Goal: Task Accomplishment & Management: Use online tool/utility

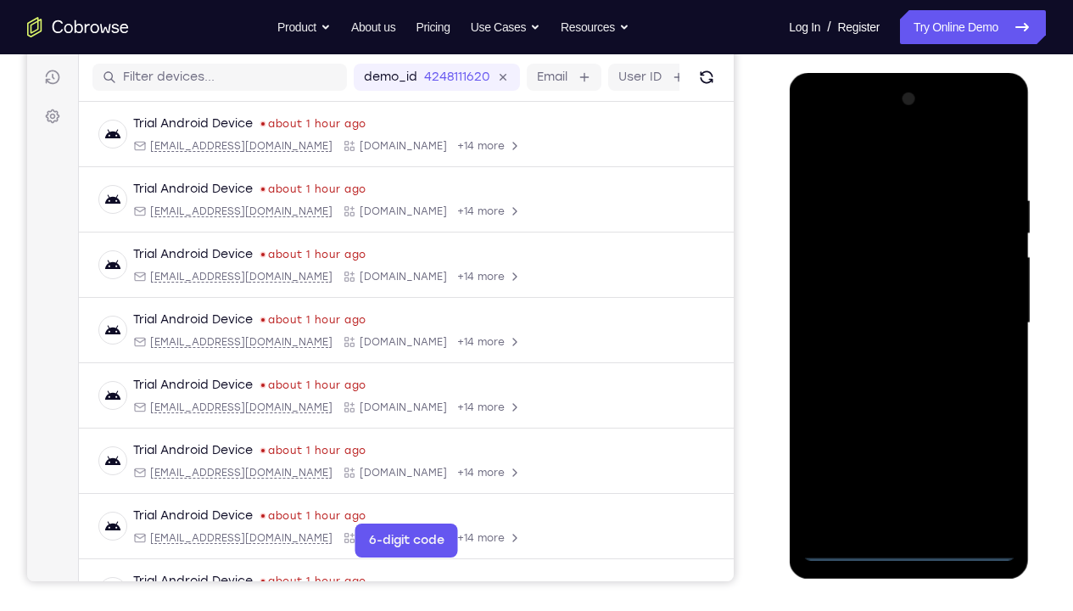
click at [910, 454] on div at bounding box center [908, 323] width 214 height 475
click at [980, 454] on div at bounding box center [908, 323] width 214 height 475
click at [856, 157] on div at bounding box center [908, 323] width 214 height 475
click at [978, 317] on div at bounding box center [908, 323] width 214 height 475
click at [887, 354] on div at bounding box center [908, 323] width 214 height 475
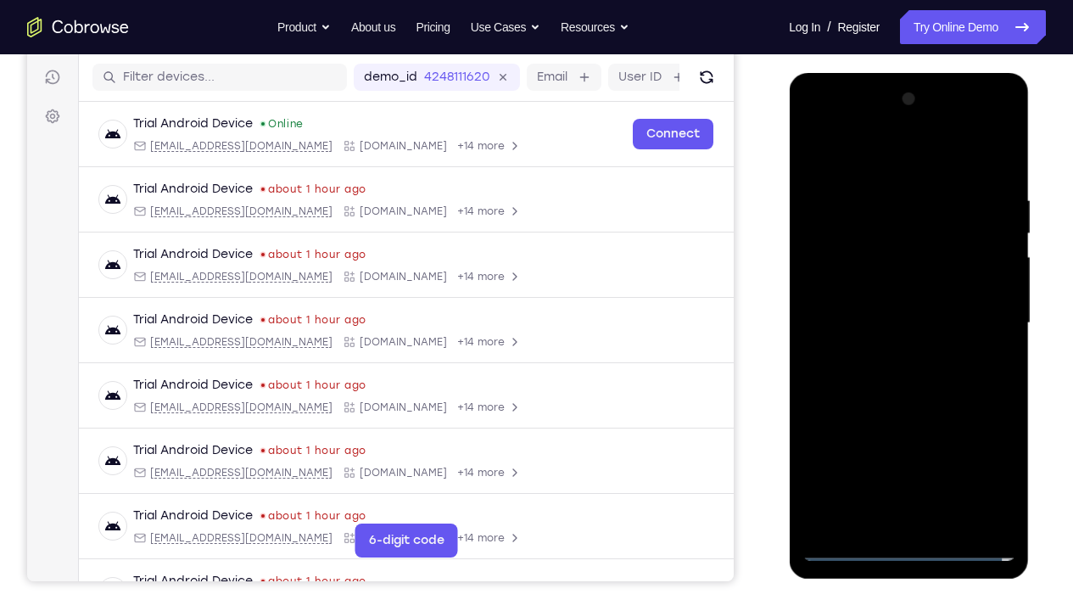
click at [889, 356] on div at bounding box center [908, 323] width 214 height 475
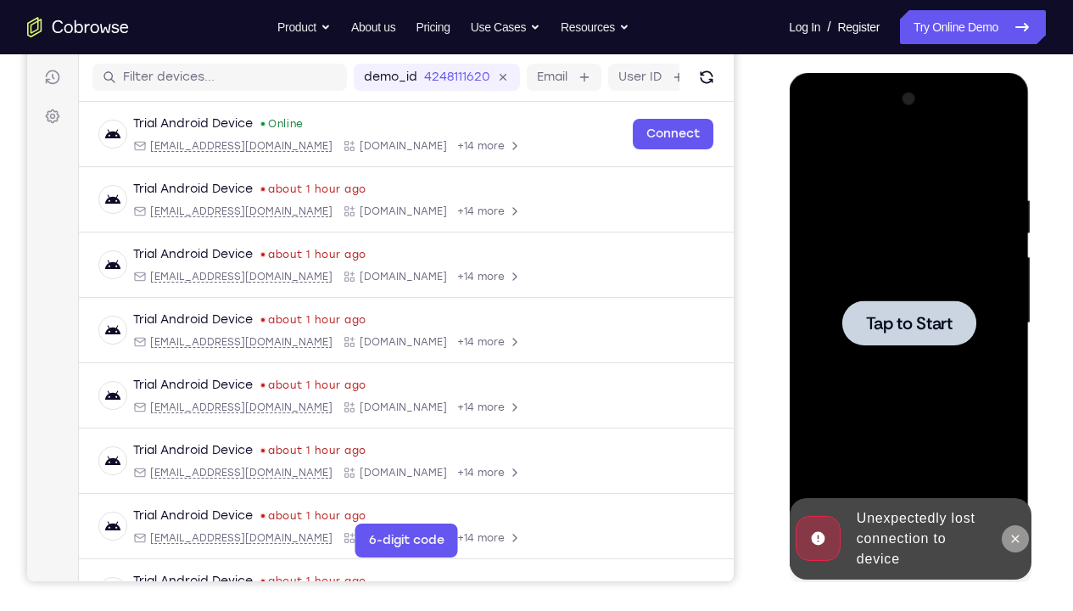
click at [1017, 454] on icon at bounding box center [1014, 539] width 14 height 14
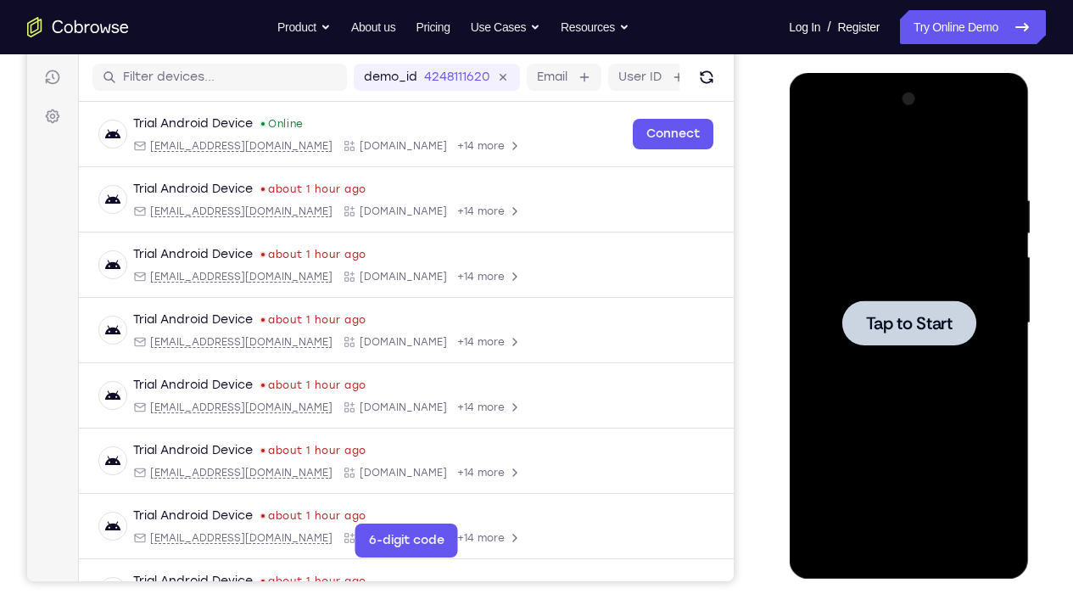
click at [918, 454] on div at bounding box center [908, 323] width 214 height 475
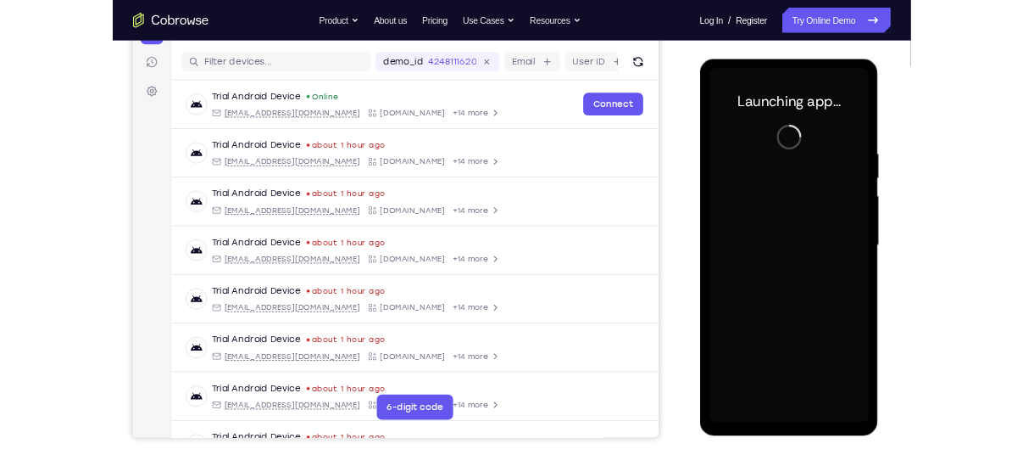
scroll to position [204, 0]
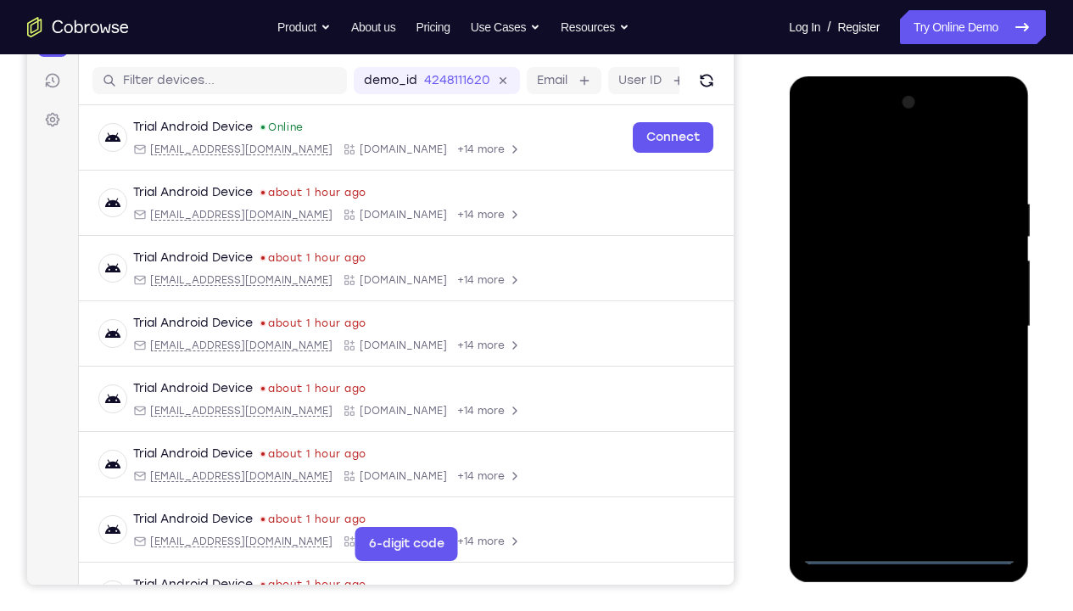
click at [913, 454] on div at bounding box center [908, 326] width 214 height 475
click at [984, 454] on div at bounding box center [908, 326] width 214 height 475
click at [852, 165] on div at bounding box center [908, 326] width 214 height 475
click at [976, 313] on div at bounding box center [908, 326] width 214 height 475
click at [883, 360] on div at bounding box center [908, 326] width 214 height 475
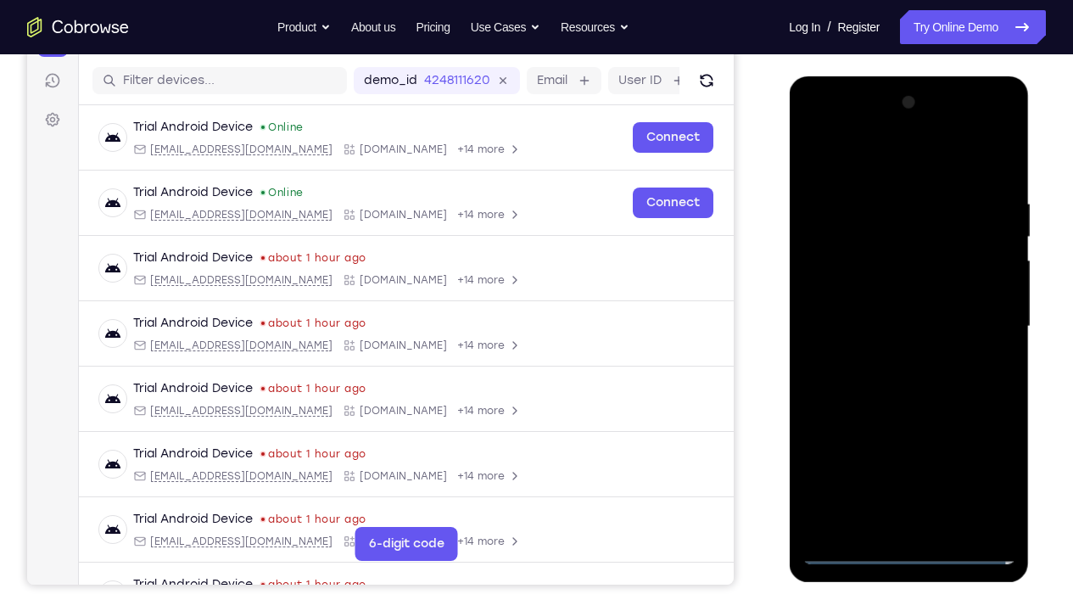
click at [875, 303] on div at bounding box center [908, 326] width 214 height 475
click at [874, 296] on div at bounding box center [908, 326] width 214 height 475
click at [891, 326] on div at bounding box center [908, 326] width 214 height 475
click at [995, 185] on div at bounding box center [908, 326] width 214 height 475
click at [948, 454] on div at bounding box center [908, 326] width 214 height 475
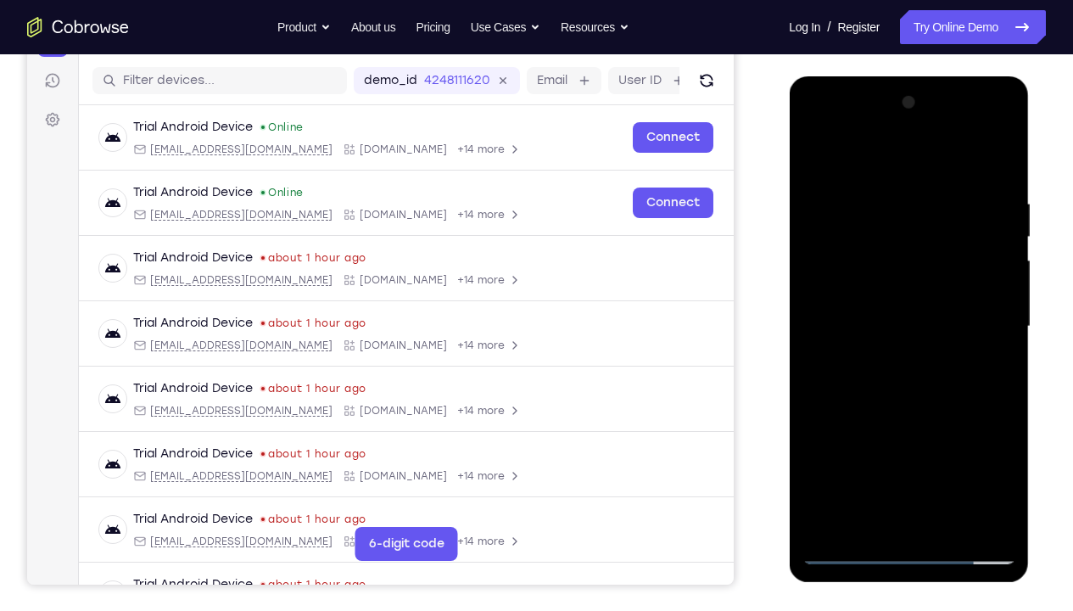
click at [898, 418] on div at bounding box center [908, 326] width 214 height 475
click at [867, 302] on div at bounding box center [908, 326] width 214 height 475
click at [957, 345] on div at bounding box center [908, 326] width 214 height 475
click at [978, 365] on div at bounding box center [908, 326] width 214 height 475
click at [983, 325] on div at bounding box center [908, 326] width 214 height 475
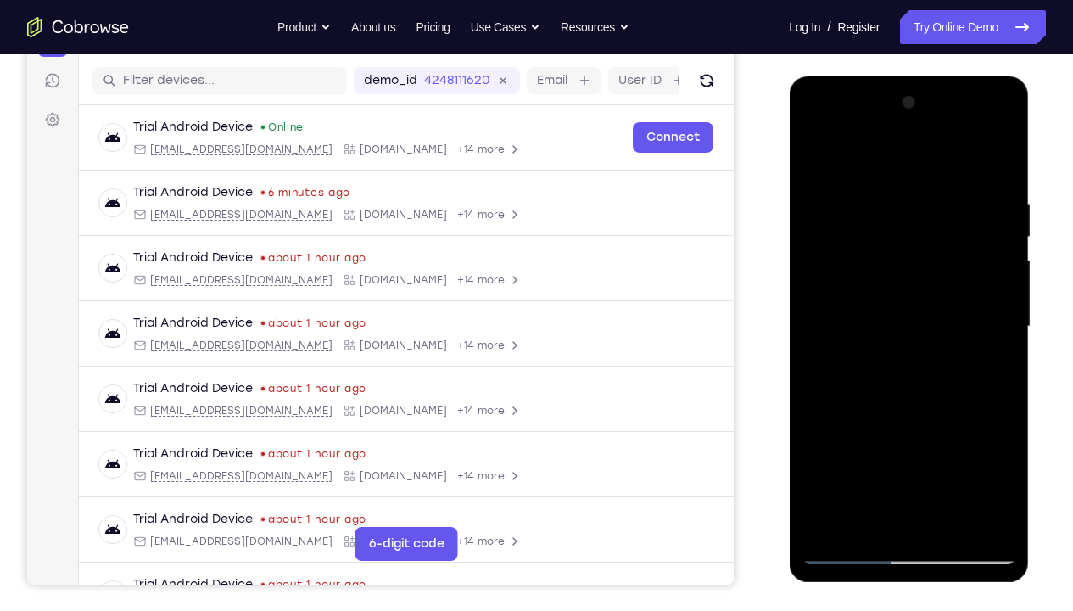
click at [907, 403] on div at bounding box center [908, 326] width 214 height 475
click at [911, 403] on div at bounding box center [908, 326] width 214 height 475
click at [848, 401] on div at bounding box center [908, 326] width 214 height 475
click at [956, 399] on div at bounding box center [908, 326] width 214 height 475
click at [864, 454] on div at bounding box center [908, 326] width 214 height 475
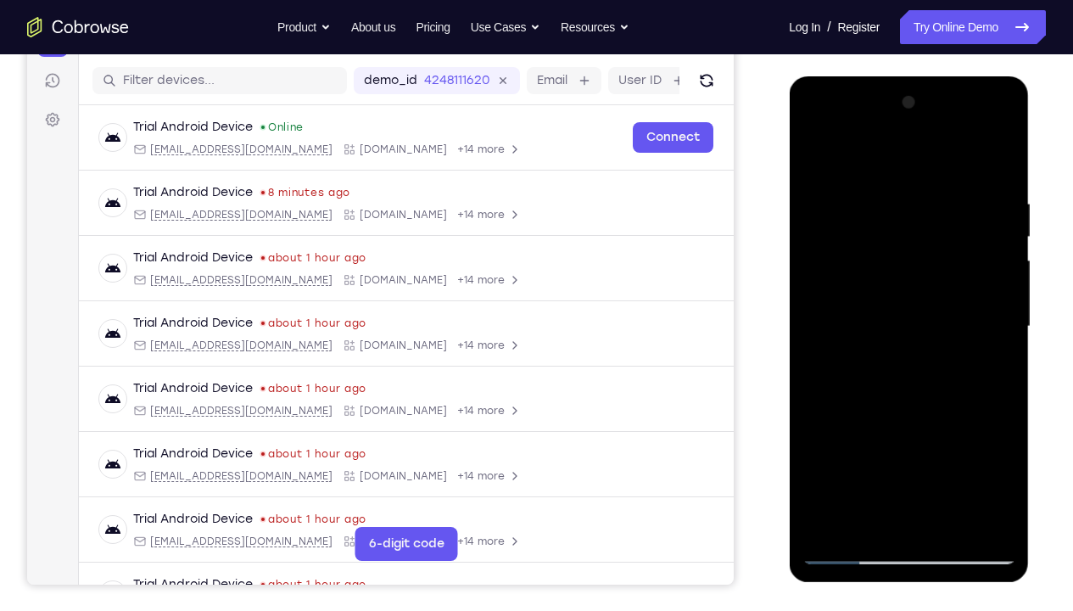
drag, startPoint x: 896, startPoint y: 491, endPoint x: 901, endPoint y: 325, distance: 166.3
click at [901, 325] on div at bounding box center [908, 326] width 214 height 475
drag, startPoint x: 896, startPoint y: 489, endPoint x: 889, endPoint y: 355, distance: 134.2
click at [889, 355] on div at bounding box center [908, 326] width 214 height 475
drag, startPoint x: 876, startPoint y: 462, endPoint x: 873, endPoint y: 367, distance: 95.0
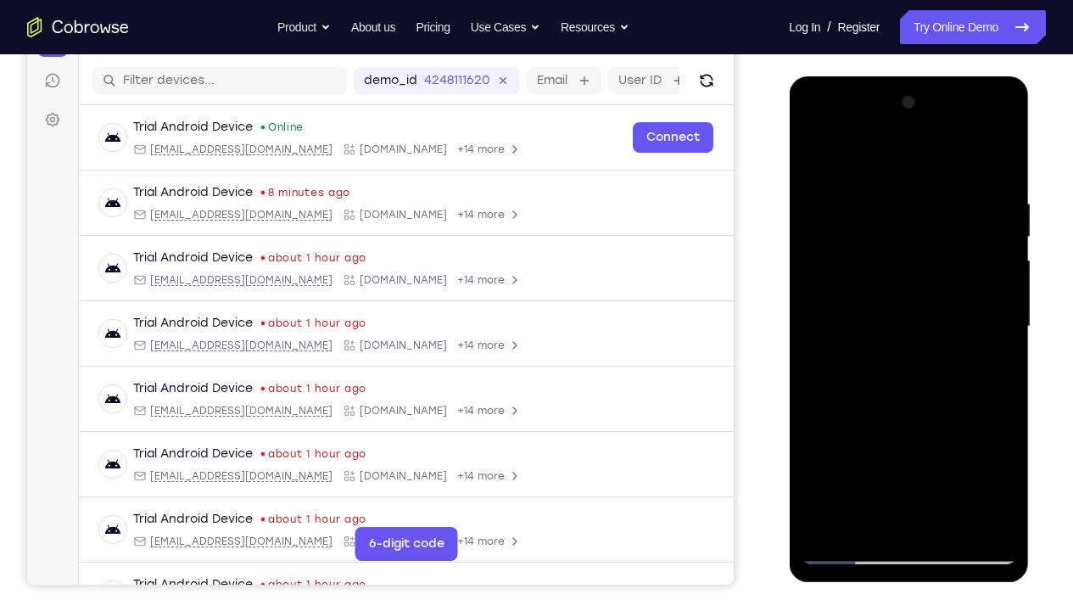
click at [873, 367] on div at bounding box center [908, 326] width 214 height 475
drag, startPoint x: 874, startPoint y: 482, endPoint x: 880, endPoint y: 371, distance: 111.2
click at [880, 371] on div at bounding box center [908, 326] width 214 height 475
click at [929, 454] on div at bounding box center [908, 326] width 214 height 475
click at [1002, 421] on div at bounding box center [908, 326] width 214 height 475
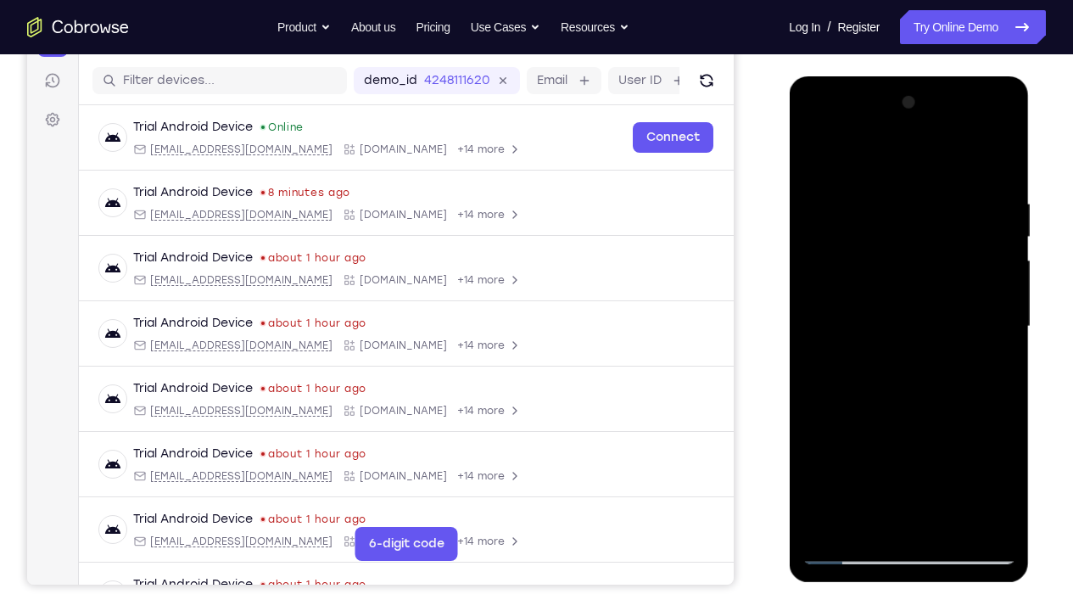
click at [988, 357] on div at bounding box center [908, 326] width 214 height 475
click at [920, 210] on div at bounding box center [908, 326] width 214 height 475
click at [889, 454] on div at bounding box center [908, 326] width 214 height 475
click at [913, 396] on div at bounding box center [908, 326] width 214 height 475
click at [972, 400] on div at bounding box center [908, 326] width 214 height 475
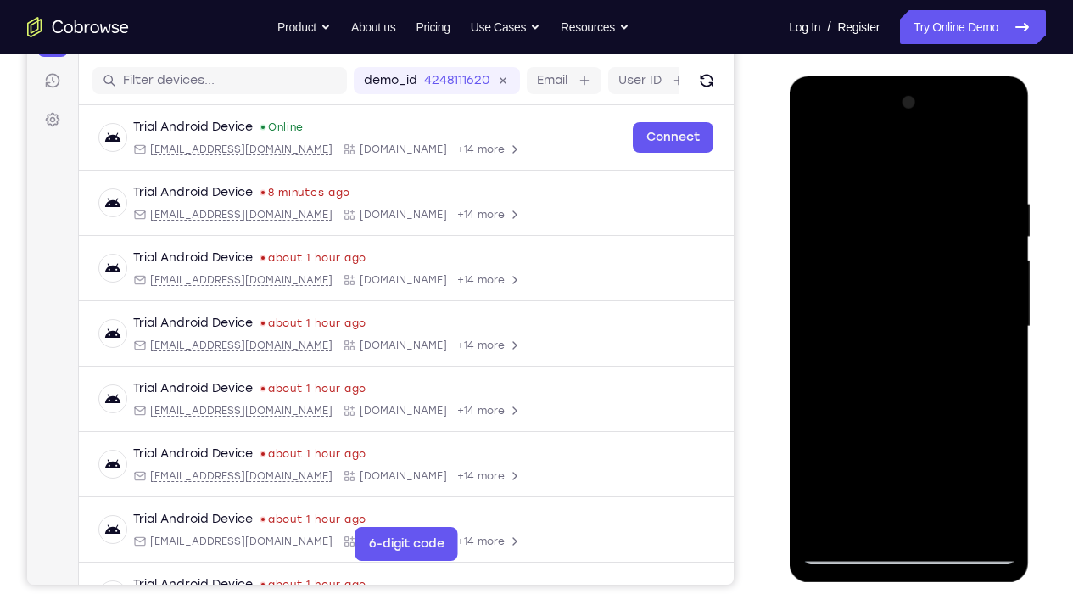
click at [1004, 454] on div at bounding box center [908, 326] width 214 height 475
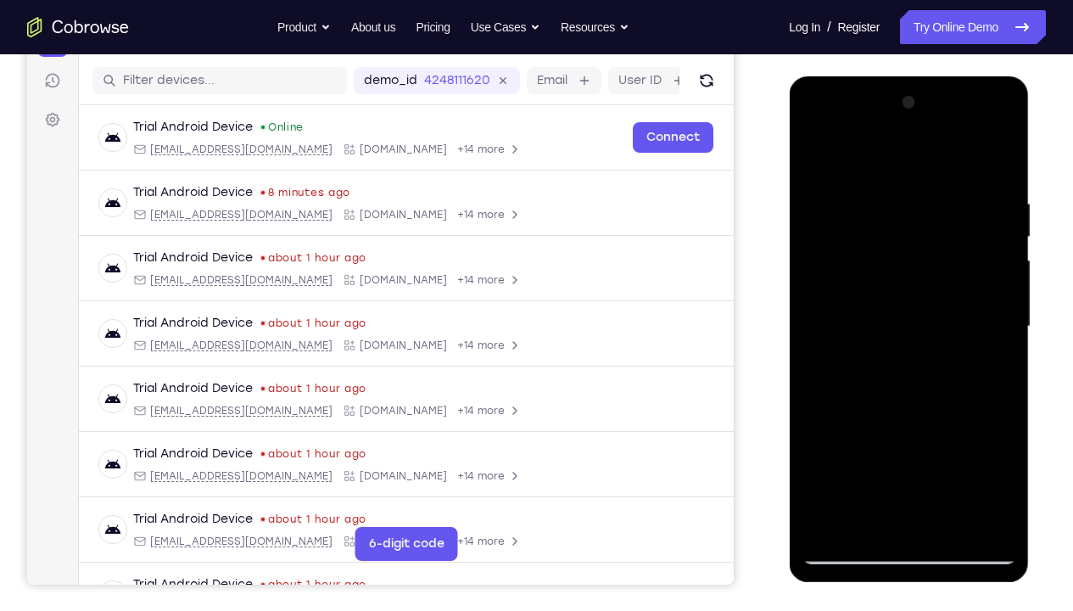
click at [1004, 454] on div at bounding box center [908, 326] width 214 height 475
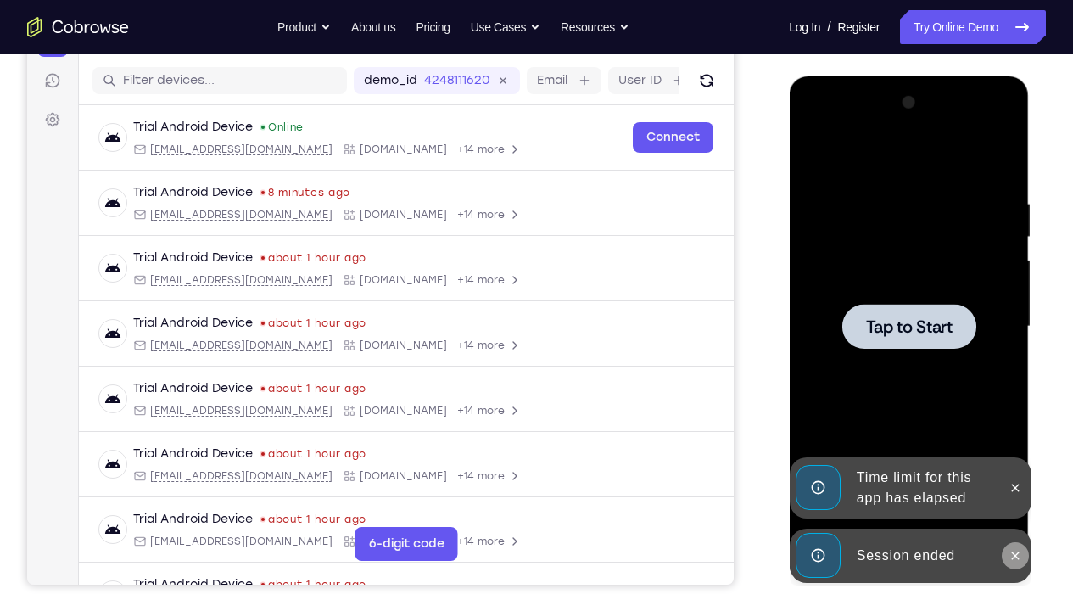
click at [1018, 454] on icon at bounding box center [1015, 555] width 8 height 8
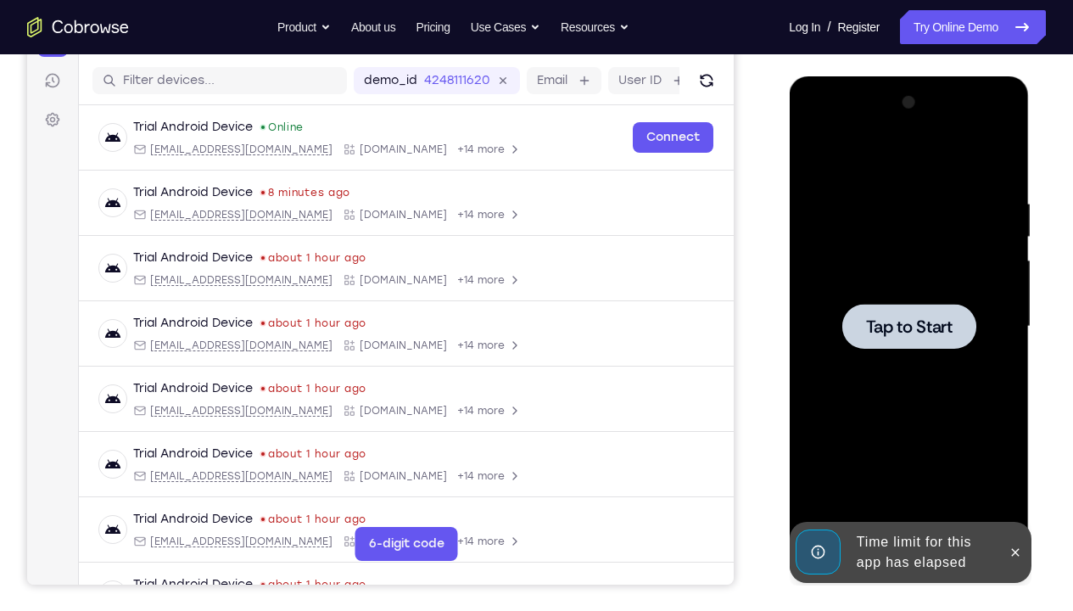
click at [975, 408] on div at bounding box center [908, 326] width 214 height 475
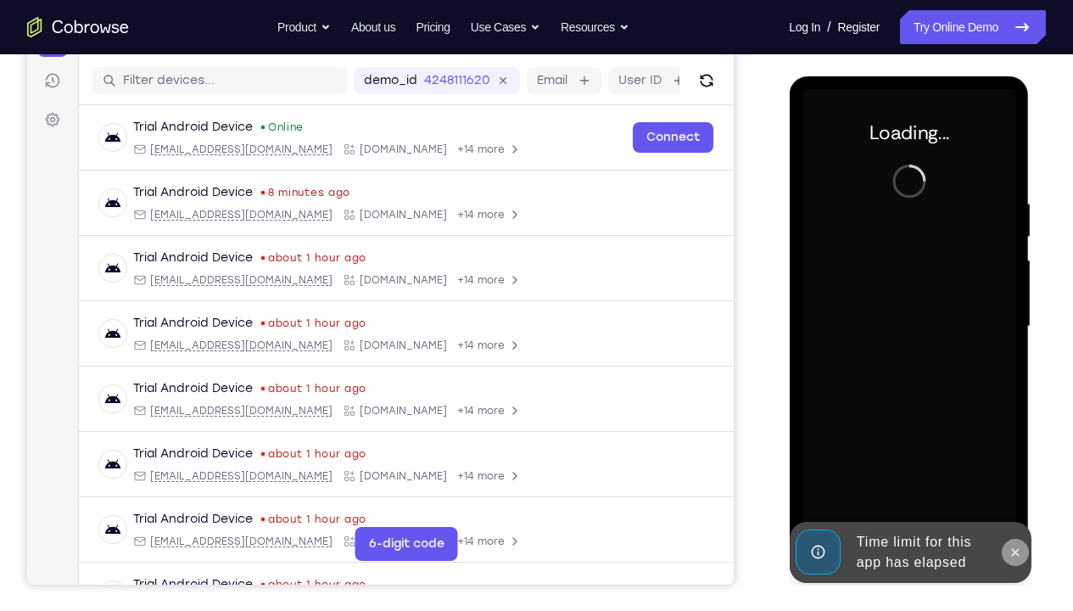
click at [1017, 454] on icon at bounding box center [1015, 552] width 8 height 8
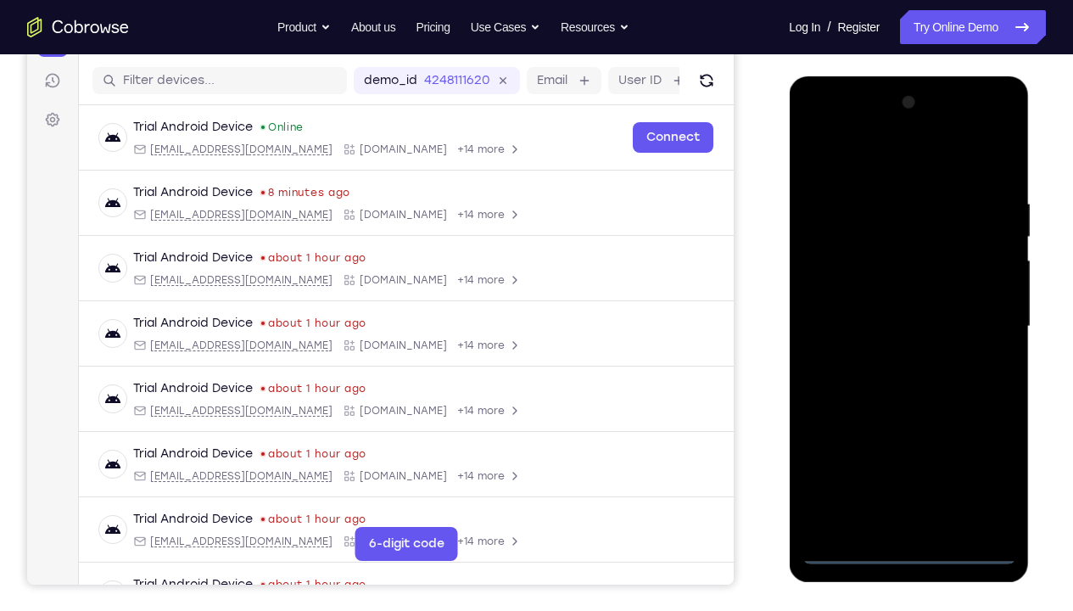
click at [901, 454] on div at bounding box center [908, 326] width 214 height 475
click at [984, 454] on div at bounding box center [908, 326] width 214 height 475
click at [849, 159] on div at bounding box center [908, 326] width 214 height 475
click at [981, 311] on div at bounding box center [908, 326] width 214 height 475
click at [888, 359] on div at bounding box center [908, 326] width 214 height 475
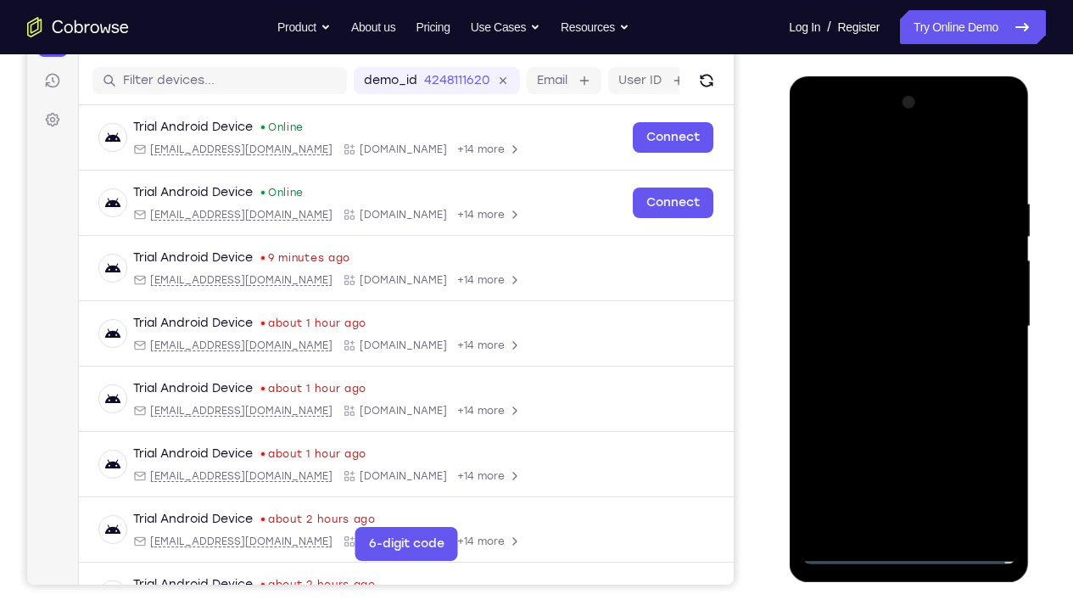
click at [889, 301] on div at bounding box center [908, 326] width 214 height 475
click at [890, 282] on div at bounding box center [908, 326] width 214 height 475
click at [891, 318] on div at bounding box center [908, 326] width 214 height 475
click at [998, 180] on div at bounding box center [908, 326] width 214 height 475
click at [945, 454] on div at bounding box center [908, 326] width 214 height 475
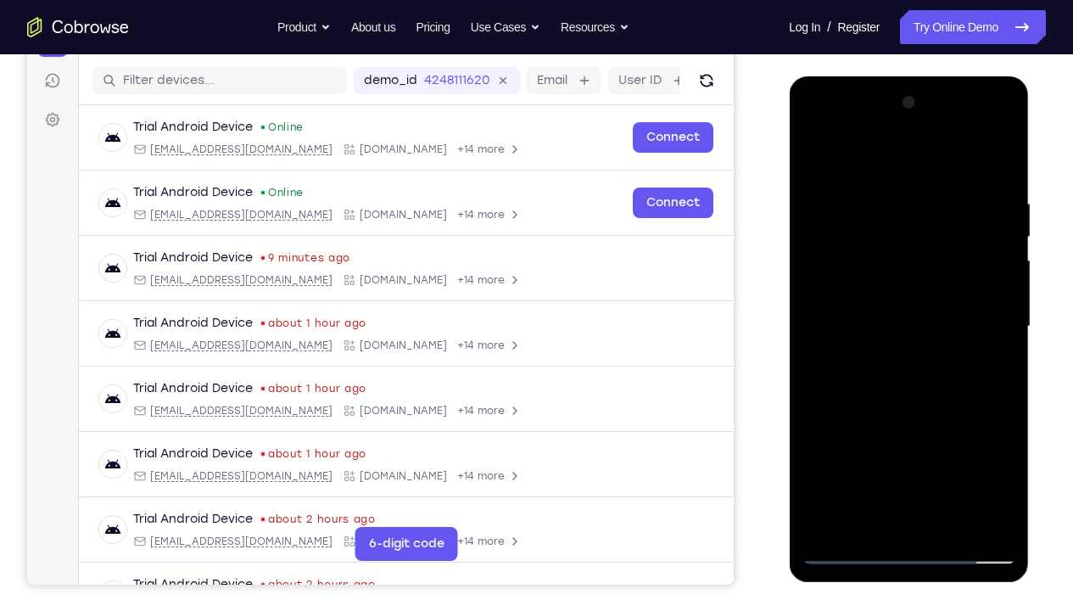
click at [901, 416] on div at bounding box center [908, 326] width 214 height 475
click at [873, 305] on div at bounding box center [908, 326] width 214 height 475
click at [895, 454] on div at bounding box center [908, 326] width 214 height 475
click at [918, 401] on div at bounding box center [908, 326] width 214 height 475
click at [913, 404] on div at bounding box center [908, 326] width 214 height 475
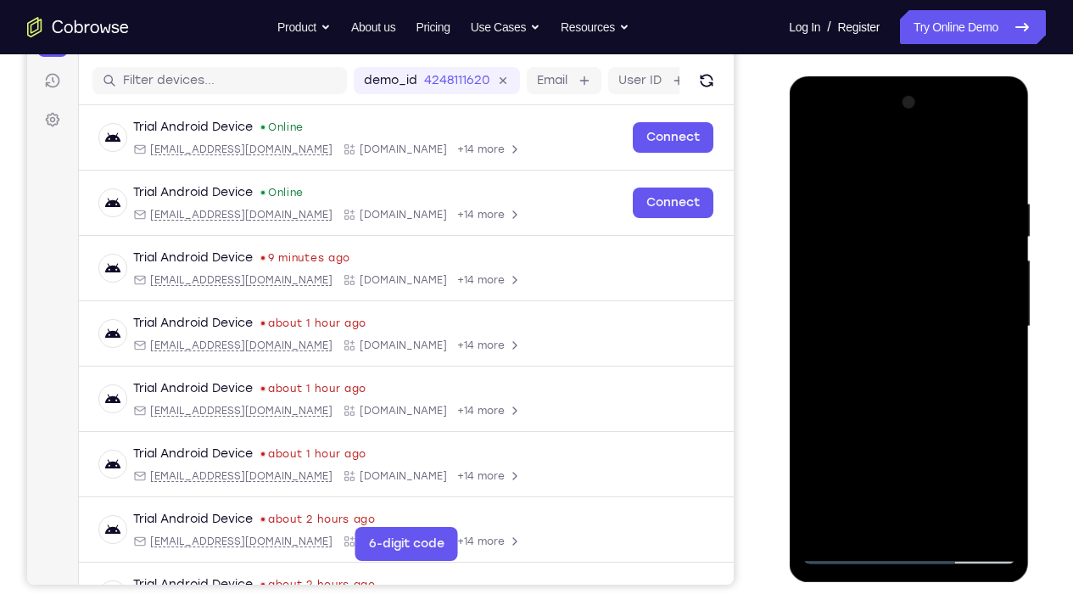
click at [908, 404] on div at bounding box center [908, 326] width 214 height 475
click at [988, 369] on div at bounding box center [908, 326] width 214 height 475
drag, startPoint x: 973, startPoint y: 225, endPoint x: 975, endPoint y: 290, distance: 65.3
click at [975, 290] on div at bounding box center [908, 326] width 214 height 475
click at [962, 244] on div at bounding box center [908, 326] width 214 height 475
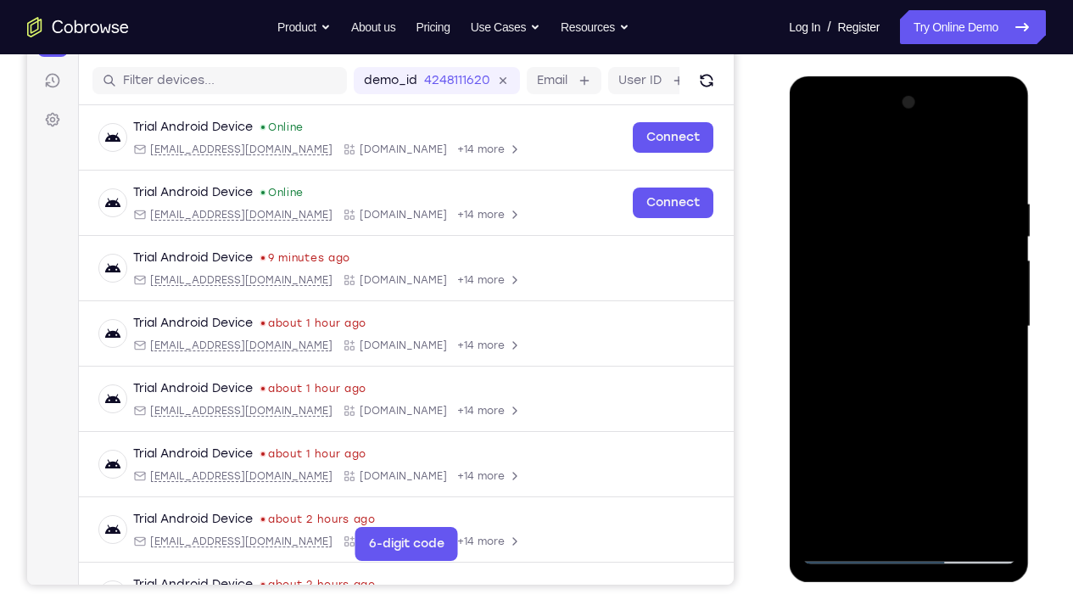
click at [981, 328] on div at bounding box center [908, 326] width 214 height 475
click at [909, 395] on div at bounding box center [908, 326] width 214 height 475
click at [961, 395] on div at bounding box center [908, 326] width 214 height 475
click at [861, 454] on div at bounding box center [908, 326] width 214 height 475
click at [819, 448] on div at bounding box center [908, 326] width 214 height 475
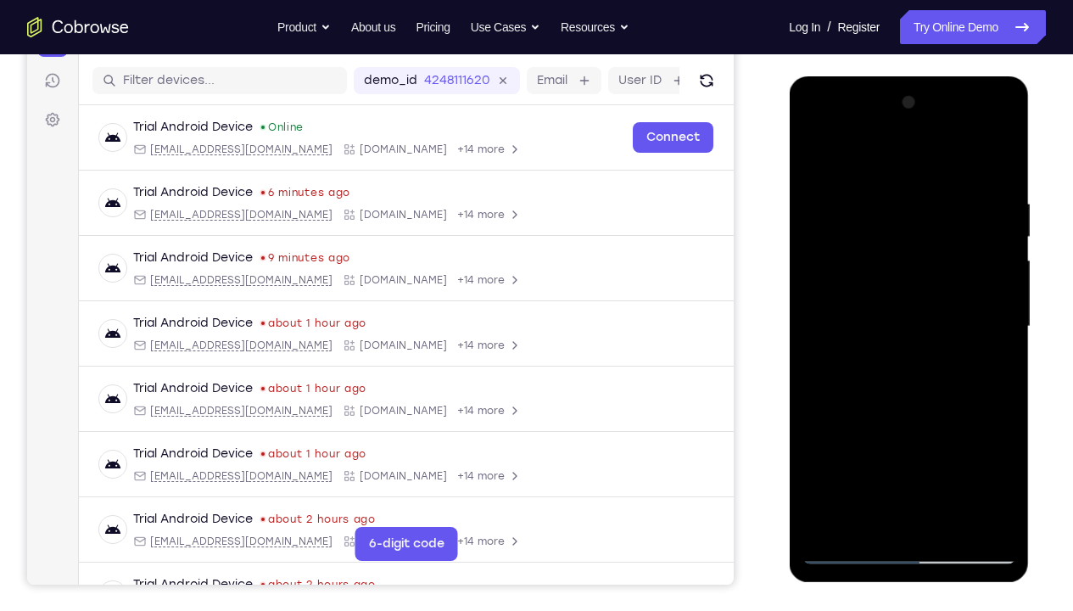
click at [1000, 454] on div at bounding box center [908, 326] width 214 height 475
click at [818, 454] on div at bounding box center [908, 326] width 214 height 475
click at [974, 404] on div at bounding box center [908, 326] width 214 height 475
click at [992, 368] on div at bounding box center [908, 326] width 214 height 475
drag, startPoint x: 835, startPoint y: 252, endPoint x: 885, endPoint y: 339, distance: 100.7
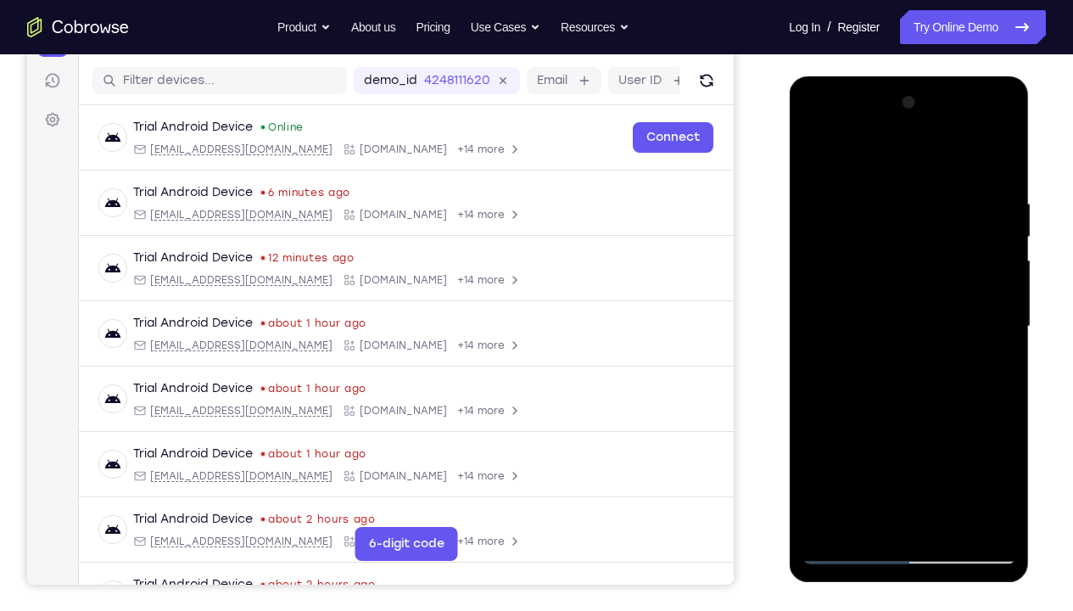
click at [885, 339] on div at bounding box center [908, 326] width 214 height 475
click at [867, 211] on div at bounding box center [908, 326] width 214 height 475
click at [902, 293] on div at bounding box center [908, 326] width 214 height 475
click at [870, 291] on div at bounding box center [908, 326] width 214 height 475
click at [854, 370] on div at bounding box center [908, 326] width 214 height 475
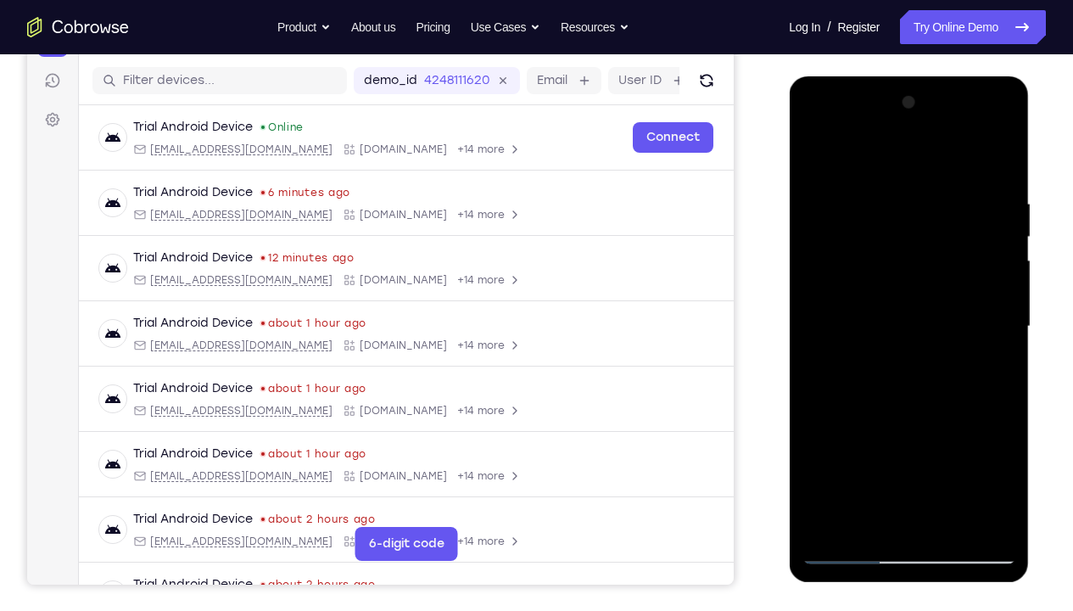
click at [996, 454] on div at bounding box center [908, 326] width 214 height 475
click at [895, 369] on div at bounding box center [908, 326] width 214 height 475
click at [857, 366] on div at bounding box center [908, 326] width 214 height 475
click at [845, 388] on div at bounding box center [908, 326] width 214 height 475
click at [902, 404] on div at bounding box center [908, 326] width 214 height 475
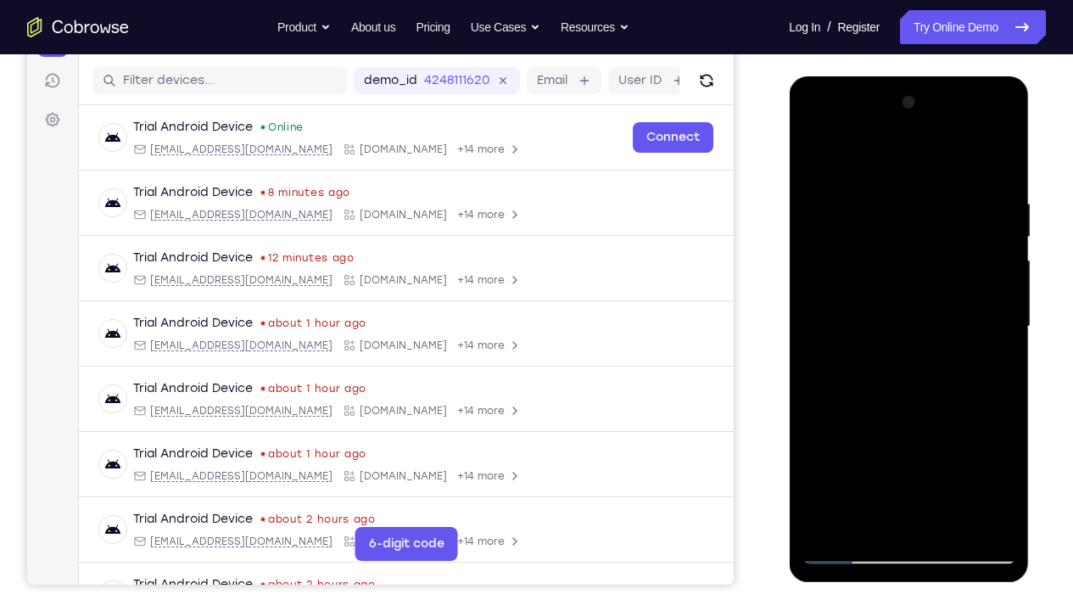
click at [935, 363] on div at bounding box center [908, 326] width 214 height 475
click at [928, 377] on div at bounding box center [908, 326] width 214 height 475
click at [896, 376] on div at bounding box center [908, 326] width 214 height 475
click at [998, 454] on div at bounding box center [908, 326] width 214 height 475
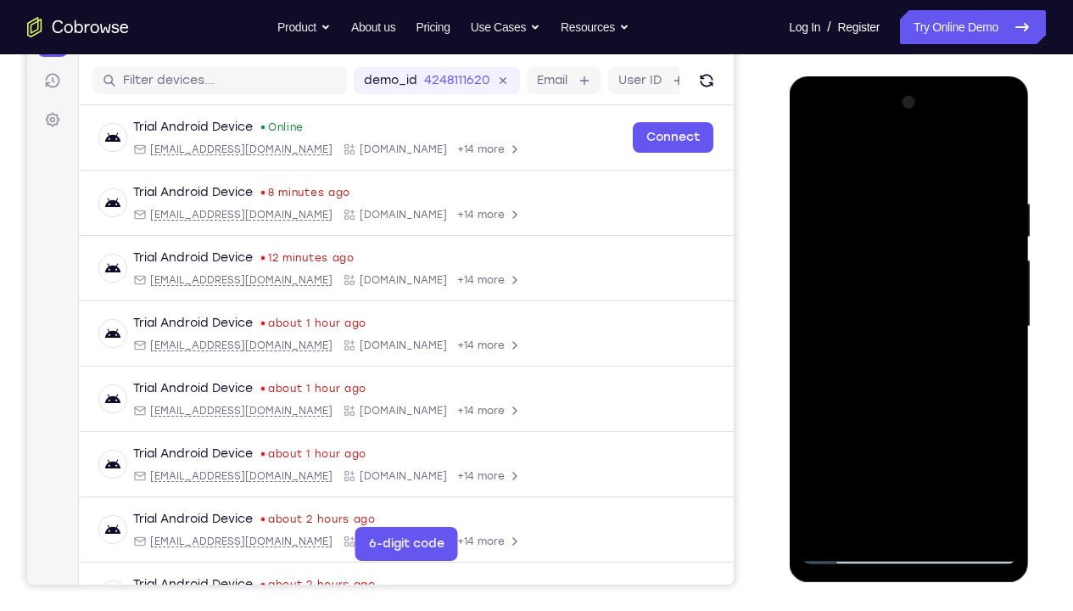
click at [998, 454] on div at bounding box center [908, 326] width 214 height 475
click at [990, 368] on div at bounding box center [908, 326] width 214 height 475
click at [906, 404] on div at bounding box center [908, 326] width 214 height 475
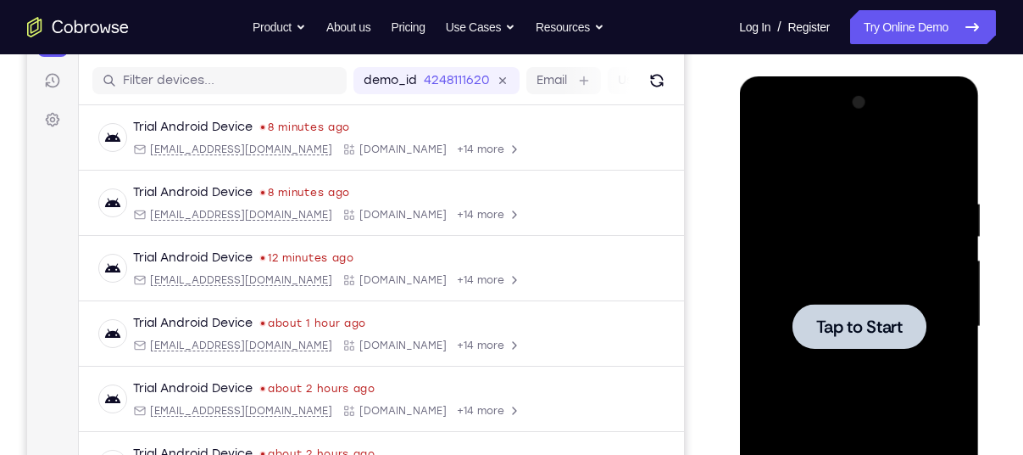
click at [858, 227] on div at bounding box center [859, 326] width 214 height 475
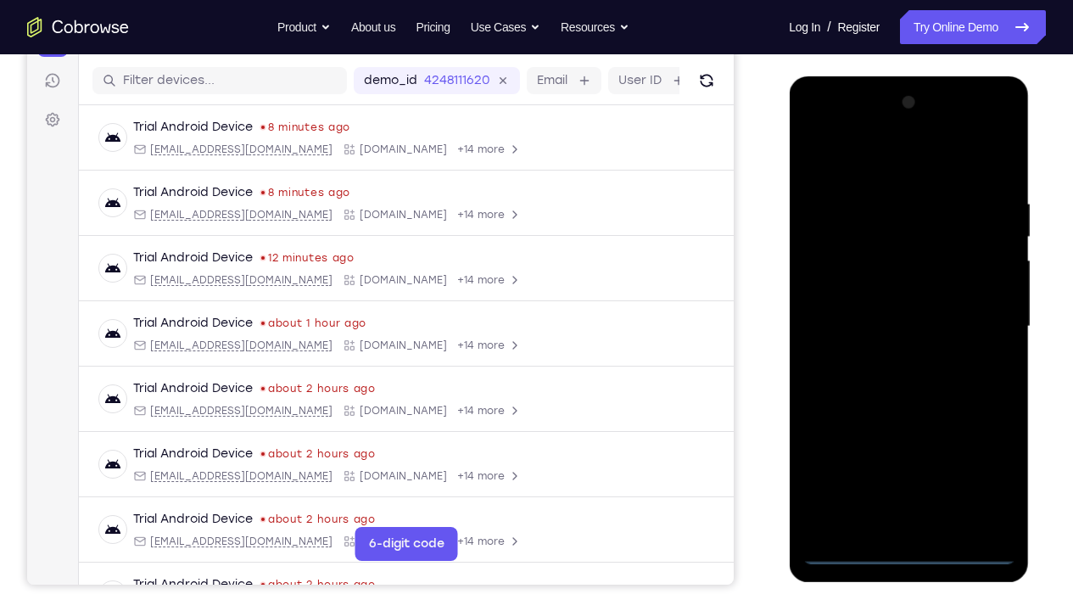
click at [912, 454] on div at bounding box center [908, 326] width 214 height 475
click at [909, 454] on div at bounding box center [908, 326] width 214 height 475
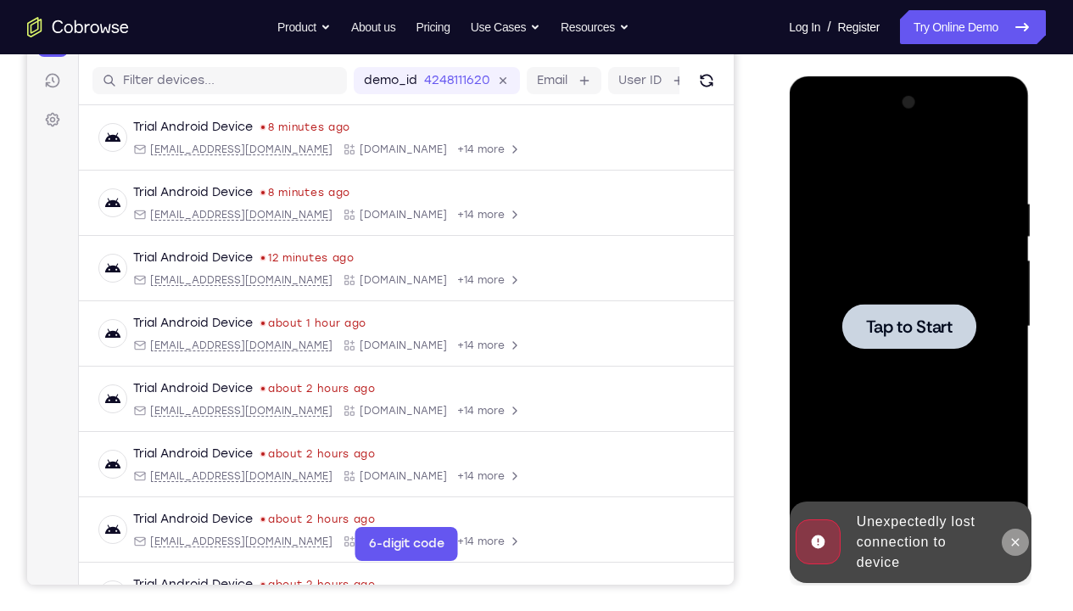
click at [1011, 454] on icon at bounding box center [1014, 542] width 14 height 14
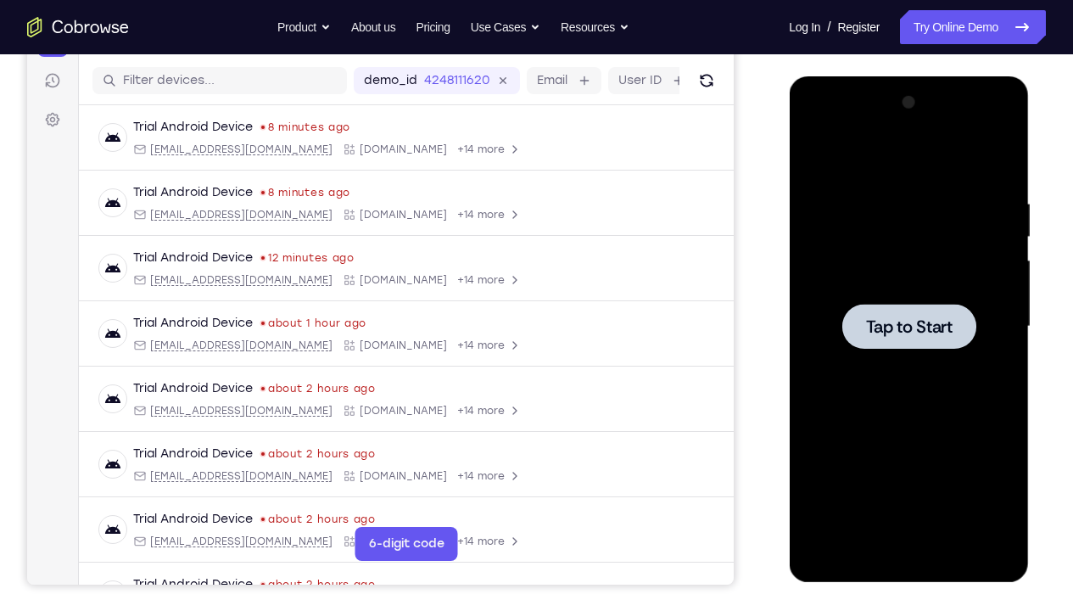
click at [901, 259] on div at bounding box center [908, 326] width 214 height 475
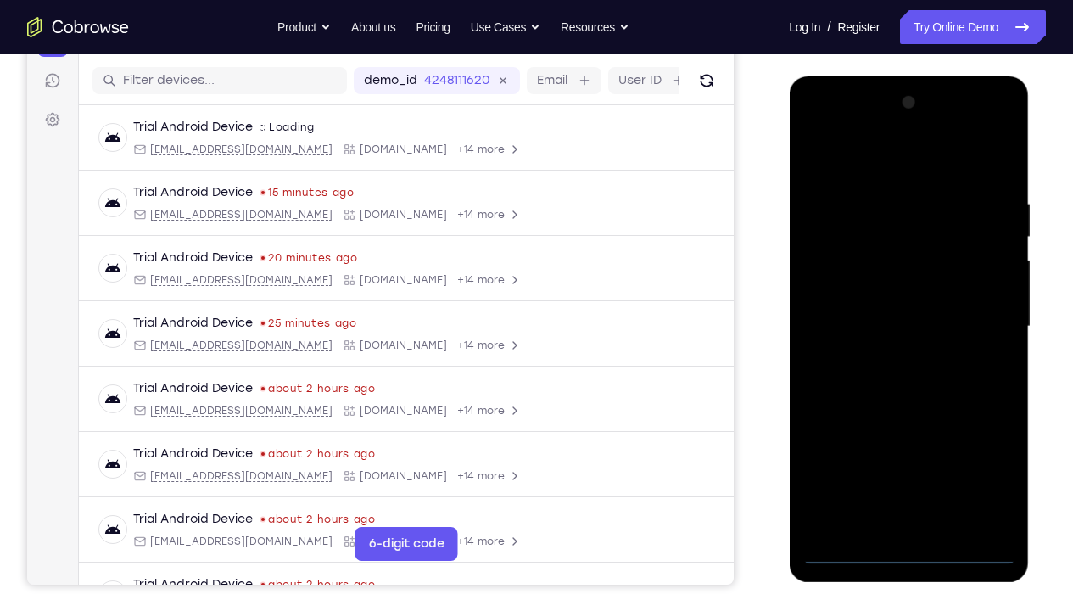
click at [913, 454] on div at bounding box center [908, 326] width 214 height 475
click at [986, 454] on div at bounding box center [908, 326] width 214 height 475
click at [845, 160] on div at bounding box center [908, 326] width 214 height 475
click at [982, 317] on div at bounding box center [908, 326] width 214 height 475
click at [884, 353] on div at bounding box center [908, 326] width 214 height 475
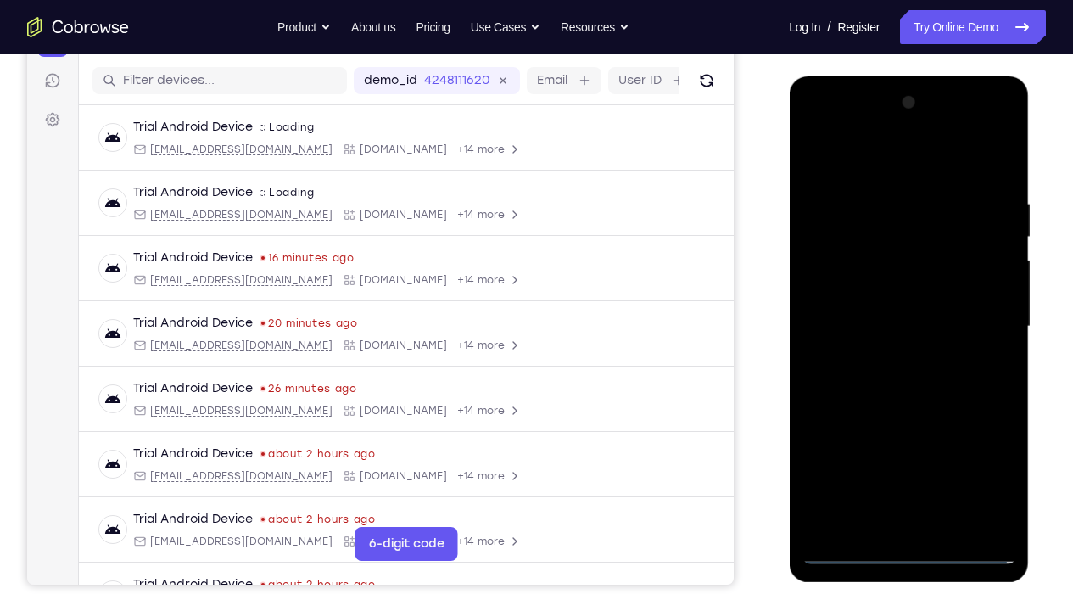
click at [869, 310] on div at bounding box center [908, 326] width 214 height 475
click at [871, 298] on div at bounding box center [908, 326] width 214 height 475
click at [886, 323] on div at bounding box center [908, 326] width 214 height 475
click at [996, 186] on div at bounding box center [908, 326] width 214 height 475
click at [944, 454] on div at bounding box center [908, 326] width 214 height 475
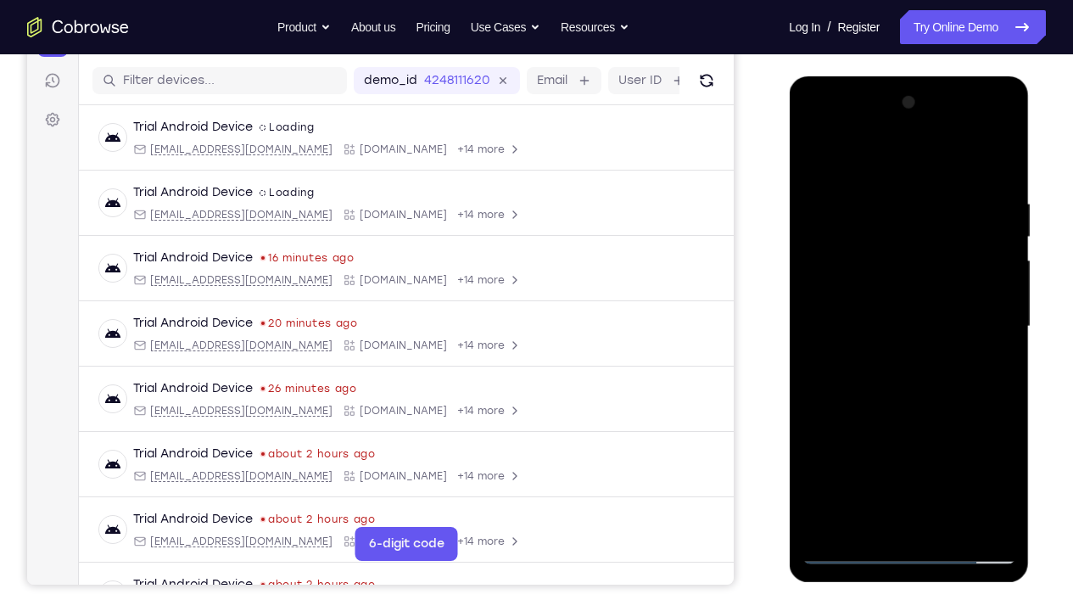
click at [888, 415] on div at bounding box center [908, 326] width 214 height 475
click at [862, 301] on div at bounding box center [908, 326] width 214 height 475
click at [951, 454] on div at bounding box center [908, 326] width 214 height 475
click at [820, 454] on div at bounding box center [908, 326] width 214 height 475
click at [821, 396] on div at bounding box center [908, 326] width 214 height 475
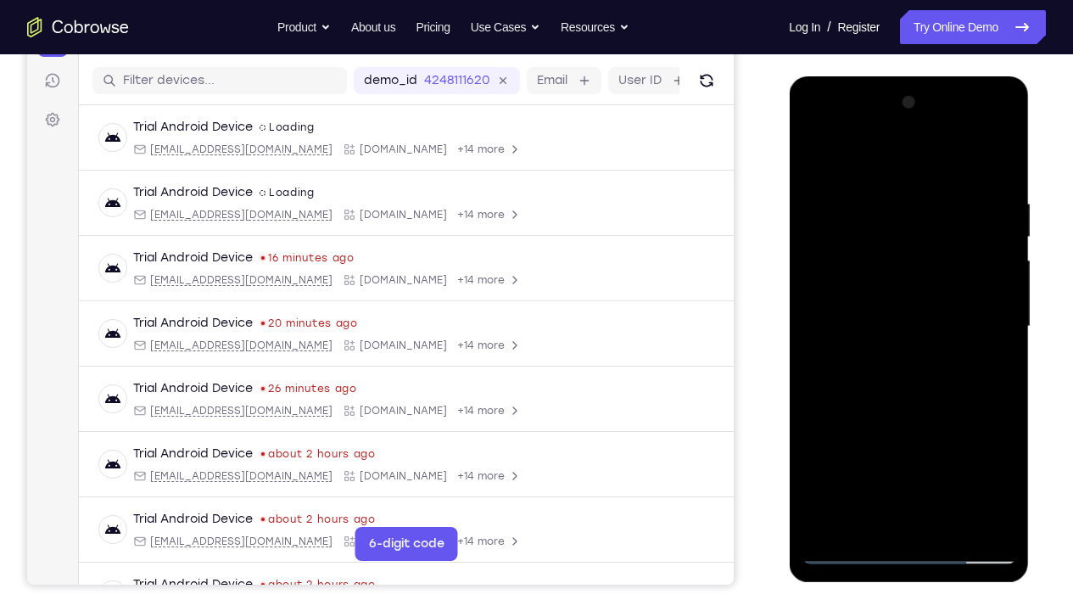
click at [867, 454] on div at bounding box center [908, 326] width 214 height 475
click at [954, 420] on div at bounding box center [908, 326] width 214 height 475
click at [988, 359] on div at bounding box center [908, 326] width 214 height 475
click at [888, 366] on div at bounding box center [908, 326] width 214 height 475
click at [986, 454] on div at bounding box center [908, 326] width 214 height 475
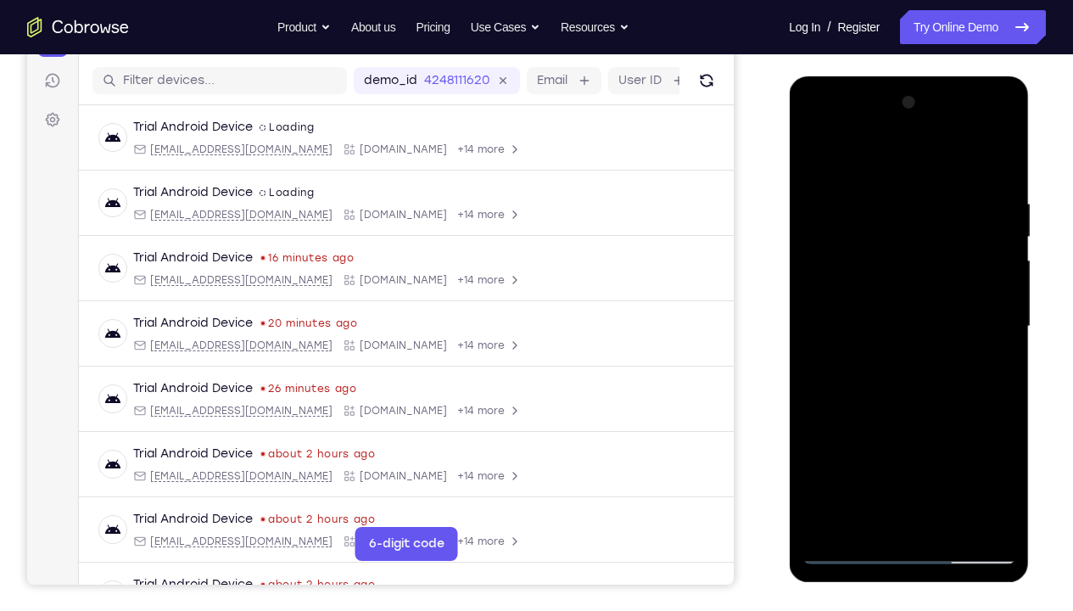
click at [986, 454] on div at bounding box center [908, 326] width 214 height 475
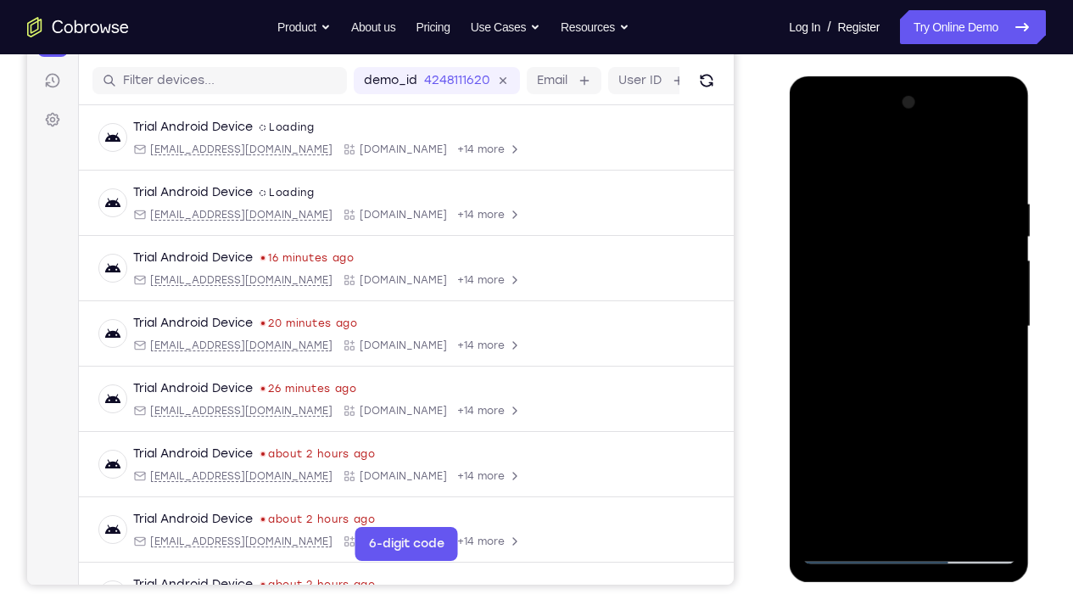
click at [986, 454] on div at bounding box center [908, 326] width 214 height 475
click at [996, 454] on div at bounding box center [908, 326] width 214 height 475
drag, startPoint x: 859, startPoint y: 265, endPoint x: 891, endPoint y: 510, distance: 246.3
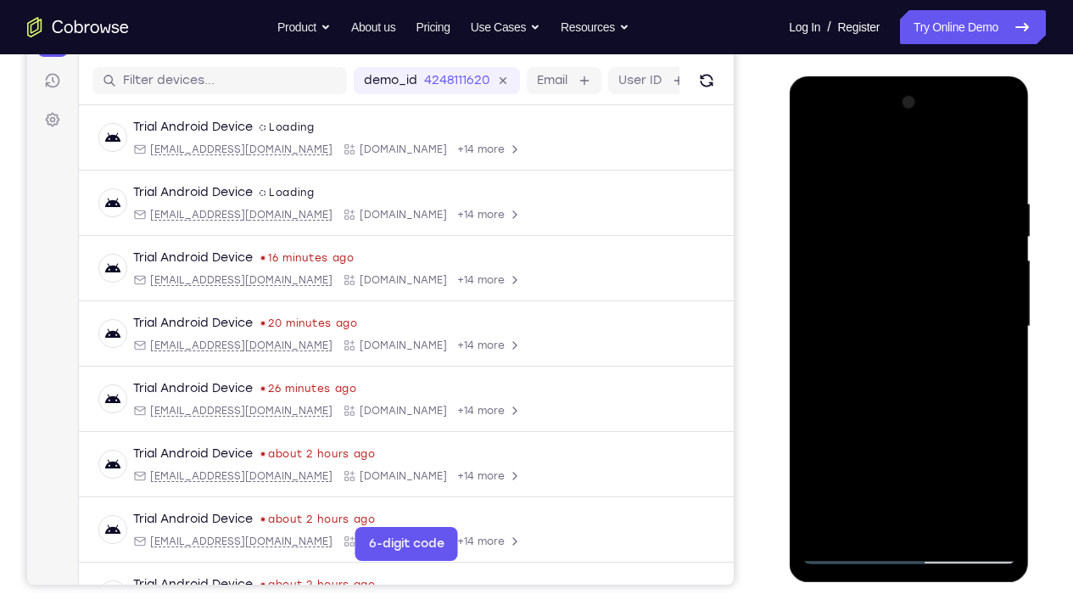
click at [891, 454] on div at bounding box center [908, 326] width 214 height 475
drag, startPoint x: 968, startPoint y: 298, endPoint x: 972, endPoint y: 263, distance: 34.9
click at [972, 263] on div at bounding box center [908, 326] width 214 height 475
drag, startPoint x: 972, startPoint y: 307, endPoint x: 979, endPoint y: 103, distance: 204.5
click at [979, 103] on div at bounding box center [908, 326] width 214 height 475
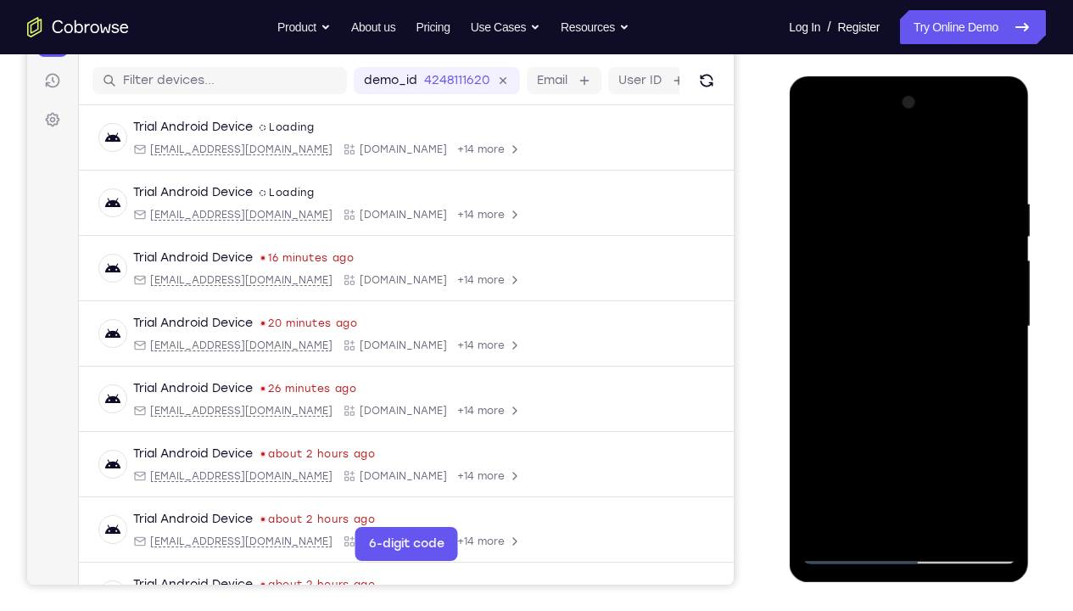
click at [893, 454] on div at bounding box center [908, 326] width 214 height 475
click at [1000, 454] on div at bounding box center [908, 326] width 214 height 475
click at [998, 454] on div at bounding box center [908, 326] width 214 height 475
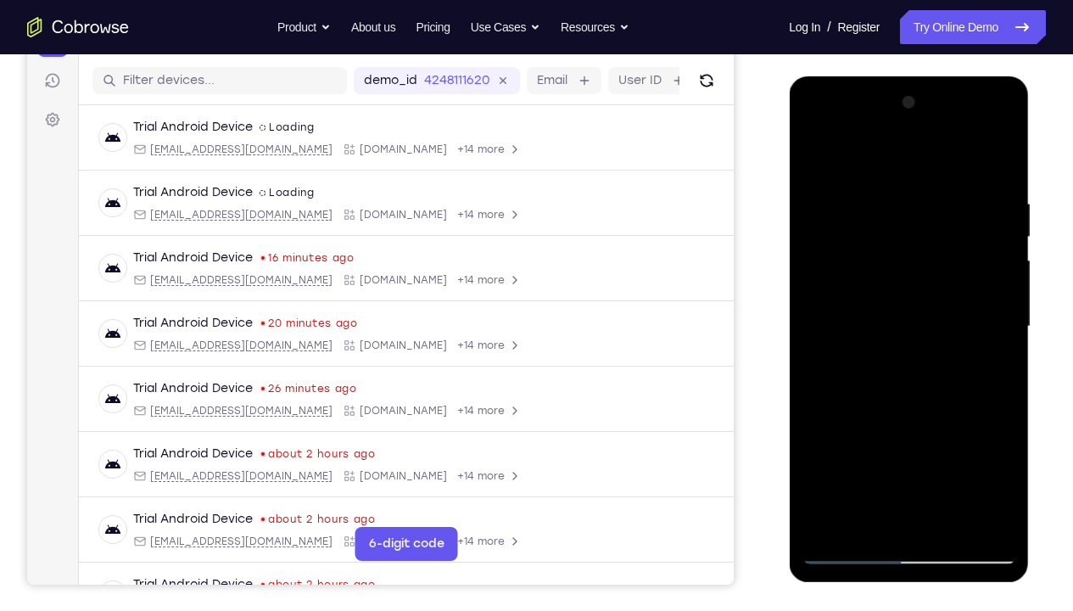
click at [998, 454] on div at bounding box center [908, 326] width 214 height 475
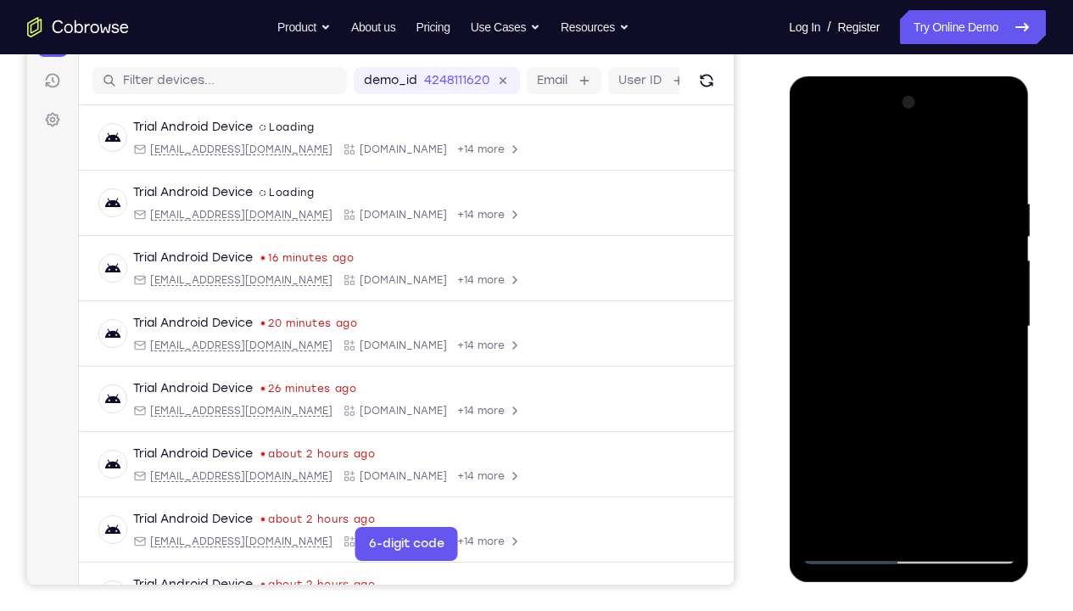
click at [998, 454] on div at bounding box center [908, 326] width 214 height 475
click at [959, 403] on div at bounding box center [908, 326] width 214 height 475
click at [854, 403] on div at bounding box center [908, 326] width 214 height 475
click at [999, 454] on div at bounding box center [908, 326] width 214 height 475
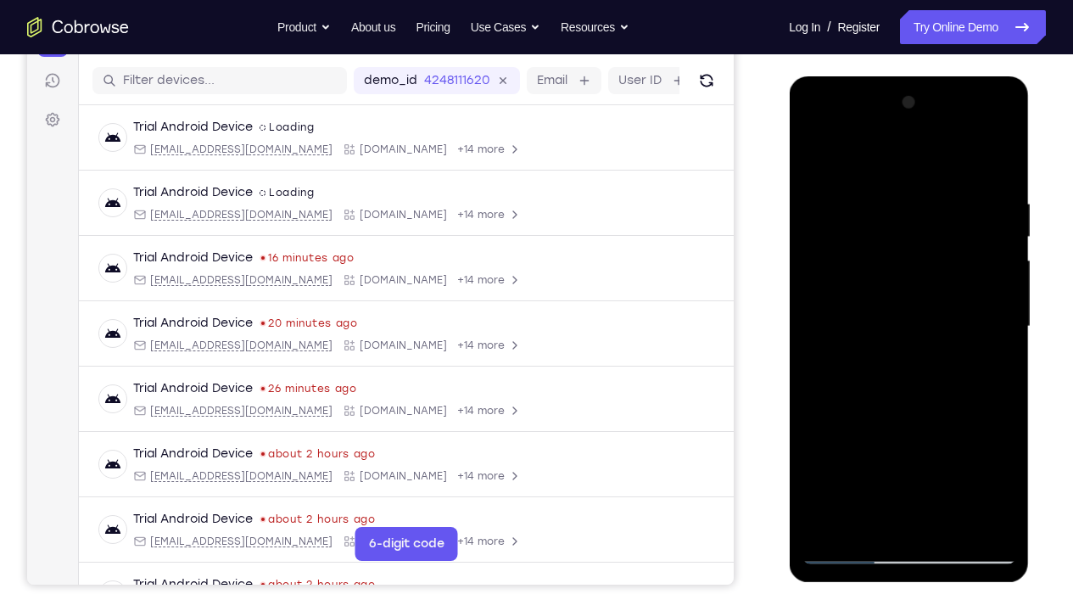
click at [901, 399] on div at bounding box center [908, 326] width 214 height 475
click at [957, 371] on div at bounding box center [908, 326] width 214 height 475
click at [934, 389] on div at bounding box center [908, 326] width 214 height 475
click at [967, 405] on div at bounding box center [908, 326] width 214 height 475
click at [901, 397] on div at bounding box center [908, 326] width 214 height 475
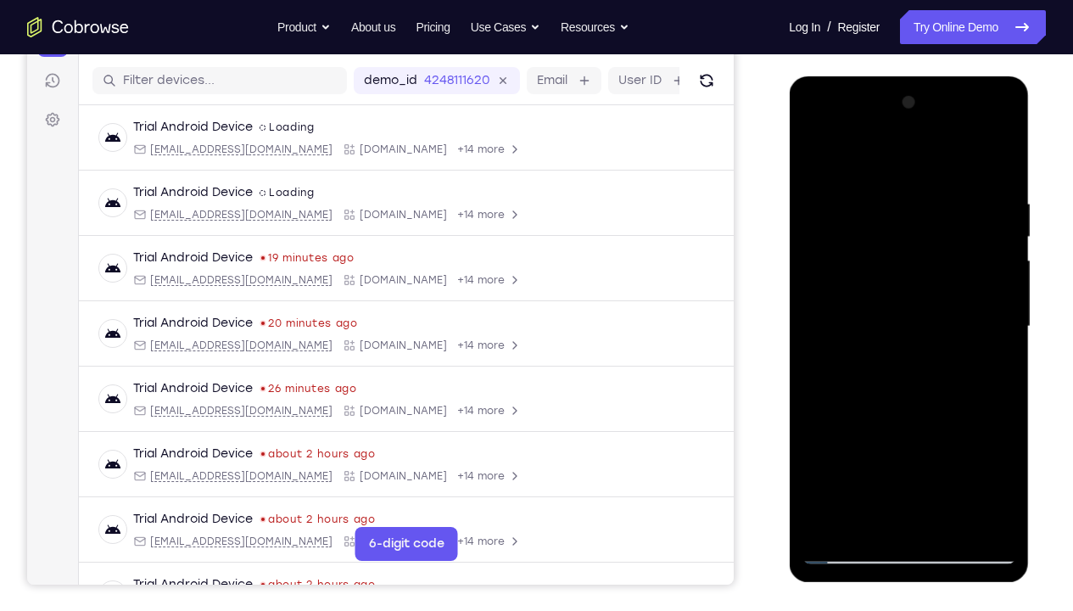
click at [986, 369] on div at bounding box center [908, 326] width 214 height 475
click at [814, 162] on div at bounding box center [908, 326] width 214 height 475
click at [885, 296] on div at bounding box center [908, 326] width 214 height 475
click at [888, 454] on div at bounding box center [908, 326] width 214 height 475
click at [991, 332] on div at bounding box center [908, 326] width 214 height 475
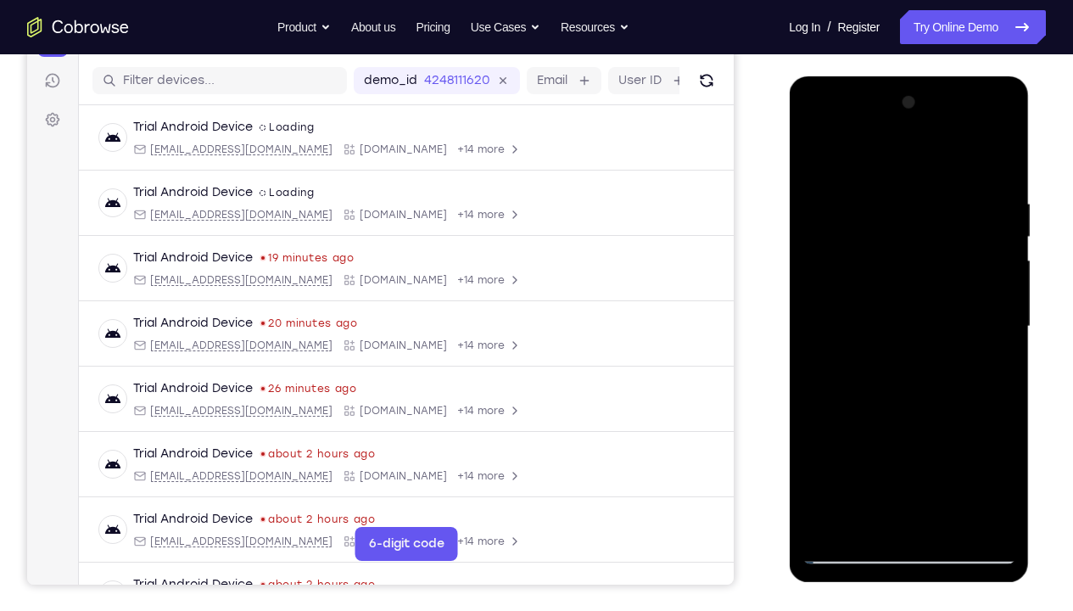
click at [816, 454] on div at bounding box center [908, 326] width 214 height 475
click at [822, 391] on div at bounding box center [908, 326] width 214 height 475
click at [903, 404] on div at bounding box center [908, 326] width 214 height 475
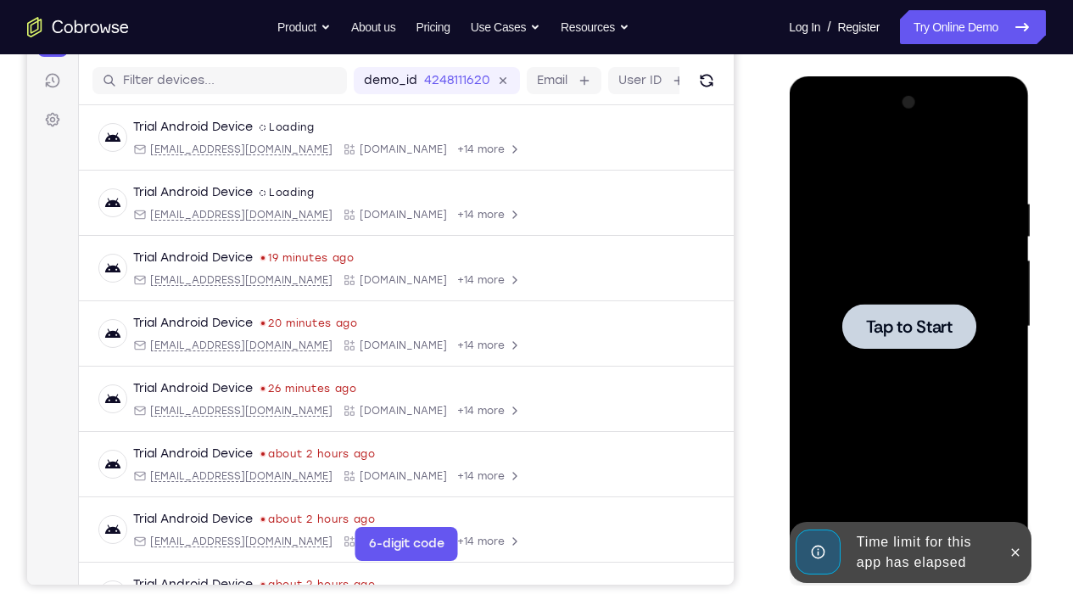
click at [901, 252] on div at bounding box center [908, 326] width 214 height 475
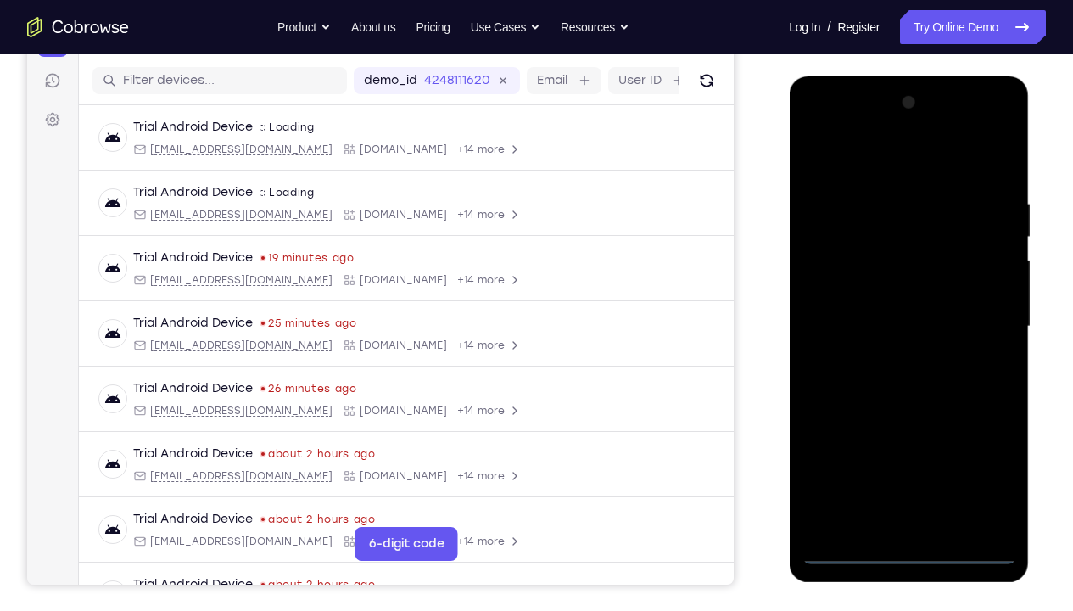
click at [907, 454] on div at bounding box center [908, 326] width 214 height 475
click at [976, 454] on div at bounding box center [908, 326] width 214 height 475
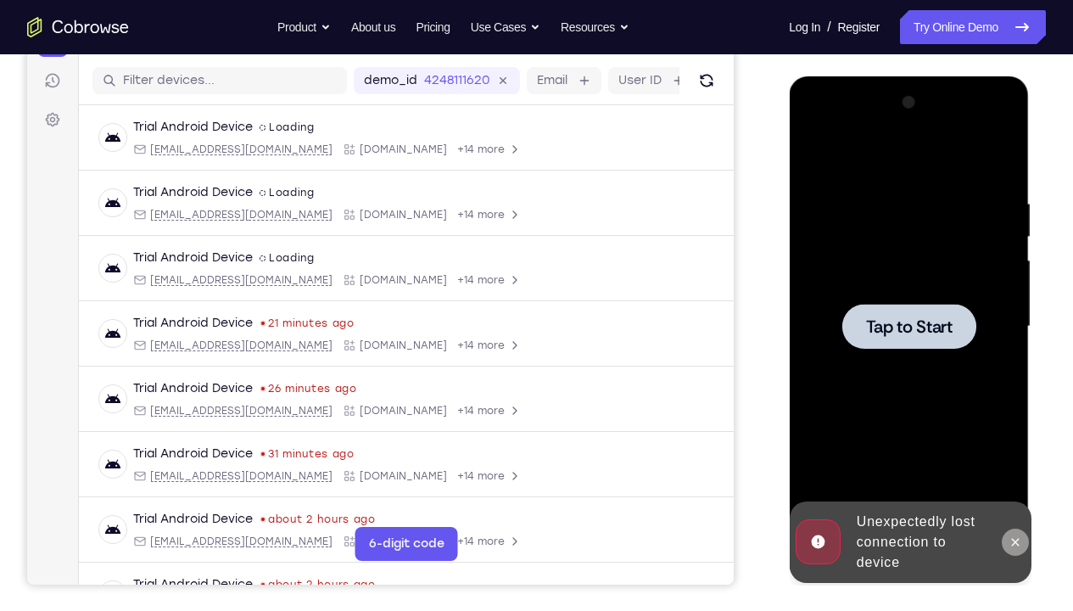
click at [1017, 454] on icon at bounding box center [1015, 542] width 8 height 8
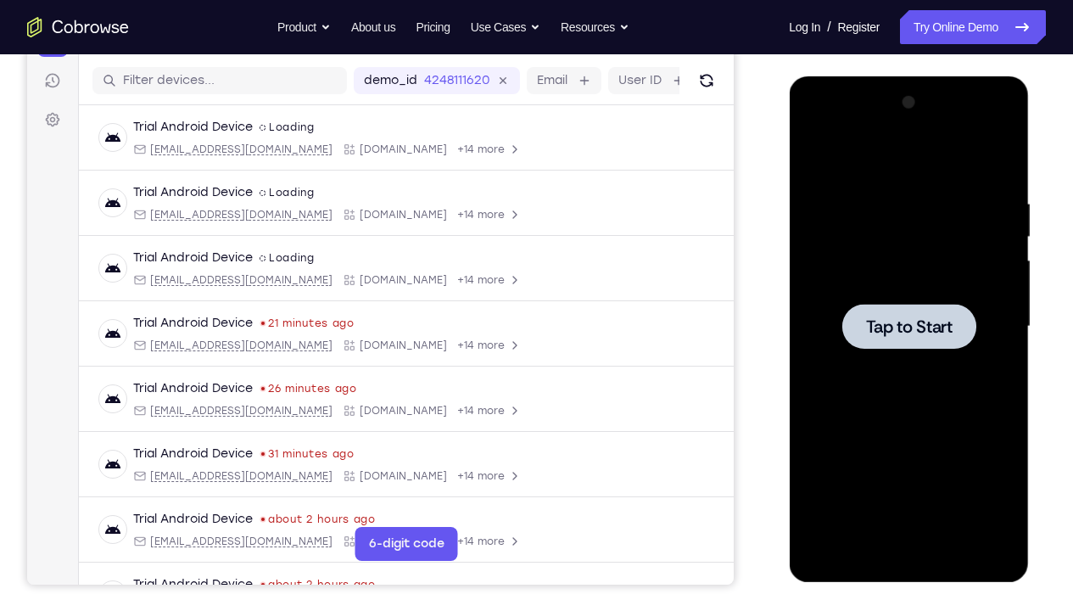
click at [918, 203] on div at bounding box center [908, 326] width 214 height 475
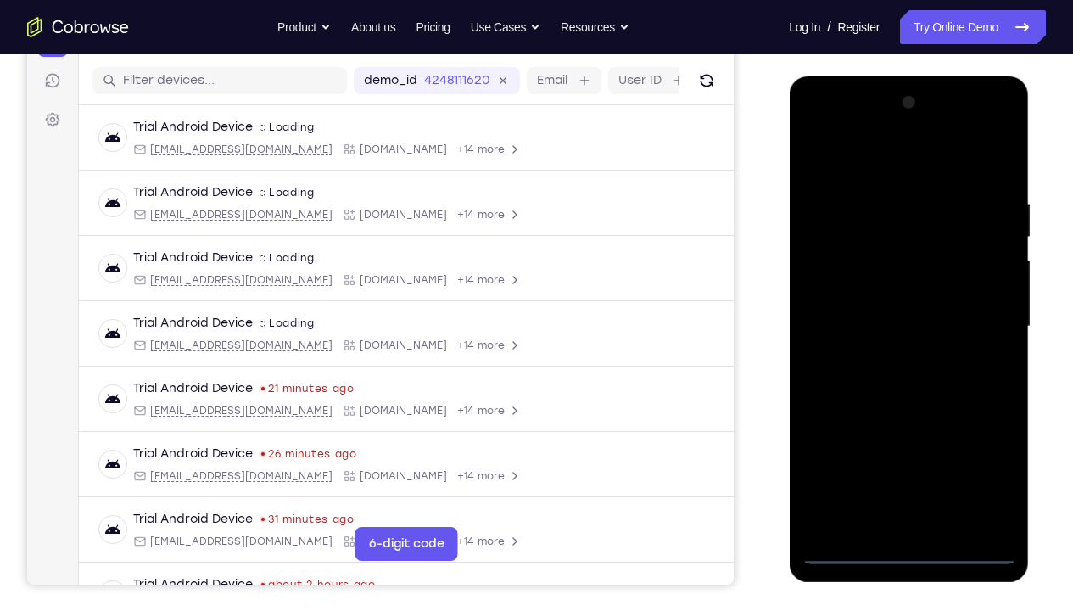
click at [901, 454] on div at bounding box center [908, 326] width 214 height 475
click at [985, 454] on div at bounding box center [908, 326] width 214 height 475
click at [849, 159] on div at bounding box center [908, 326] width 214 height 475
click at [981, 319] on div at bounding box center [908, 326] width 214 height 475
click at [887, 357] on div at bounding box center [908, 326] width 214 height 475
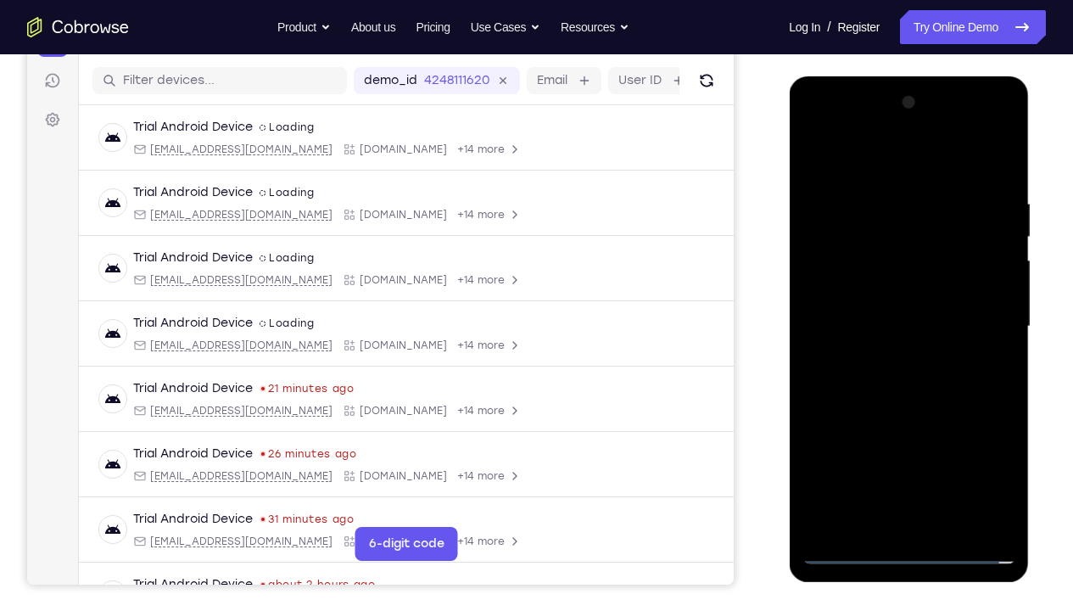
click at [867, 308] on div at bounding box center [908, 326] width 214 height 475
click at [867, 299] on div at bounding box center [908, 326] width 214 height 475
click at [881, 325] on div at bounding box center [908, 326] width 214 height 475
click at [1001, 186] on div at bounding box center [908, 326] width 214 height 475
click at [952, 454] on div at bounding box center [908, 326] width 214 height 475
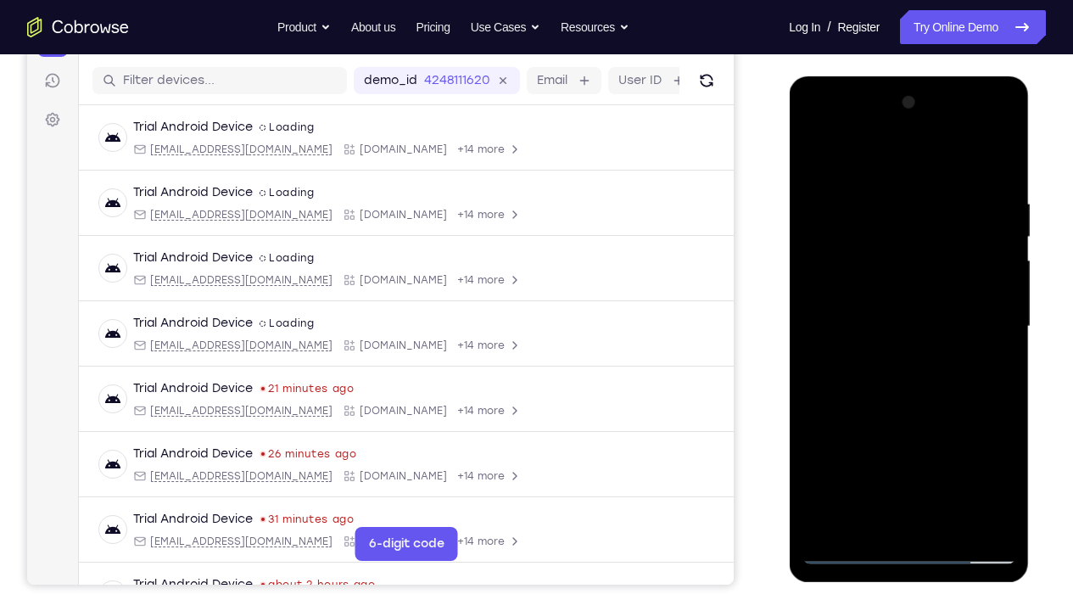
click at [909, 415] on div at bounding box center [908, 326] width 214 height 475
click at [865, 304] on div at bounding box center [908, 326] width 214 height 475
click at [952, 442] on div at bounding box center [908, 326] width 214 height 475
click at [970, 441] on div at bounding box center [908, 326] width 214 height 475
click at [865, 421] on div at bounding box center [908, 326] width 214 height 475
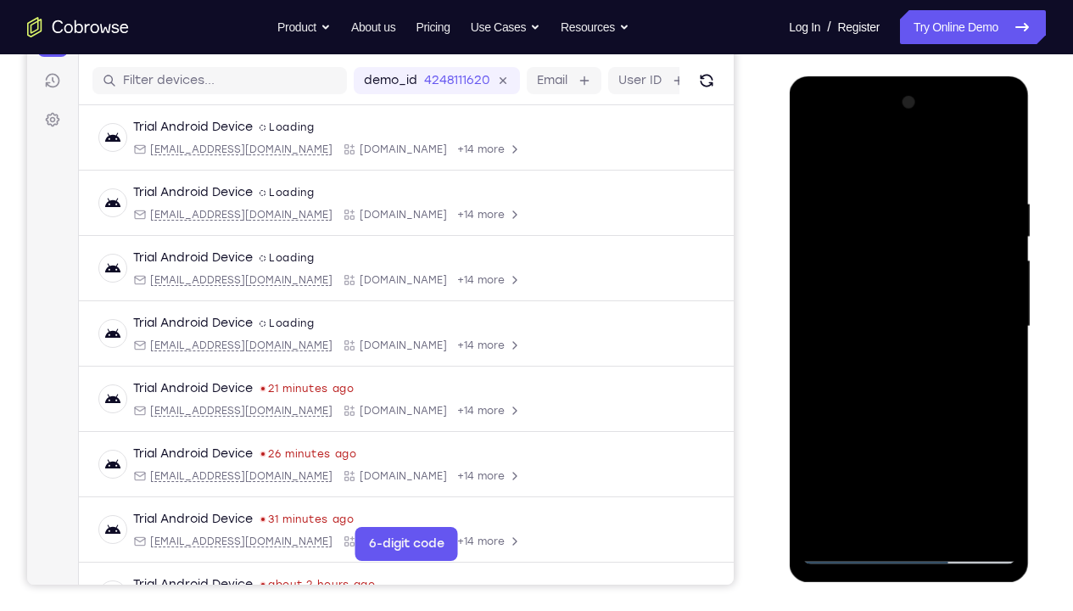
click at [981, 454] on div at bounding box center [908, 326] width 214 height 475
click at [983, 454] on div at bounding box center [908, 326] width 214 height 475
click at [812, 162] on div at bounding box center [908, 326] width 214 height 475
click at [871, 291] on div at bounding box center [908, 326] width 214 height 475
click at [963, 454] on div at bounding box center [908, 326] width 214 height 475
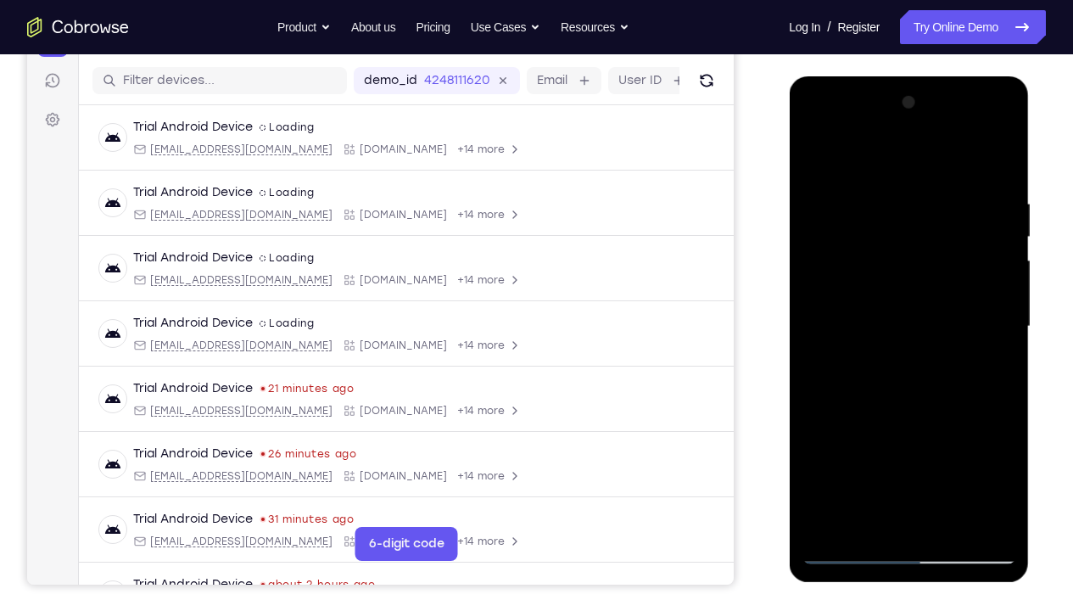
click at [983, 454] on div at bounding box center [908, 326] width 214 height 475
click at [954, 401] on div at bounding box center [908, 326] width 214 height 475
click at [997, 454] on div at bounding box center [908, 326] width 214 height 475
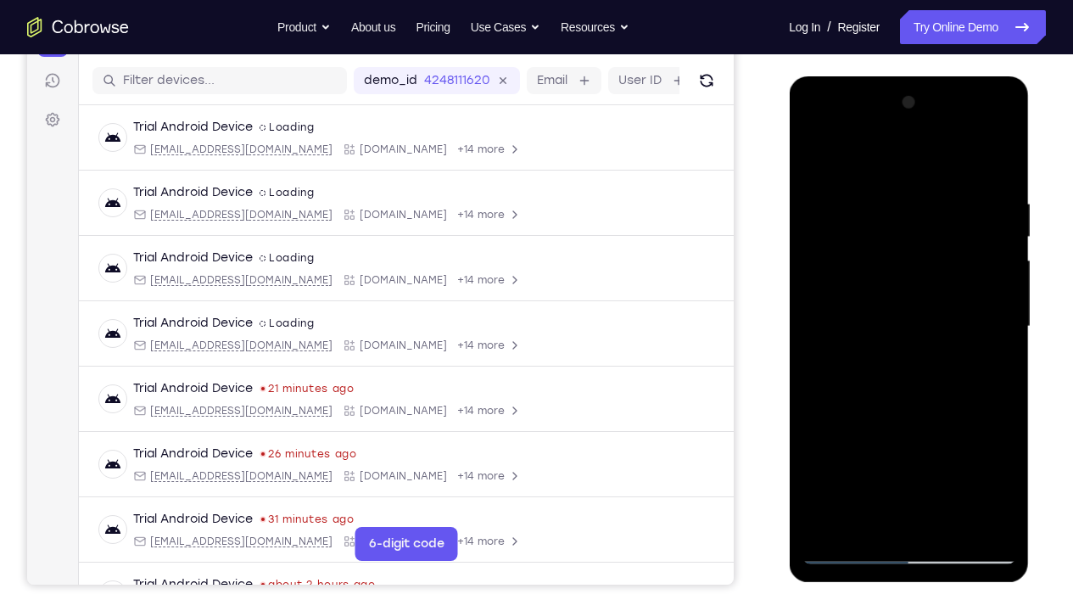
click at [997, 454] on div at bounding box center [908, 326] width 214 height 475
click at [999, 454] on div at bounding box center [908, 326] width 214 height 475
click at [992, 368] on div at bounding box center [908, 326] width 214 height 475
click at [813, 158] on div at bounding box center [908, 326] width 214 height 475
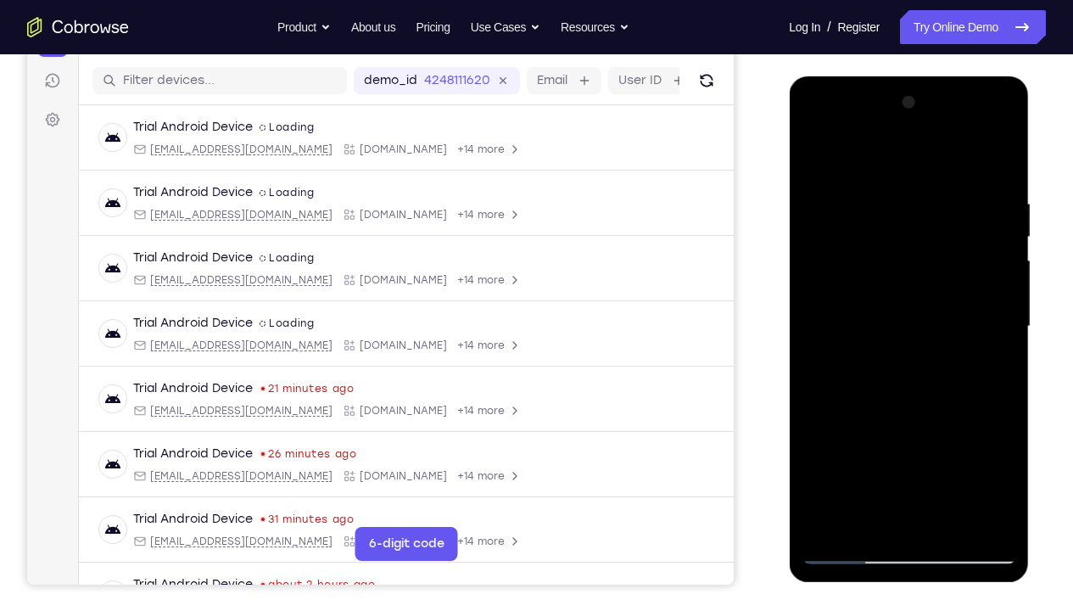
click at [890, 303] on div at bounding box center [908, 326] width 214 height 475
click at [812, 162] on div at bounding box center [908, 326] width 214 height 475
click at [1008, 454] on div at bounding box center [908, 326] width 214 height 475
click at [884, 195] on div at bounding box center [908, 326] width 214 height 475
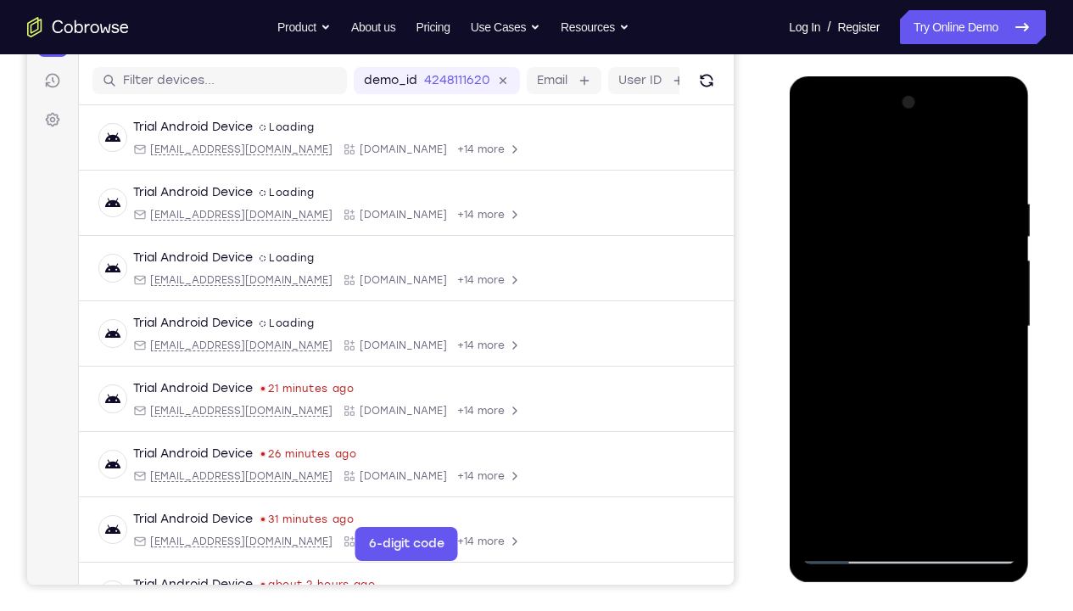
click at [987, 362] on div at bounding box center [908, 326] width 214 height 475
click at [1000, 209] on div at bounding box center [908, 326] width 214 height 475
click at [835, 312] on div at bounding box center [908, 326] width 214 height 475
click at [808, 253] on div at bounding box center [908, 326] width 214 height 475
click at [996, 162] on div at bounding box center [908, 326] width 214 height 475
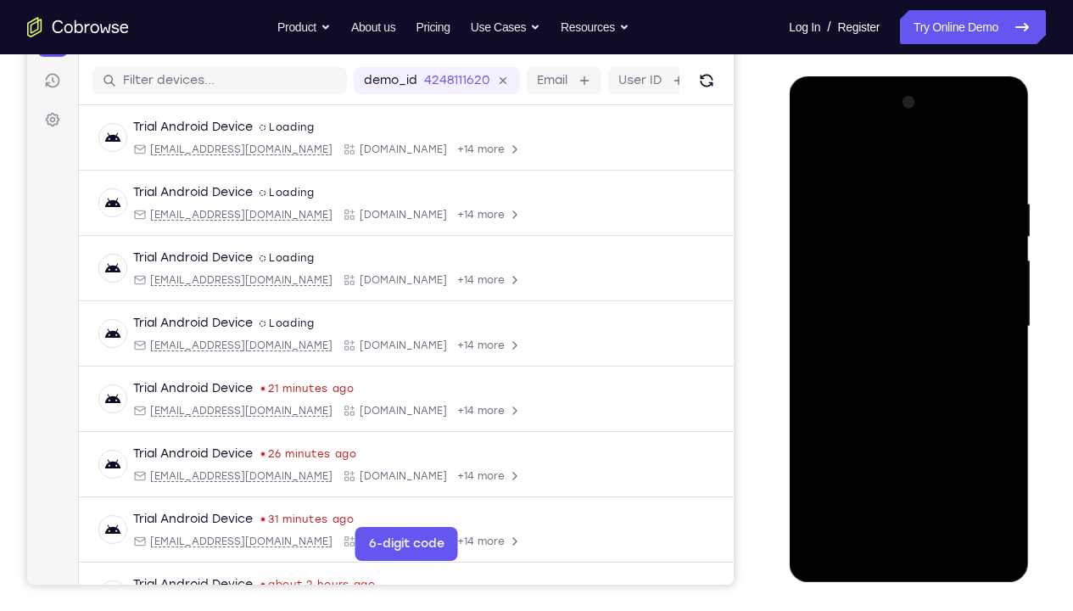
click at [1023, 370] on div "Your Support Agent Your Customer Web iOS Android Next Steps We’d be happy to gi…" at bounding box center [536, 409] width 1073 height 1118
click at [861, 364] on div at bounding box center [908, 326] width 214 height 475
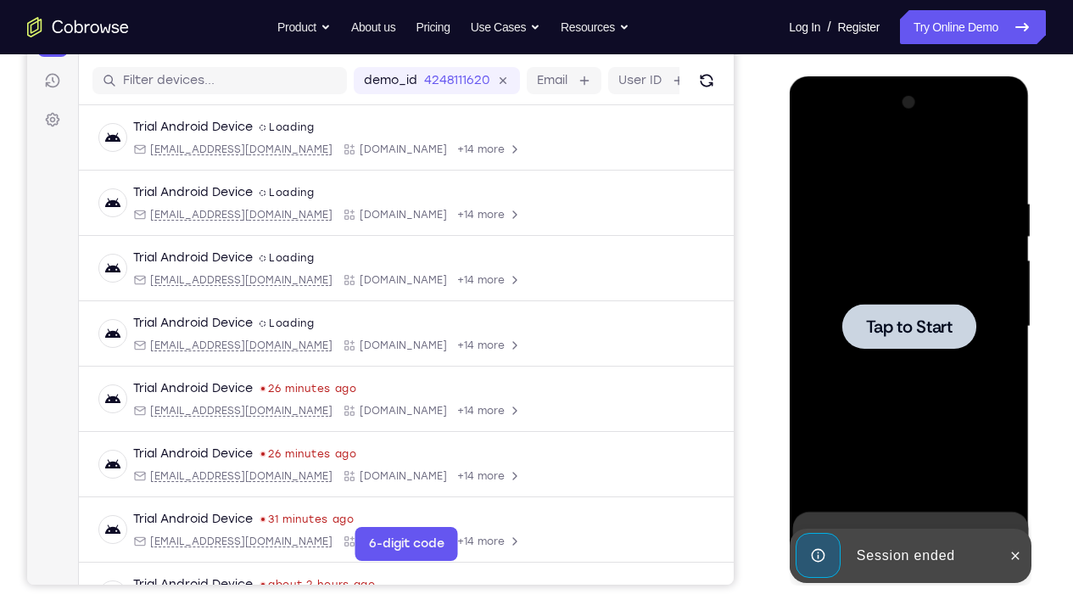
click at [867, 302] on div at bounding box center [908, 326] width 214 height 475
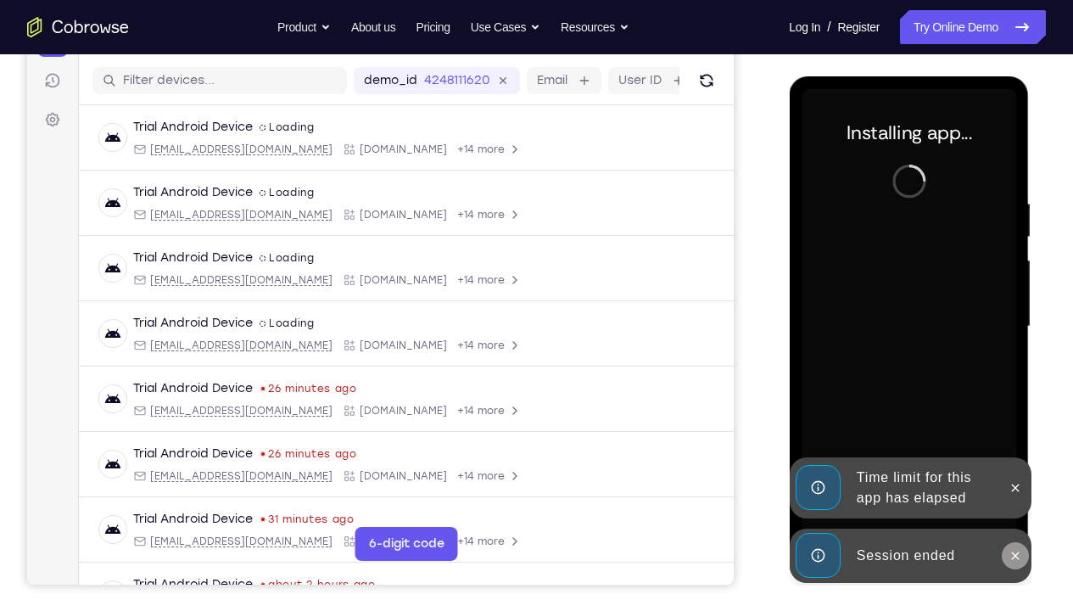
click at [1020, 454] on icon at bounding box center [1014, 556] width 14 height 14
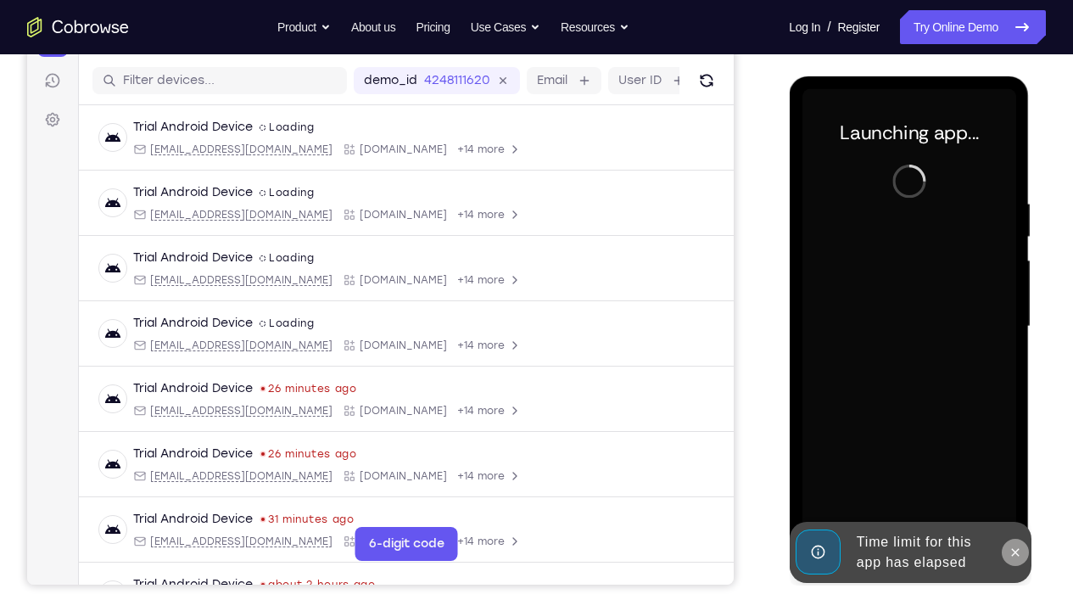
click at [1013, 454] on icon at bounding box center [1014, 552] width 14 height 14
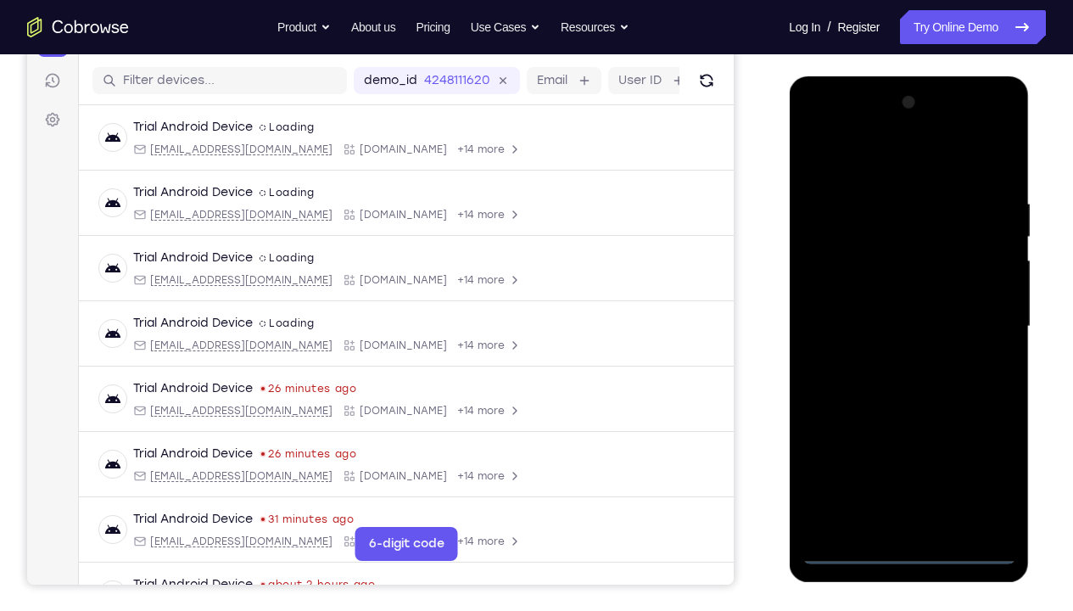
click at [910, 454] on div at bounding box center [908, 326] width 214 height 475
click at [984, 454] on div at bounding box center [908, 326] width 214 height 475
click at [860, 158] on div at bounding box center [908, 326] width 214 height 475
click at [983, 317] on div at bounding box center [908, 326] width 214 height 475
click at [890, 358] on div at bounding box center [908, 326] width 214 height 475
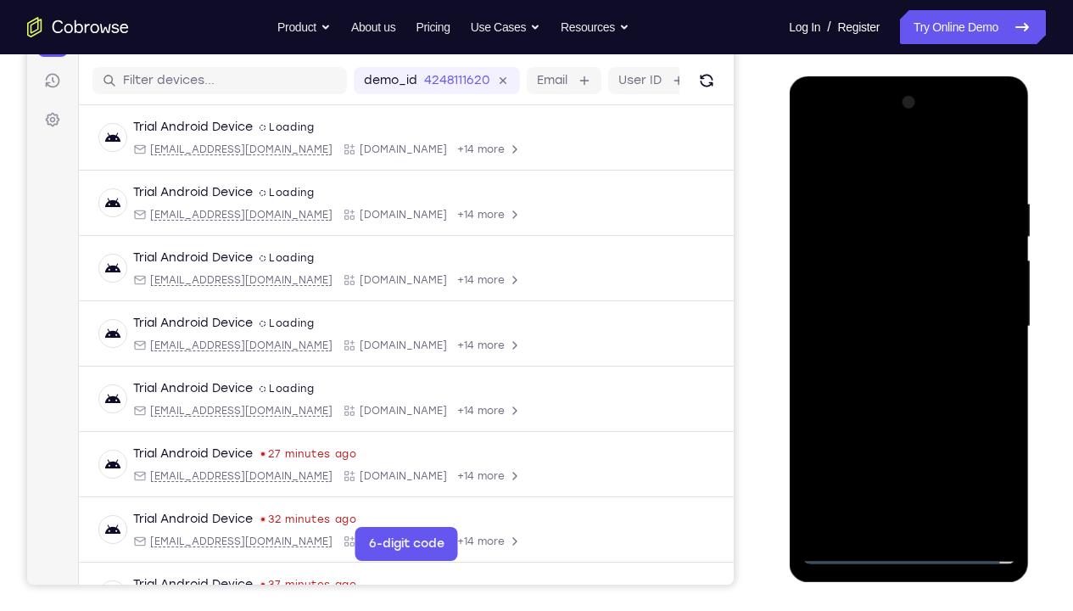
click at [873, 302] on div at bounding box center [908, 326] width 214 height 475
click at [873, 293] on div at bounding box center [908, 326] width 214 height 475
click at [890, 322] on div at bounding box center [908, 326] width 214 height 475
click at [998, 182] on div at bounding box center [908, 326] width 214 height 475
click at [951, 454] on div at bounding box center [908, 326] width 214 height 475
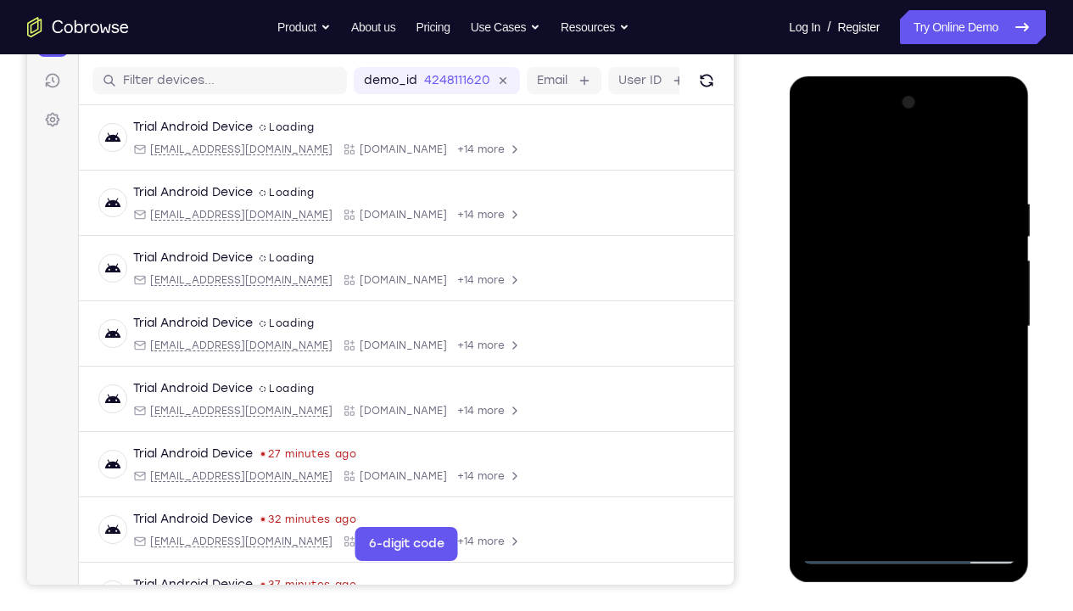
click at [908, 420] on div at bounding box center [908, 326] width 214 height 475
click at [873, 295] on div at bounding box center [908, 326] width 214 height 475
click at [847, 454] on div at bounding box center [908, 326] width 214 height 475
click at [849, 454] on div at bounding box center [908, 326] width 214 height 475
click at [888, 208] on div at bounding box center [908, 326] width 214 height 475
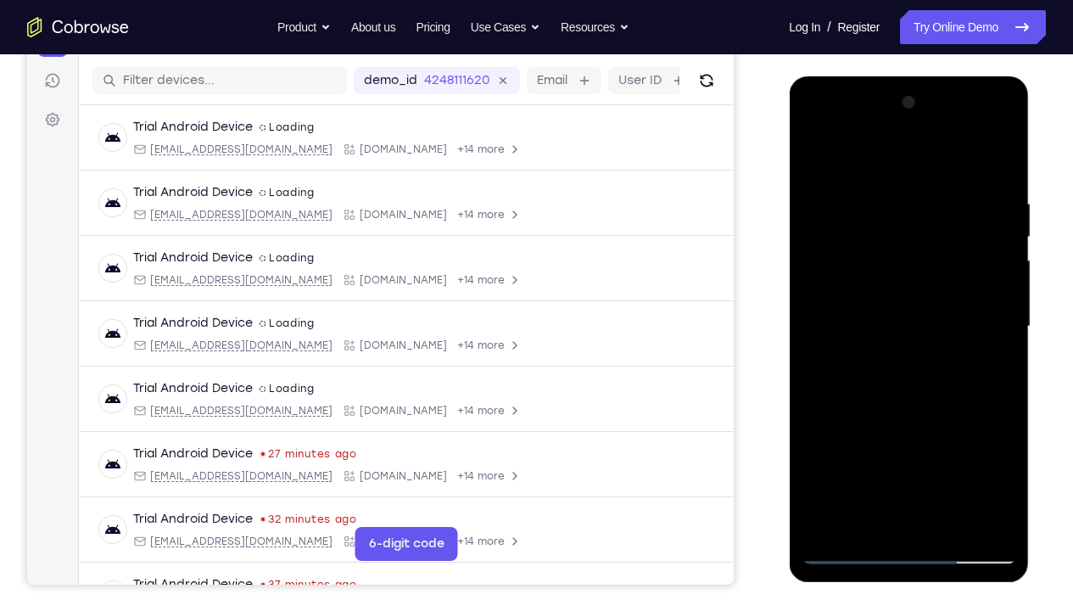
drag, startPoint x: 834, startPoint y: 165, endPoint x: 1035, endPoint y: 174, distance: 200.3
click at [1023, 174] on html "Online web based iOS Simulators and Android Emulators. Run iPhone, iPad, Mobile…" at bounding box center [910, 330] width 242 height 509
click at [996, 269] on div at bounding box center [908, 326] width 214 height 475
click at [998, 267] on div at bounding box center [908, 326] width 214 height 475
click at [995, 164] on div at bounding box center [908, 326] width 214 height 475
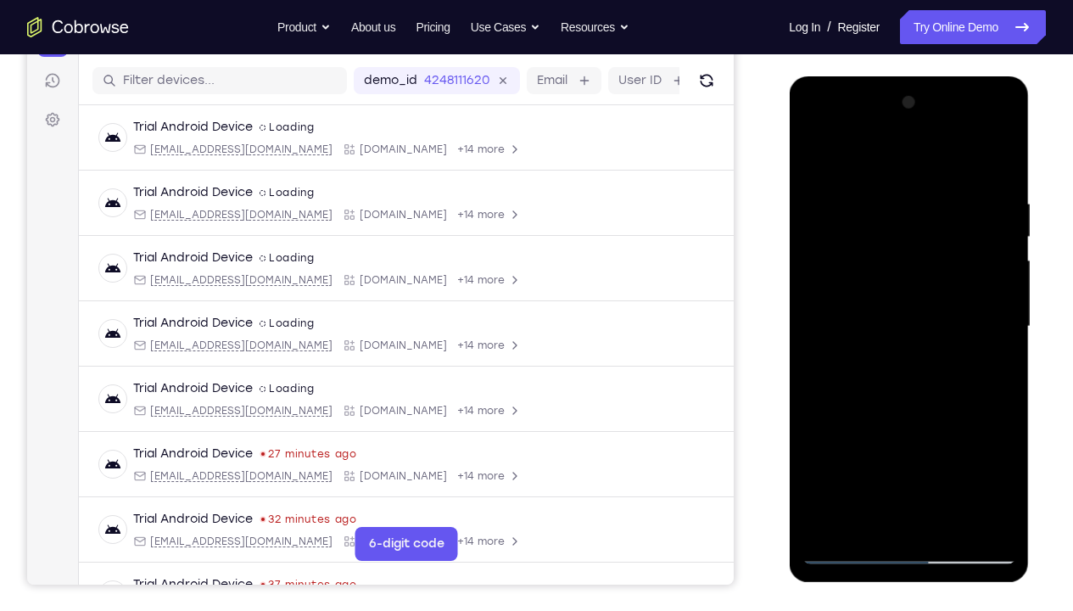
click at [973, 454] on div at bounding box center [908, 326] width 214 height 475
click at [947, 454] on div at bounding box center [908, 326] width 214 height 475
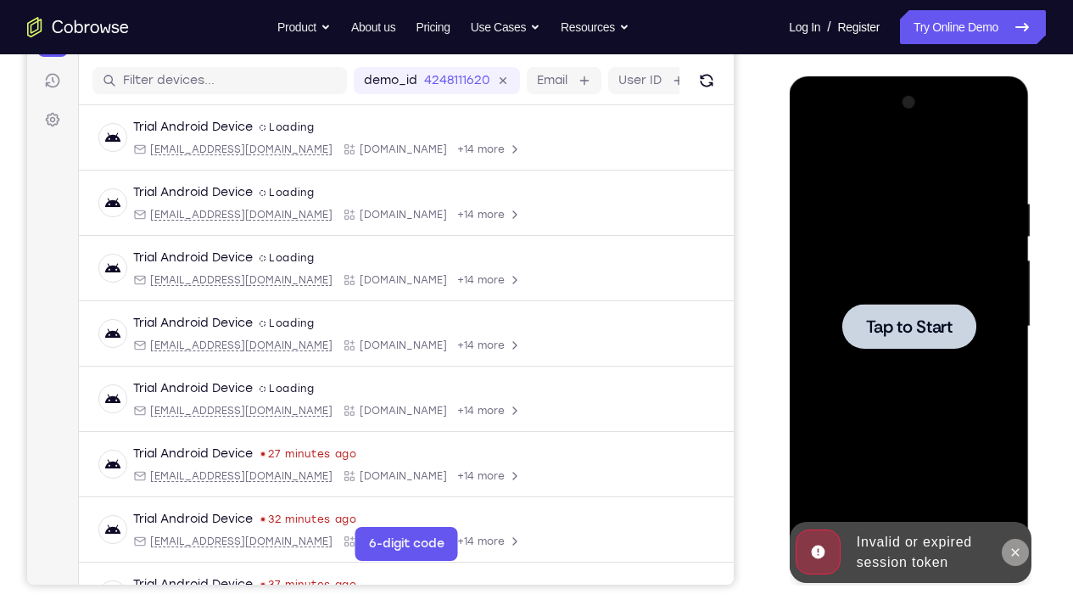
click at [1015, 454] on icon at bounding box center [1014, 552] width 14 height 14
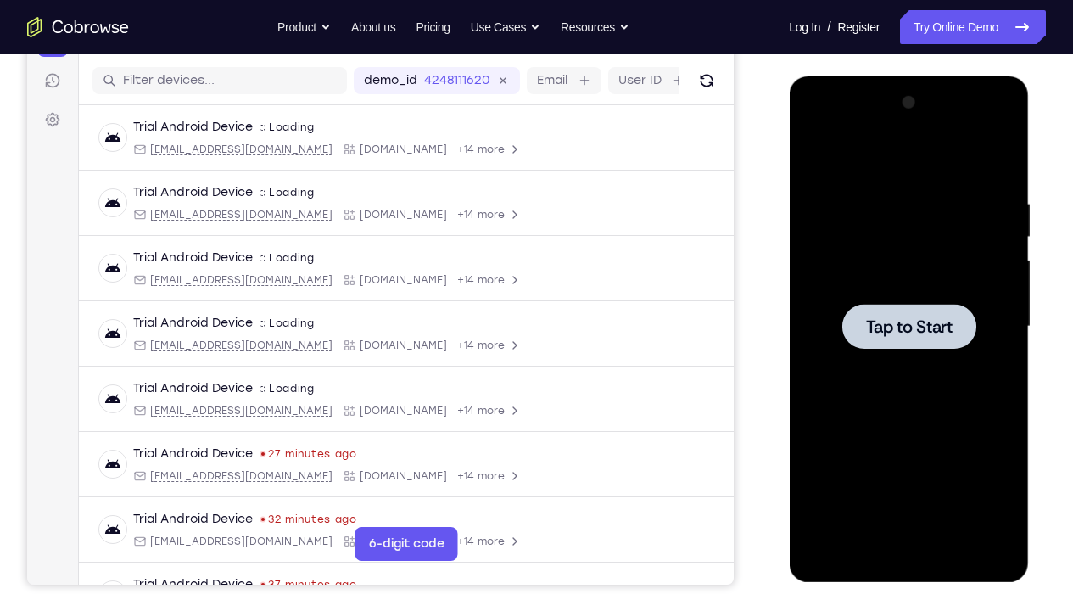
click at [902, 209] on div at bounding box center [908, 326] width 214 height 475
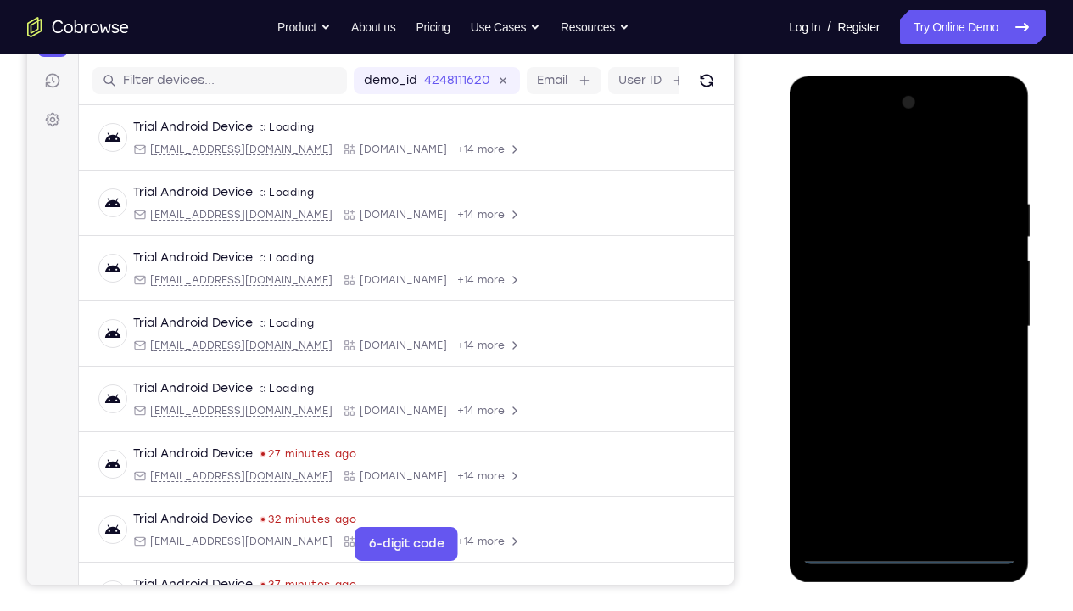
click at [912, 454] on div at bounding box center [908, 326] width 214 height 475
click at [979, 454] on div at bounding box center [908, 326] width 214 height 475
click at [846, 169] on div at bounding box center [908, 326] width 214 height 475
click at [978, 313] on div at bounding box center [908, 326] width 214 height 475
click at [890, 360] on div at bounding box center [908, 326] width 214 height 475
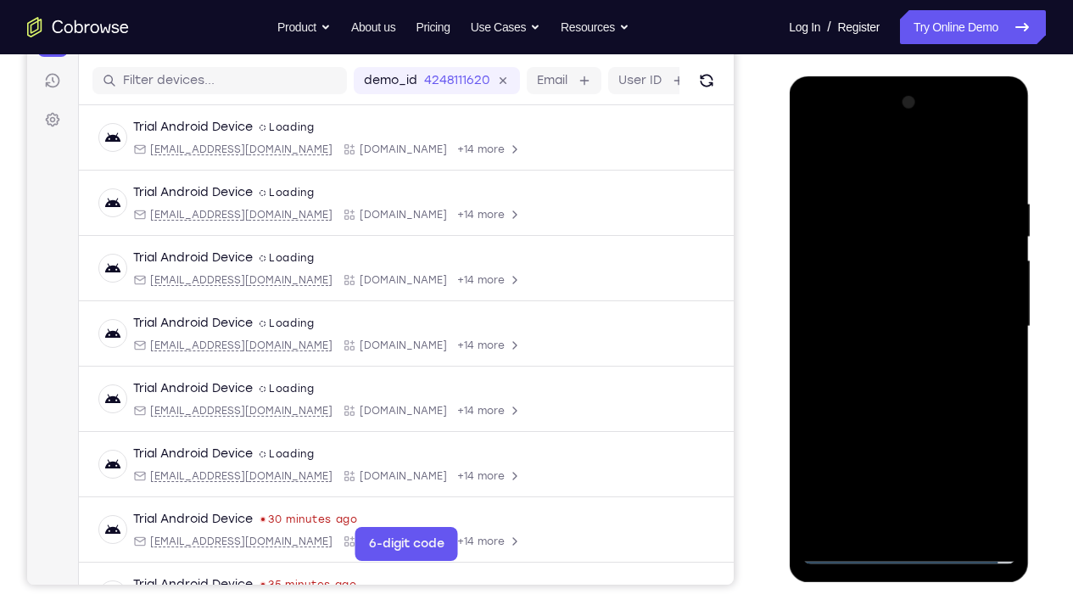
click at [847, 305] on div at bounding box center [908, 326] width 214 height 475
click at [847, 294] on div at bounding box center [908, 326] width 214 height 475
click at [887, 332] on div at bounding box center [908, 326] width 214 height 475
click at [998, 186] on div at bounding box center [908, 326] width 214 height 475
click at [954, 454] on div at bounding box center [908, 326] width 214 height 475
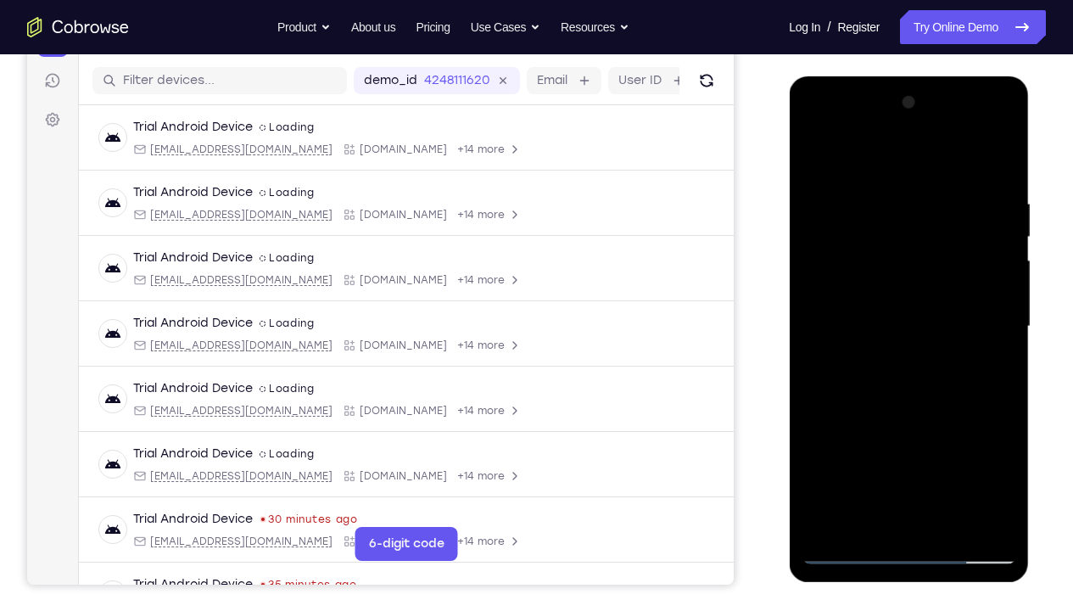
click at [910, 415] on div at bounding box center [908, 326] width 214 height 475
click at [866, 300] on div at bounding box center [908, 326] width 214 height 475
click at [881, 294] on div at bounding box center [908, 326] width 214 height 475
click at [832, 290] on div at bounding box center [908, 326] width 214 height 475
click at [866, 454] on div at bounding box center [908, 326] width 214 height 475
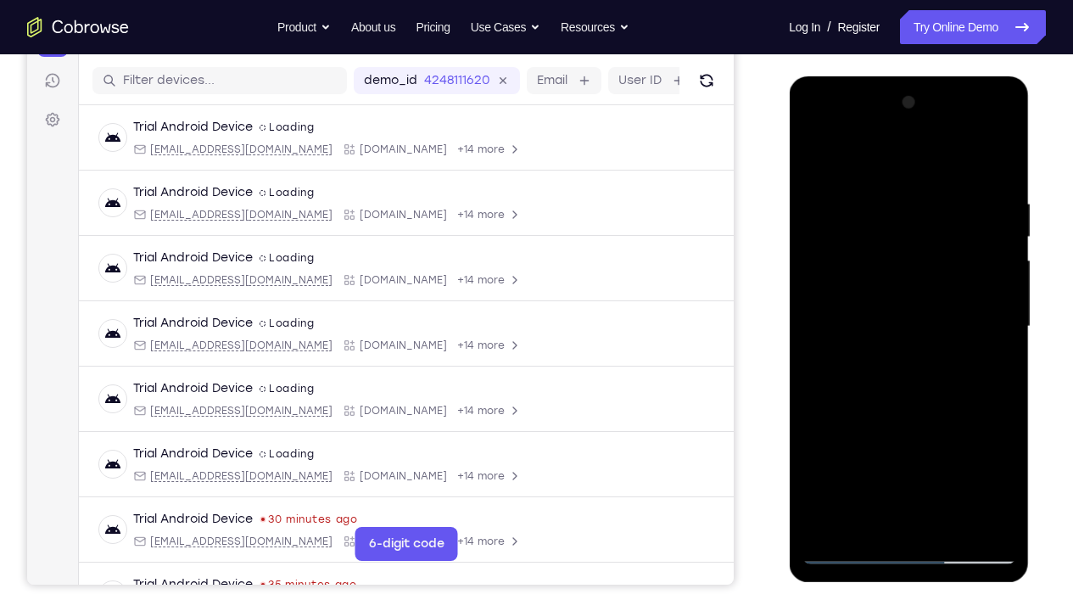
click at [956, 421] on div at bounding box center [908, 326] width 214 height 475
click at [994, 358] on div at bounding box center [908, 326] width 214 height 475
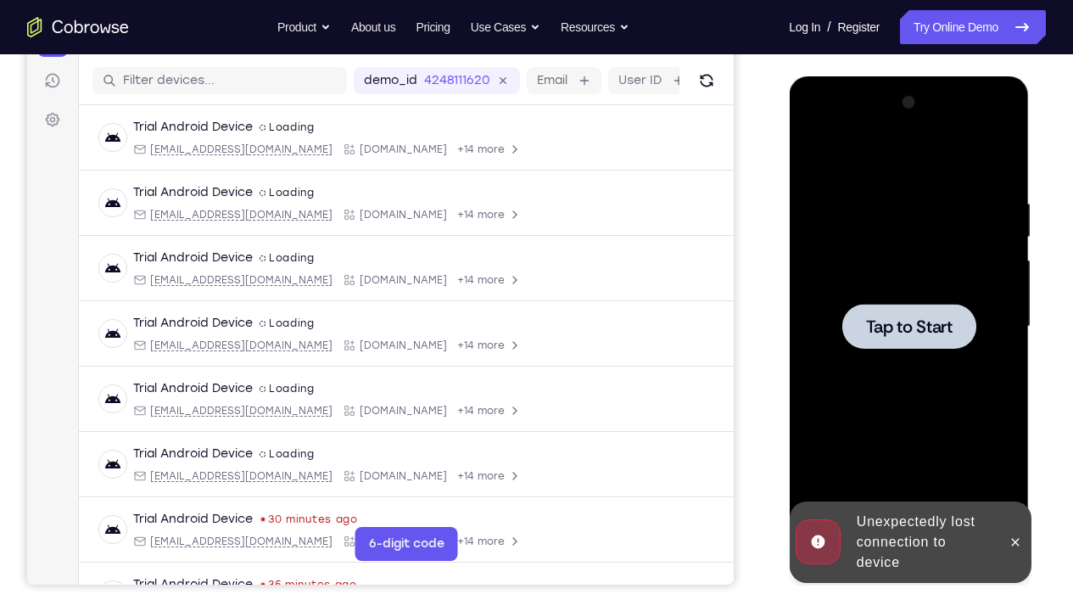
click at [866, 365] on div at bounding box center [908, 326] width 214 height 475
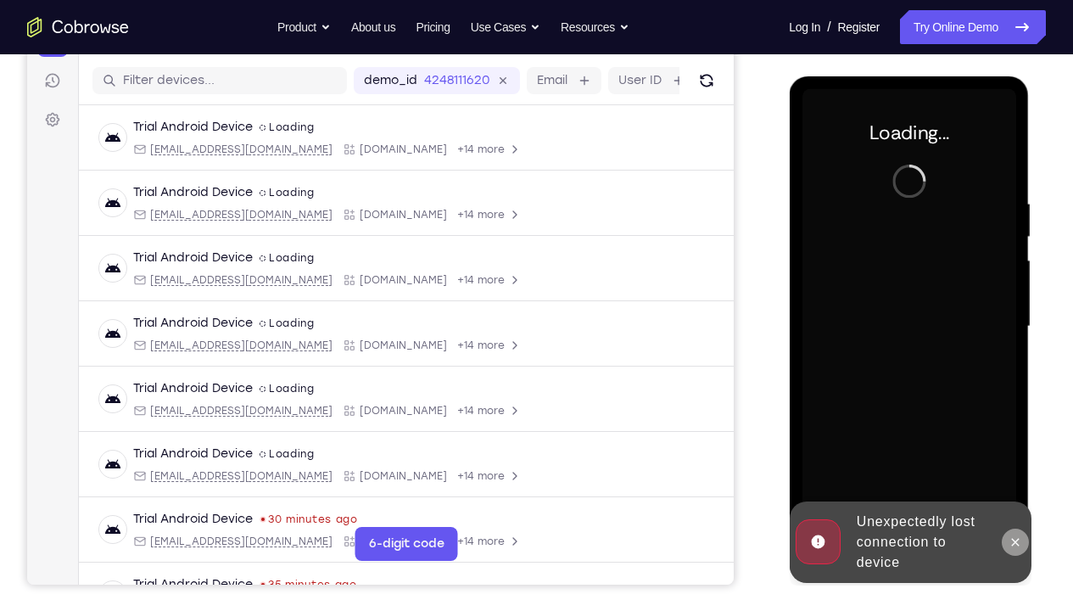
click at [1008, 454] on icon at bounding box center [1014, 542] width 14 height 14
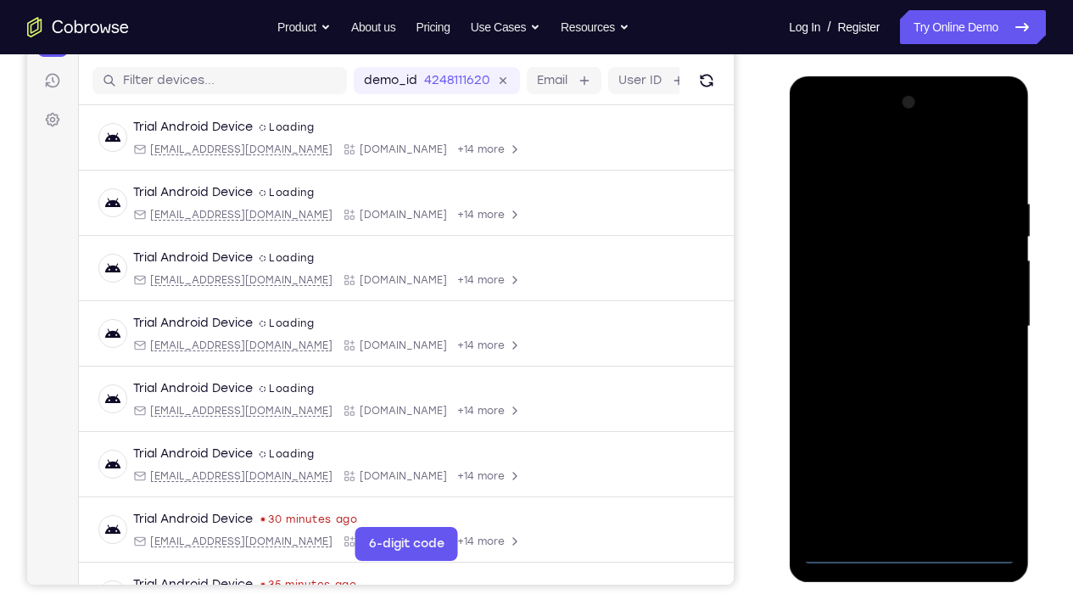
click at [908, 454] on div at bounding box center [908, 326] width 214 height 475
click at [988, 454] on div at bounding box center [908, 326] width 214 height 475
click at [856, 164] on div at bounding box center [908, 326] width 214 height 475
click at [979, 320] on div at bounding box center [908, 326] width 214 height 475
click at [895, 454] on div at bounding box center [908, 326] width 214 height 475
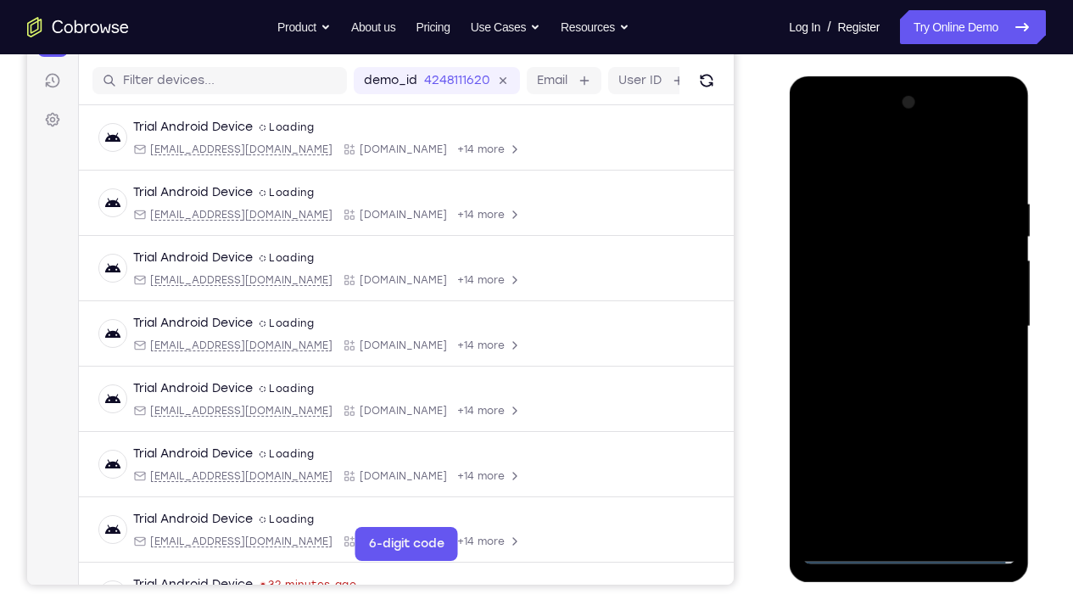
click at [888, 355] on div at bounding box center [908, 326] width 214 height 475
click at [860, 315] on div at bounding box center [908, 326] width 214 height 475
click at [861, 298] on div at bounding box center [908, 326] width 214 height 475
click at [881, 326] on div at bounding box center [908, 326] width 214 height 475
click at [1000, 185] on div at bounding box center [908, 326] width 214 height 475
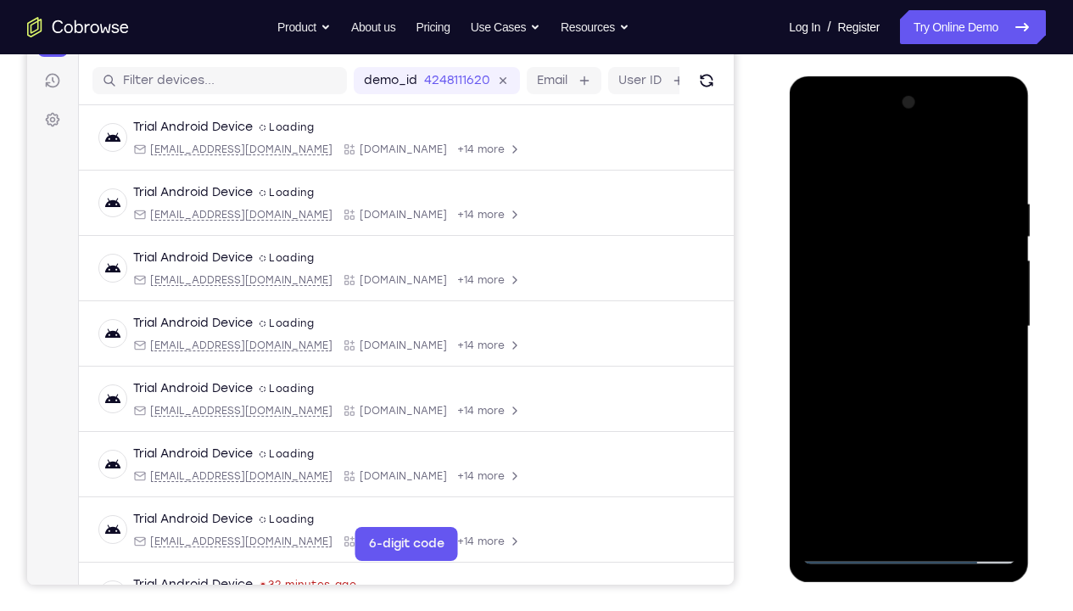
click at [944, 454] on div at bounding box center [908, 326] width 214 height 475
click at [912, 419] on div at bounding box center [908, 326] width 214 height 475
click at [876, 300] on div at bounding box center [908, 326] width 214 height 475
click at [1000, 454] on div at bounding box center [908, 326] width 214 height 475
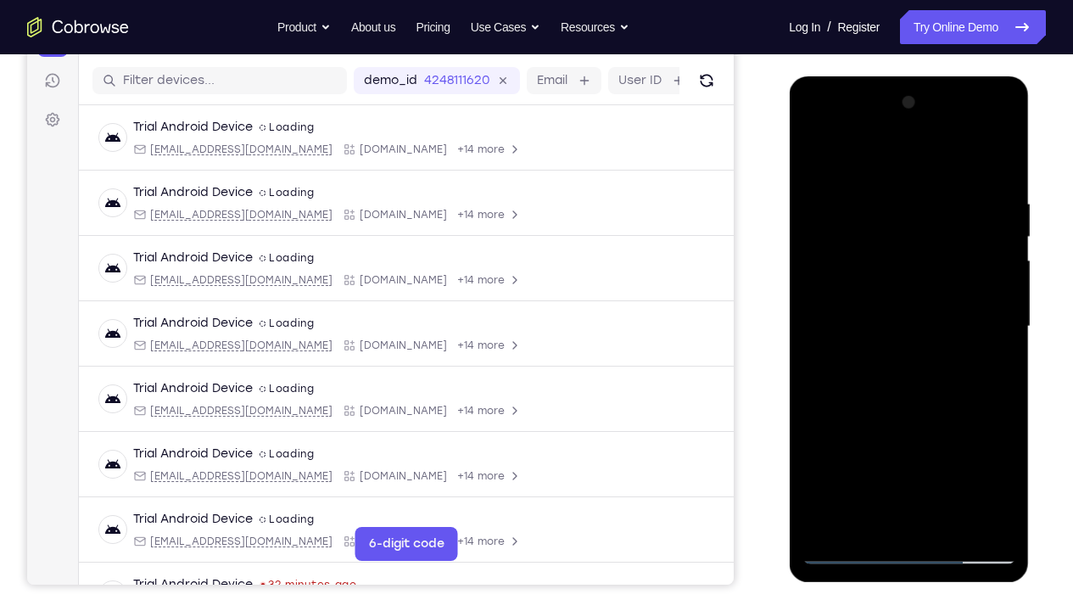
click at [1000, 454] on div at bounding box center [908, 326] width 214 height 475
click at [909, 405] on div at bounding box center [908, 326] width 214 height 475
click at [911, 403] on div at bounding box center [908, 326] width 214 height 475
click at [988, 367] on div at bounding box center [908, 326] width 214 height 475
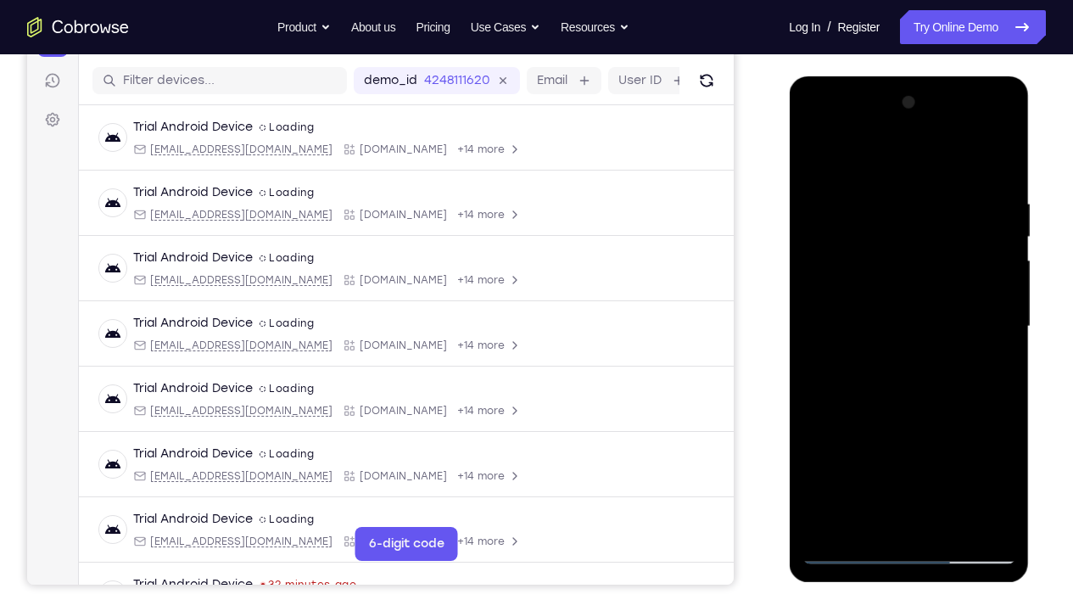
click at [865, 159] on div at bounding box center [908, 326] width 214 height 475
click at [830, 204] on div at bounding box center [908, 326] width 214 height 475
click at [979, 454] on div at bounding box center [908, 326] width 214 height 475
click at [898, 454] on div at bounding box center [908, 326] width 214 height 475
click at [945, 454] on div at bounding box center [908, 326] width 214 height 475
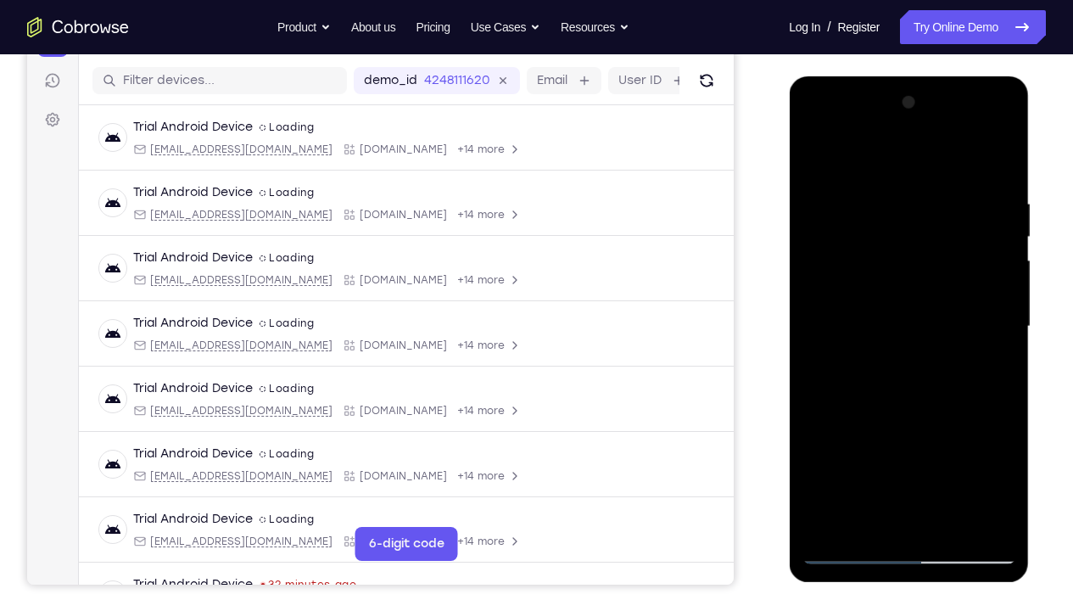
click at [951, 454] on div at bounding box center [908, 326] width 214 height 475
click at [817, 159] on div at bounding box center [908, 326] width 214 height 475
click at [887, 305] on div at bounding box center [908, 326] width 214 height 475
click at [855, 159] on div at bounding box center [908, 326] width 214 height 475
click at [1010, 454] on div at bounding box center [908, 326] width 214 height 475
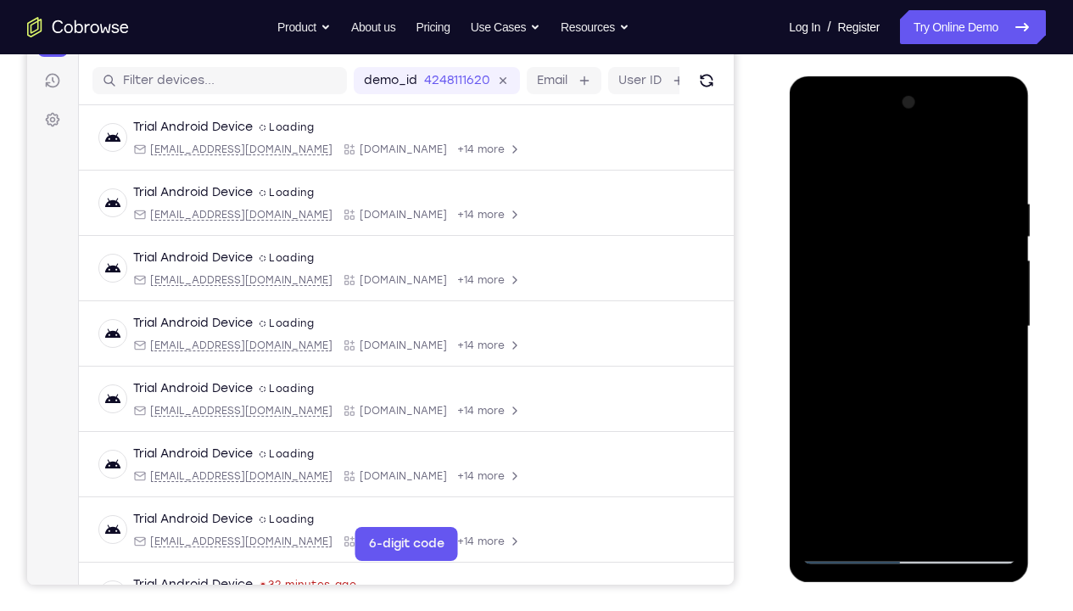
click at [944, 454] on div at bounding box center [908, 326] width 214 height 475
click at [867, 301] on div at bounding box center [908, 326] width 214 height 475
click at [869, 454] on div at bounding box center [908, 326] width 214 height 475
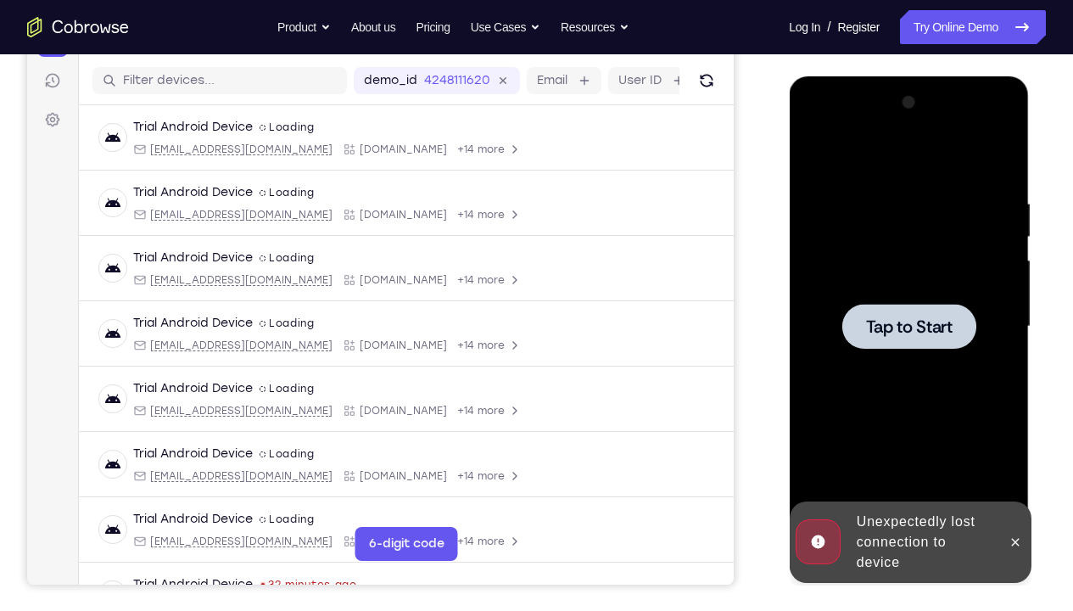
click at [910, 391] on div at bounding box center [908, 326] width 214 height 475
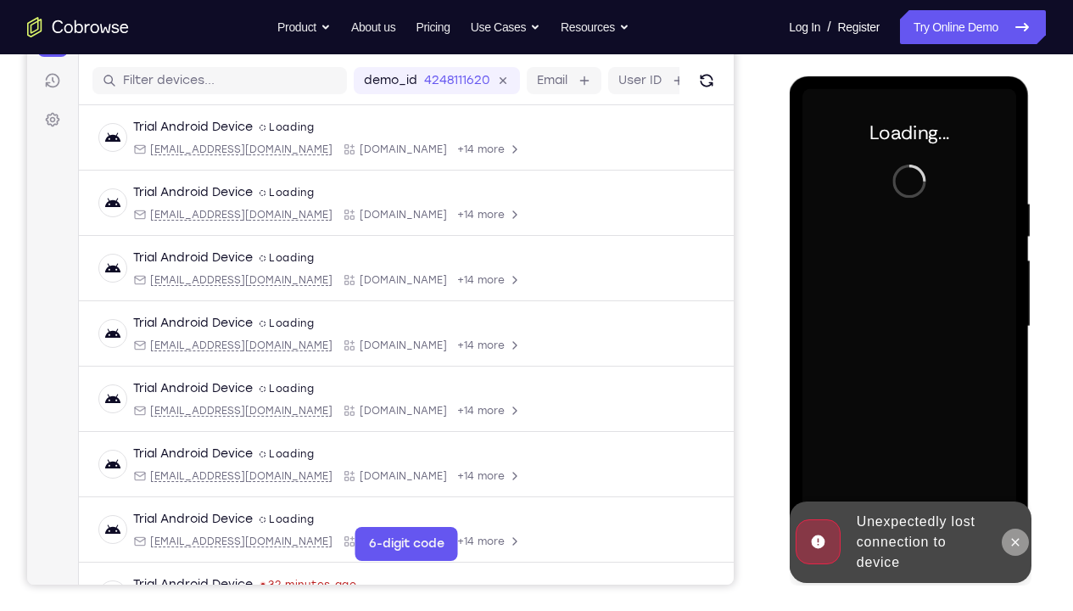
click at [1009, 454] on icon at bounding box center [1014, 542] width 14 height 14
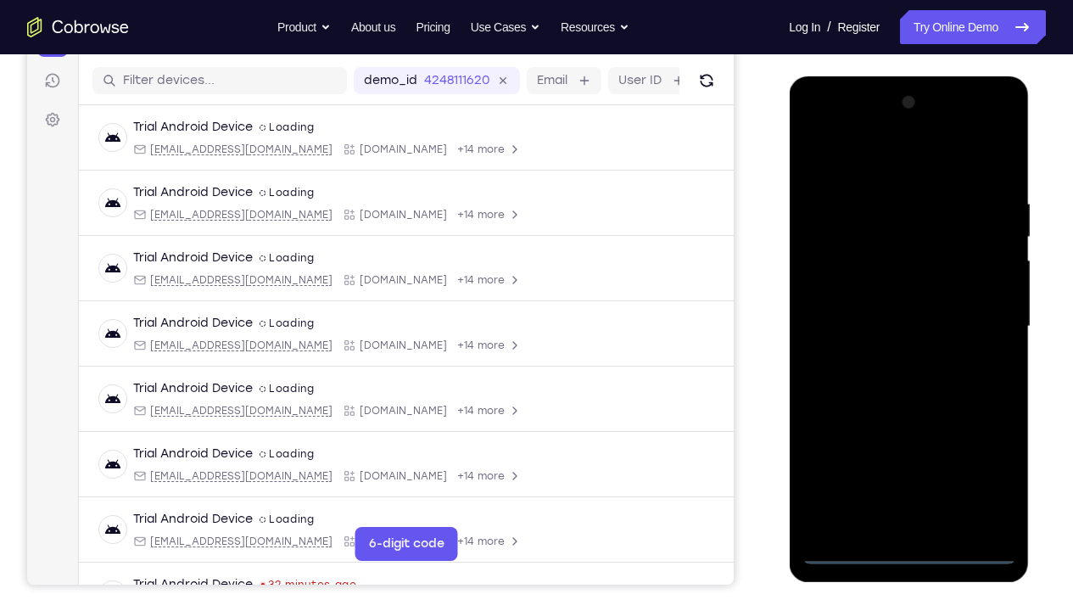
click at [906, 454] on div at bounding box center [908, 326] width 214 height 475
click at [979, 454] on div at bounding box center [908, 326] width 214 height 475
click at [859, 162] on div at bounding box center [908, 326] width 214 height 475
click at [982, 314] on div at bounding box center [908, 326] width 214 height 475
click at [889, 359] on div at bounding box center [908, 326] width 214 height 475
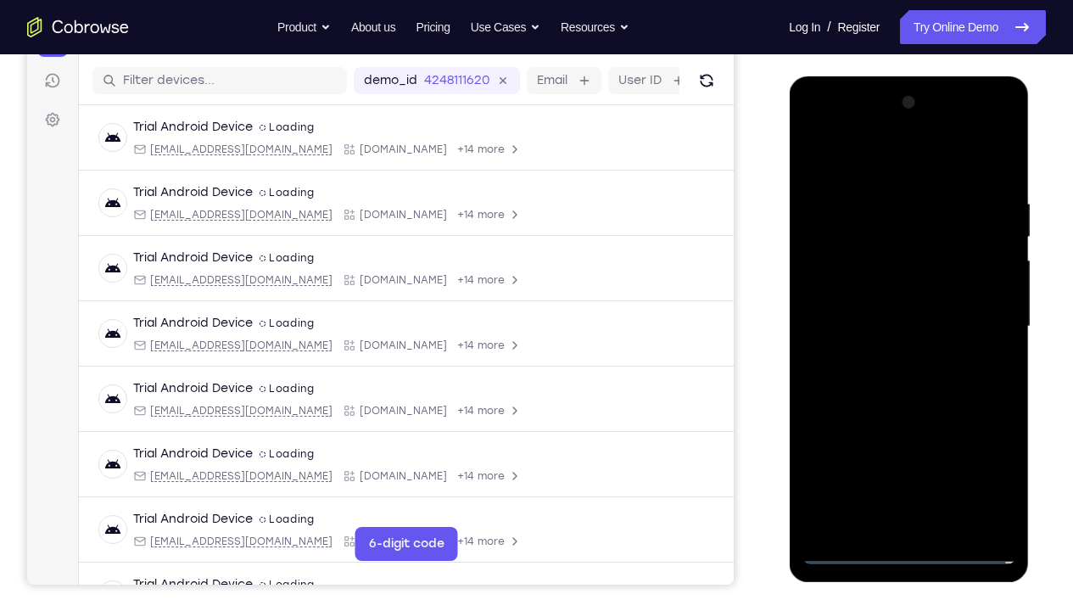
click at [896, 299] on div at bounding box center [908, 326] width 214 height 475
click at [896, 296] on div at bounding box center [908, 326] width 214 height 475
click at [901, 326] on div at bounding box center [908, 326] width 214 height 475
click at [995, 184] on div at bounding box center [908, 326] width 214 height 475
click at [947, 454] on div at bounding box center [908, 326] width 214 height 475
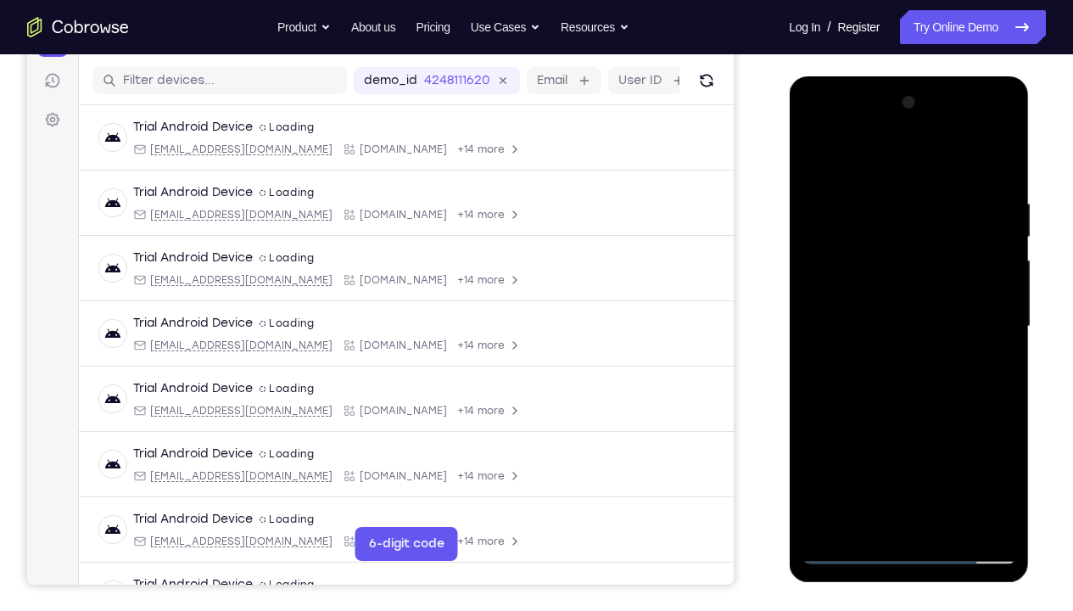
click at [906, 417] on div at bounding box center [908, 326] width 214 height 475
click at [891, 299] on div at bounding box center [908, 326] width 214 height 475
drag, startPoint x: 831, startPoint y: 167, endPoint x: 980, endPoint y: 177, distance: 149.6
click at [980, 177] on div at bounding box center [908, 326] width 214 height 475
click at [873, 152] on div at bounding box center [908, 326] width 214 height 475
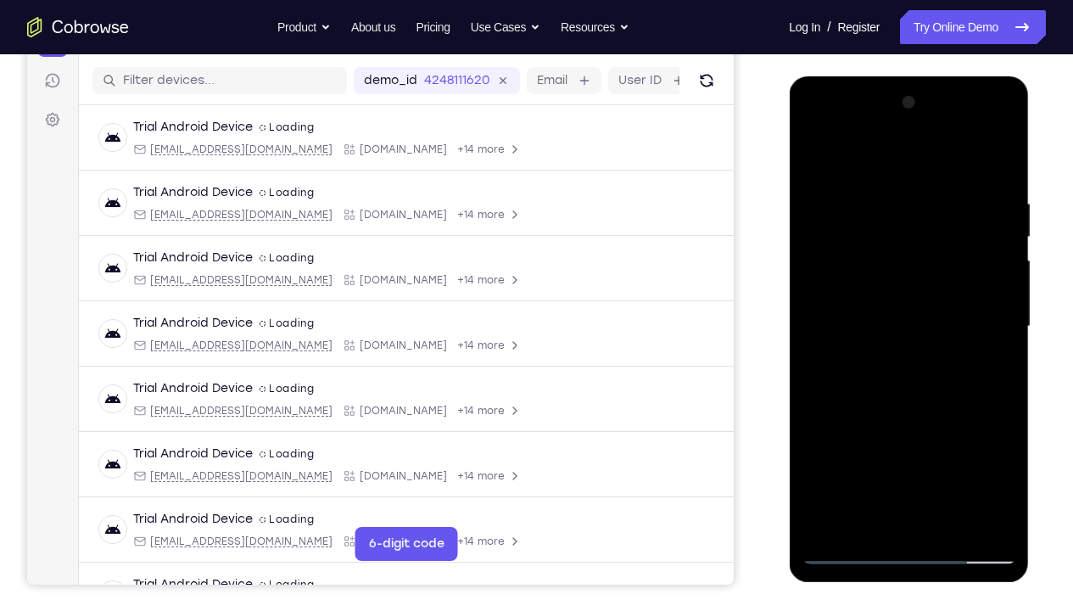
click at [817, 153] on div at bounding box center [908, 326] width 214 height 475
click at [888, 454] on div at bounding box center [908, 326] width 214 height 475
click at [855, 154] on div at bounding box center [908, 326] width 214 height 475
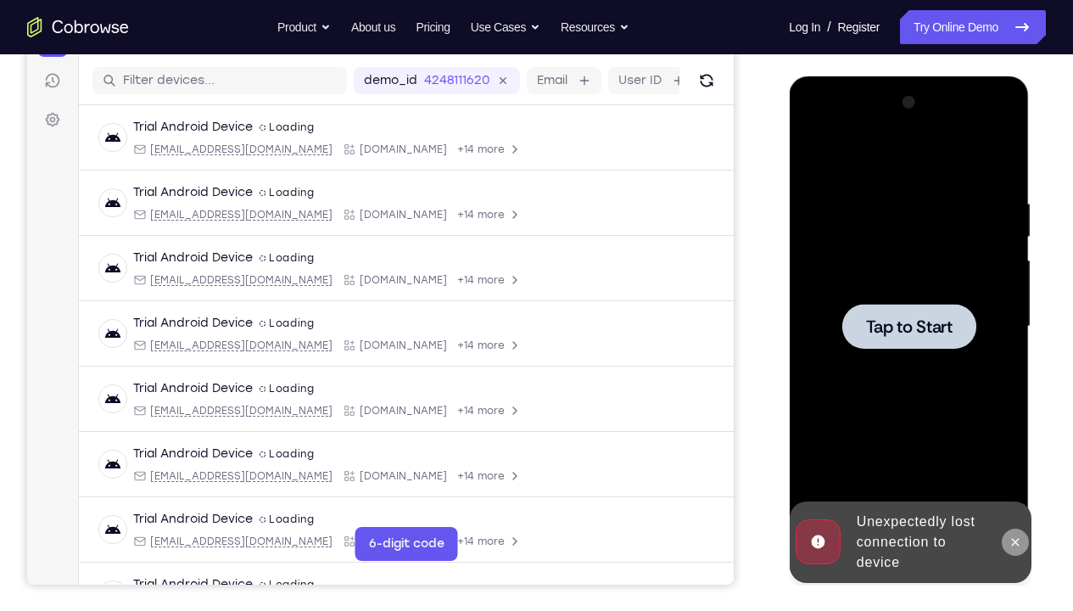
click at [1014, 454] on icon at bounding box center [1015, 542] width 8 height 8
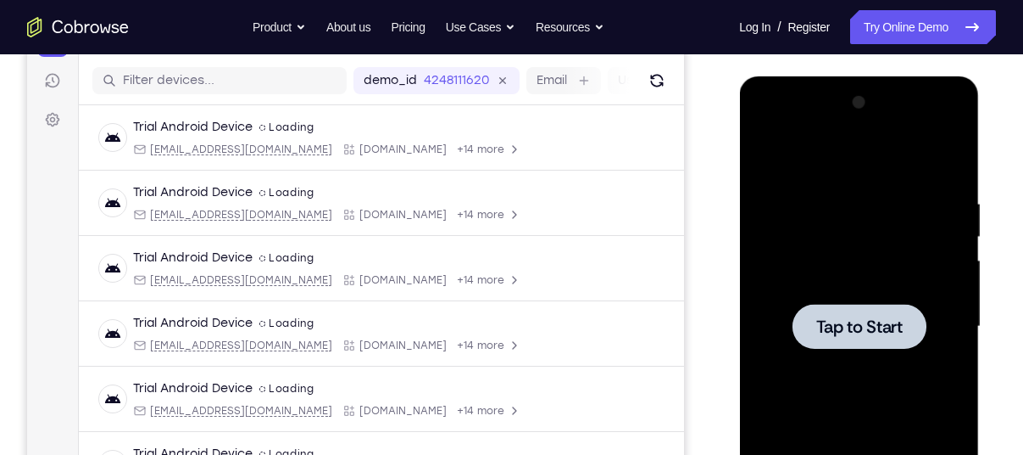
click at [837, 229] on div at bounding box center [859, 326] width 214 height 475
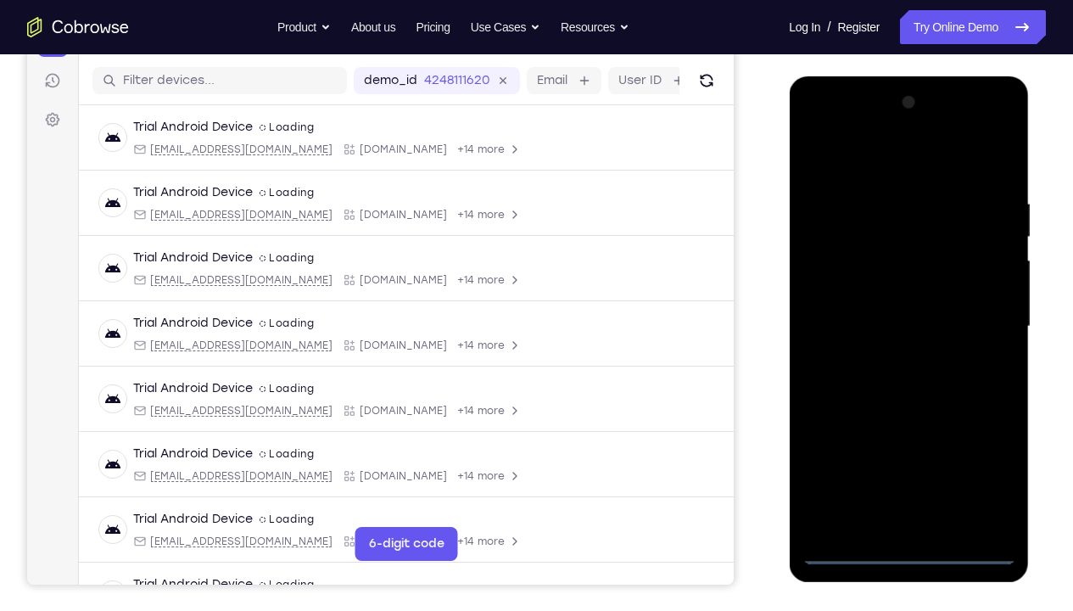
click at [912, 454] on div at bounding box center [908, 326] width 214 height 475
click at [988, 454] on div at bounding box center [908, 326] width 214 height 475
click at [856, 166] on div at bounding box center [908, 326] width 214 height 475
click at [976, 321] on div at bounding box center [908, 326] width 214 height 475
click at [890, 357] on div at bounding box center [908, 326] width 214 height 475
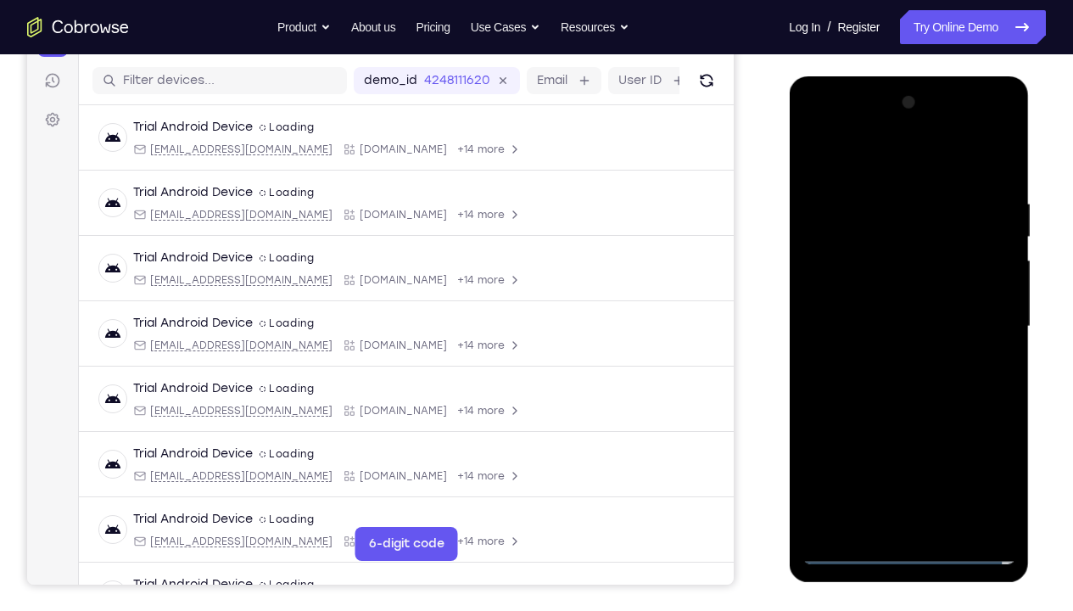
click at [862, 307] on div at bounding box center [908, 326] width 214 height 475
click at [864, 296] on div at bounding box center [908, 326] width 214 height 475
click at [883, 329] on div at bounding box center [908, 326] width 214 height 475
click at [999, 182] on div at bounding box center [908, 326] width 214 height 475
click at [951, 454] on div at bounding box center [908, 326] width 214 height 475
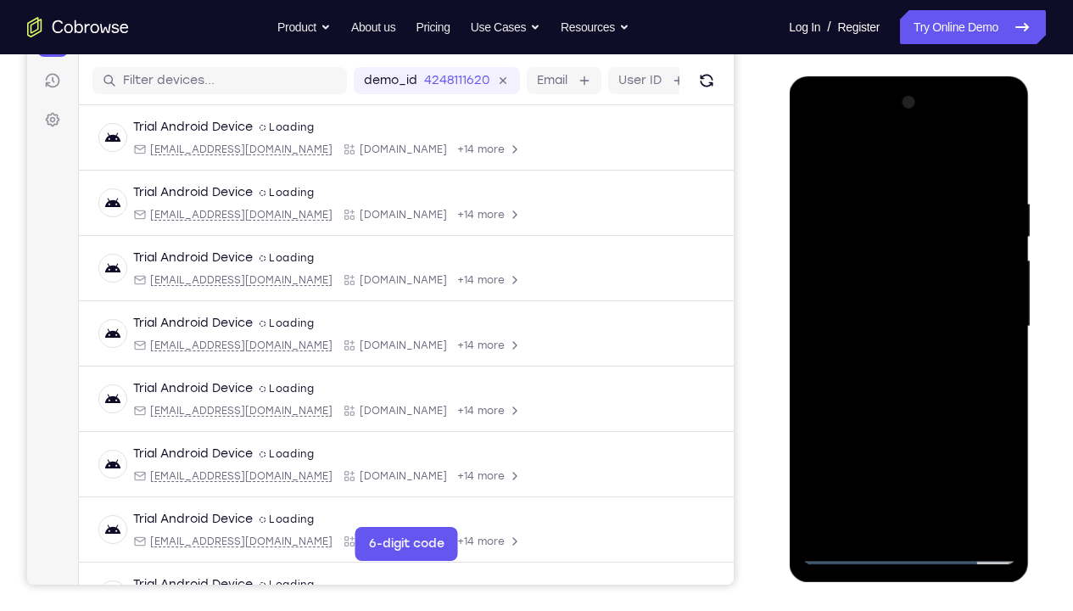
click at [914, 413] on div at bounding box center [908, 326] width 214 height 475
click at [870, 305] on div at bounding box center [908, 326] width 214 height 475
click at [881, 454] on div at bounding box center [908, 326] width 214 height 475
click at [957, 401] on div at bounding box center [908, 326] width 214 height 475
click at [920, 404] on div at bounding box center [908, 326] width 214 height 475
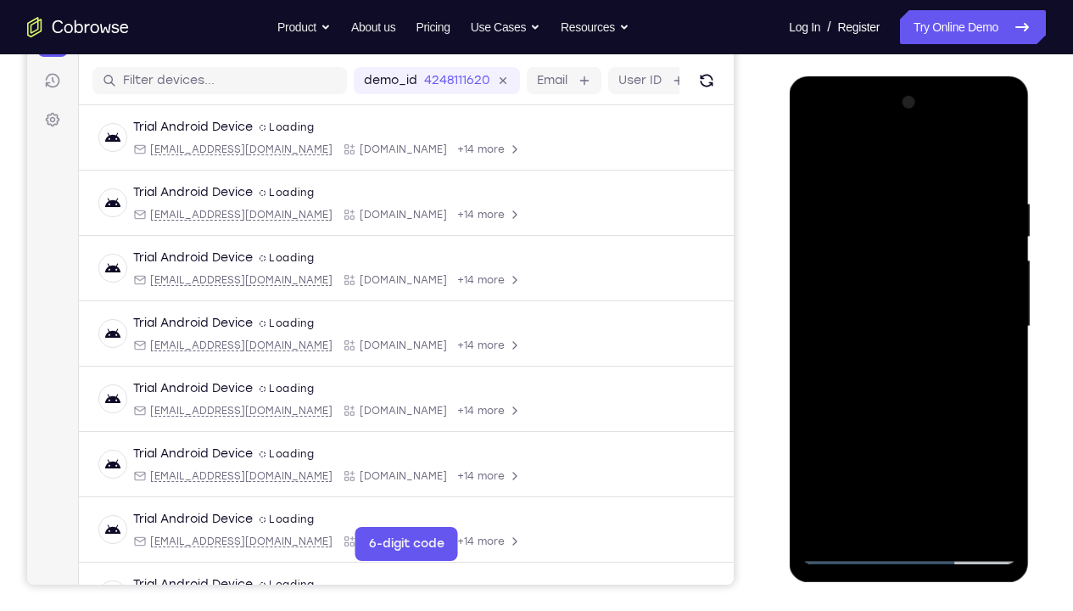
click at [909, 401] on div at bounding box center [908, 326] width 214 height 475
click at [990, 368] on div at bounding box center [908, 326] width 214 height 475
click at [815, 159] on div at bounding box center [908, 326] width 214 height 475
click at [873, 188] on div at bounding box center [908, 326] width 214 height 475
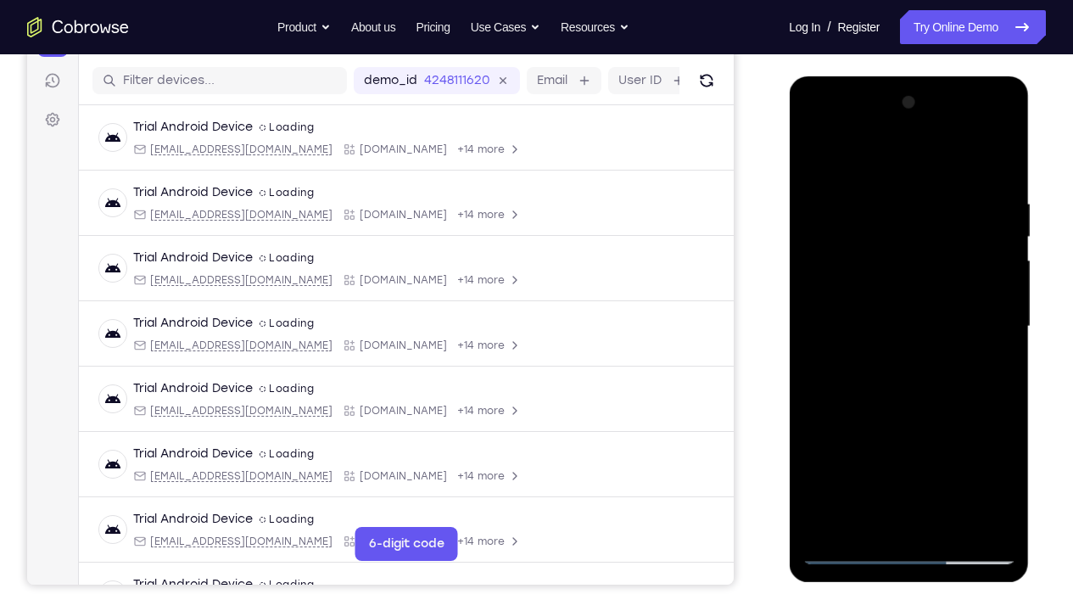
click at [975, 454] on div at bounding box center [908, 326] width 214 height 475
click at [909, 454] on div at bounding box center [908, 326] width 214 height 475
click at [911, 402] on div at bounding box center [908, 326] width 214 height 475
click at [963, 395] on div at bounding box center [908, 326] width 214 height 475
click at [923, 329] on div at bounding box center [908, 326] width 214 height 475
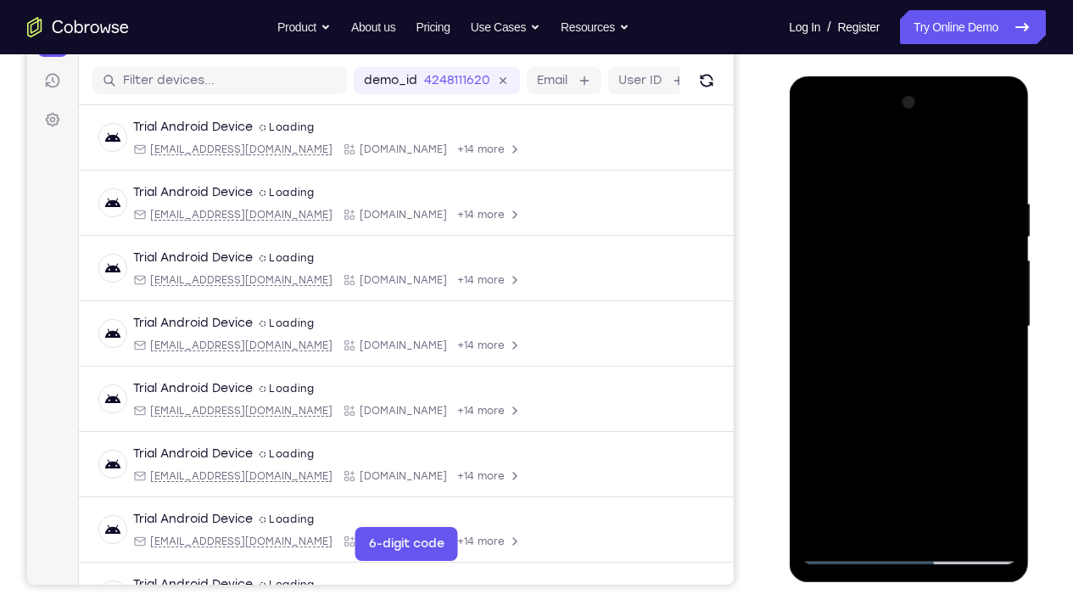
click at [945, 454] on div at bounding box center [908, 326] width 214 height 475
click at [932, 298] on div at bounding box center [908, 326] width 214 height 475
click at [974, 454] on div at bounding box center [908, 326] width 214 height 475
click at [957, 454] on div at bounding box center [908, 326] width 214 height 475
click at [877, 304] on div at bounding box center [908, 326] width 214 height 475
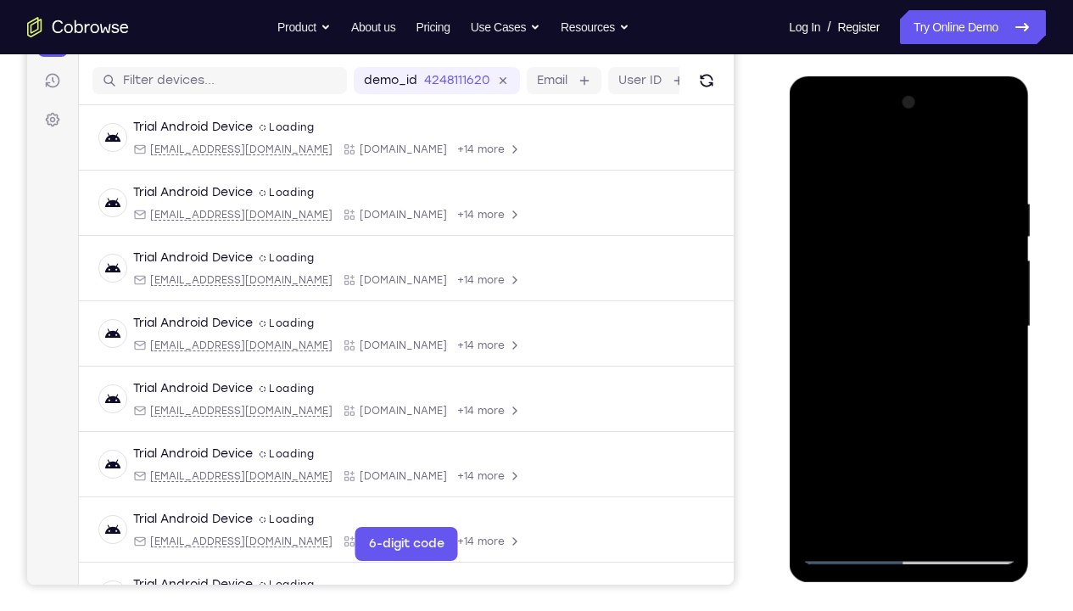
click at [906, 454] on div at bounding box center [908, 326] width 214 height 475
click at [1000, 454] on div at bounding box center [908, 326] width 214 height 475
click at [817, 159] on div at bounding box center [908, 326] width 214 height 475
click at [815, 153] on div at bounding box center [908, 326] width 214 height 475
click at [879, 192] on div at bounding box center [908, 326] width 214 height 475
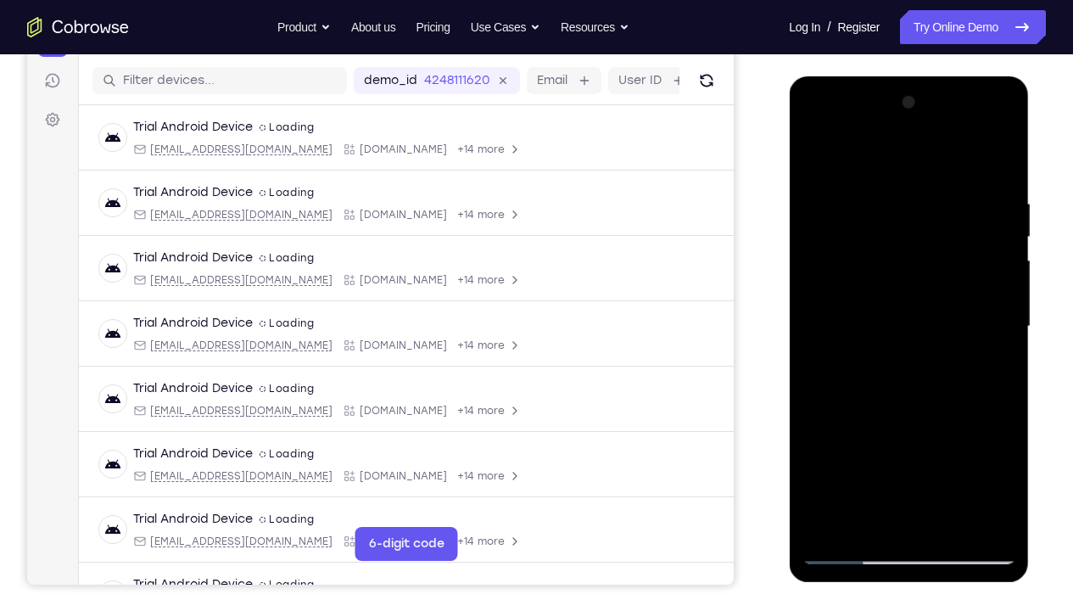
click at [973, 454] on div at bounding box center [908, 326] width 214 height 475
click at [922, 454] on div at bounding box center [908, 326] width 214 height 475
click at [908, 404] on div at bounding box center [908, 326] width 214 height 475
click at [912, 403] on div at bounding box center [908, 326] width 214 height 475
click at [963, 403] on div at bounding box center [908, 326] width 214 height 475
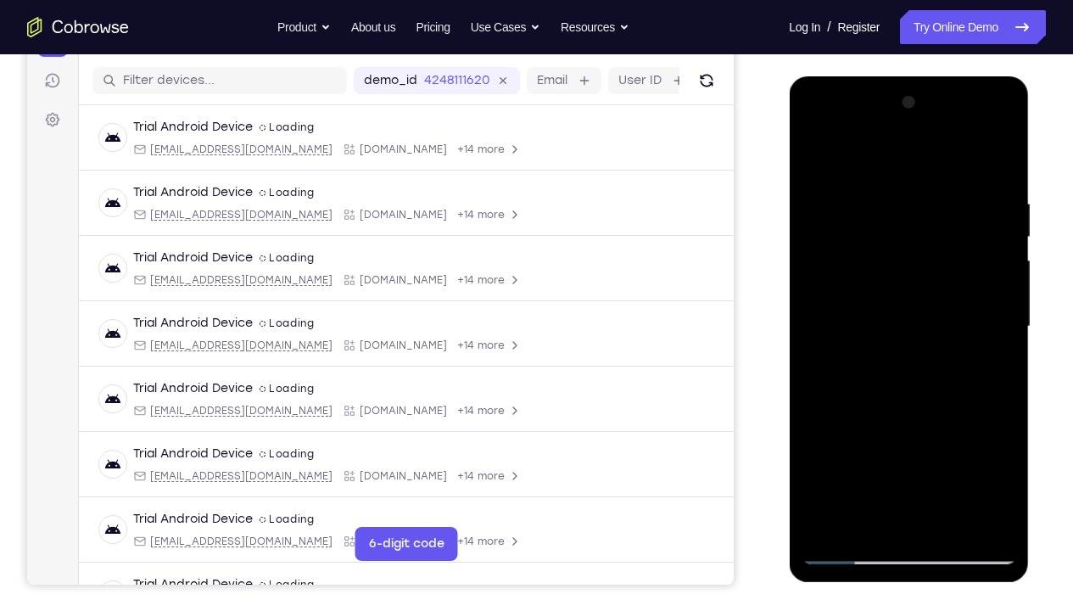
click at [908, 314] on div at bounding box center [908, 326] width 214 height 475
click at [944, 454] on div at bounding box center [908, 326] width 214 height 475
click at [819, 393] on div at bounding box center [908, 326] width 214 height 475
click at [810, 349] on div at bounding box center [908, 326] width 214 height 475
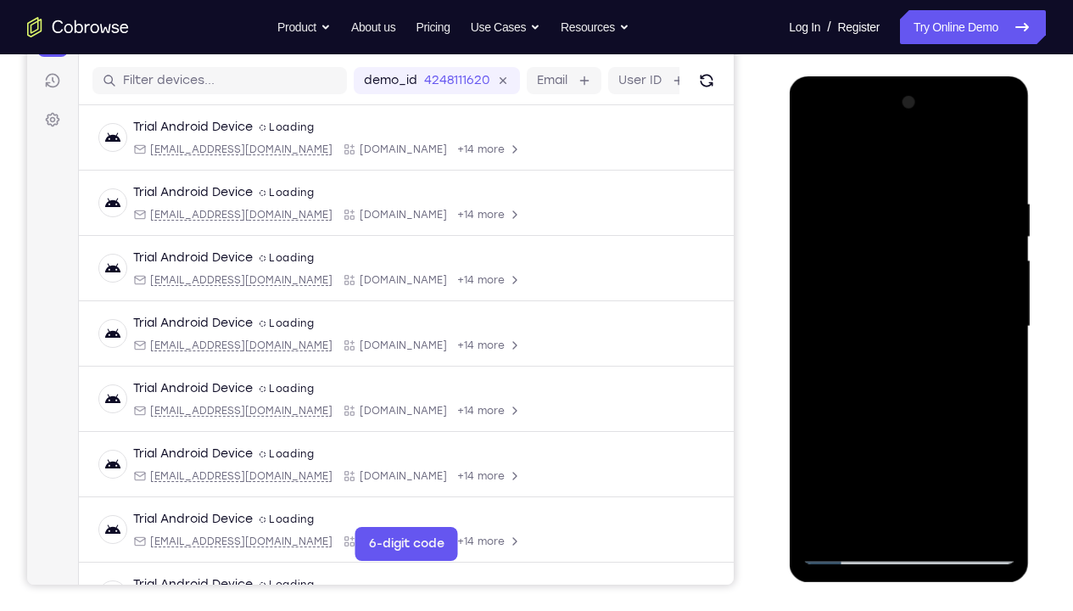
click at [810, 349] on div at bounding box center [908, 326] width 214 height 475
click at [814, 364] on div at bounding box center [908, 326] width 214 height 475
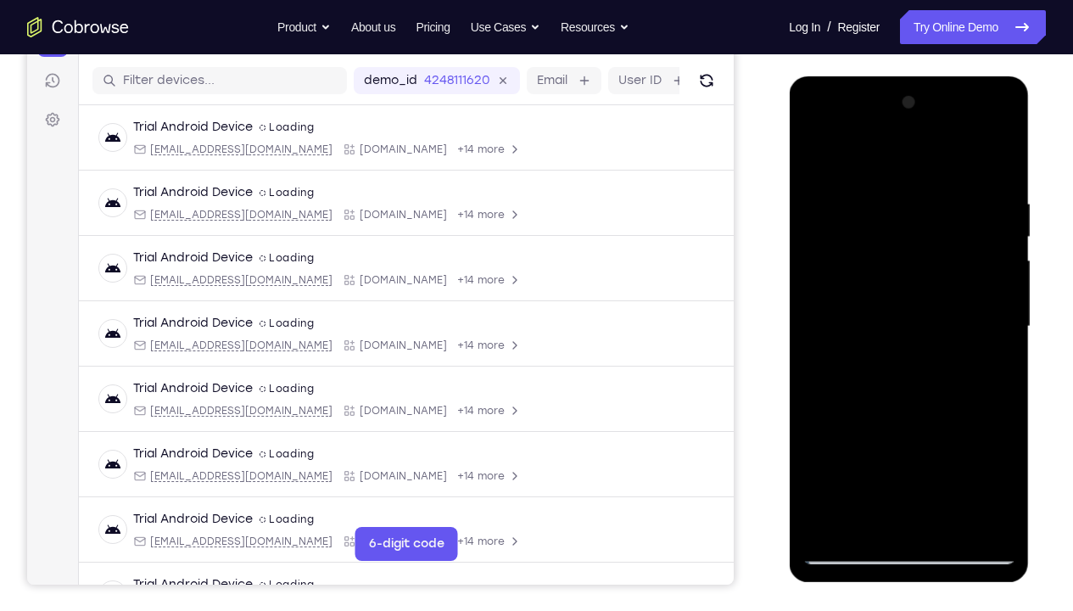
click at [848, 454] on div at bounding box center [908, 326] width 214 height 475
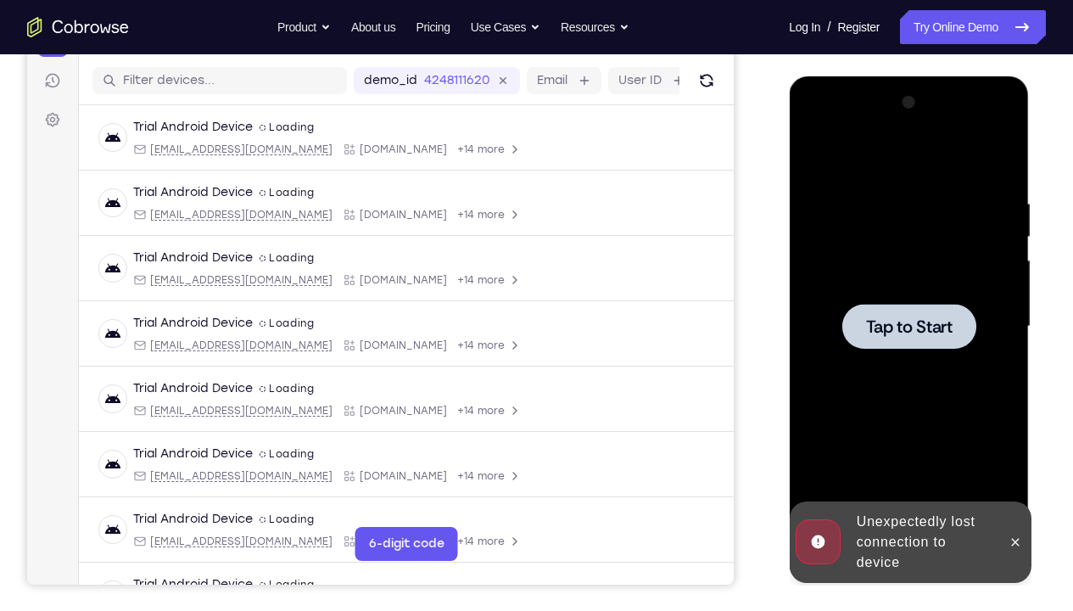
click at [939, 388] on div at bounding box center [908, 326] width 214 height 475
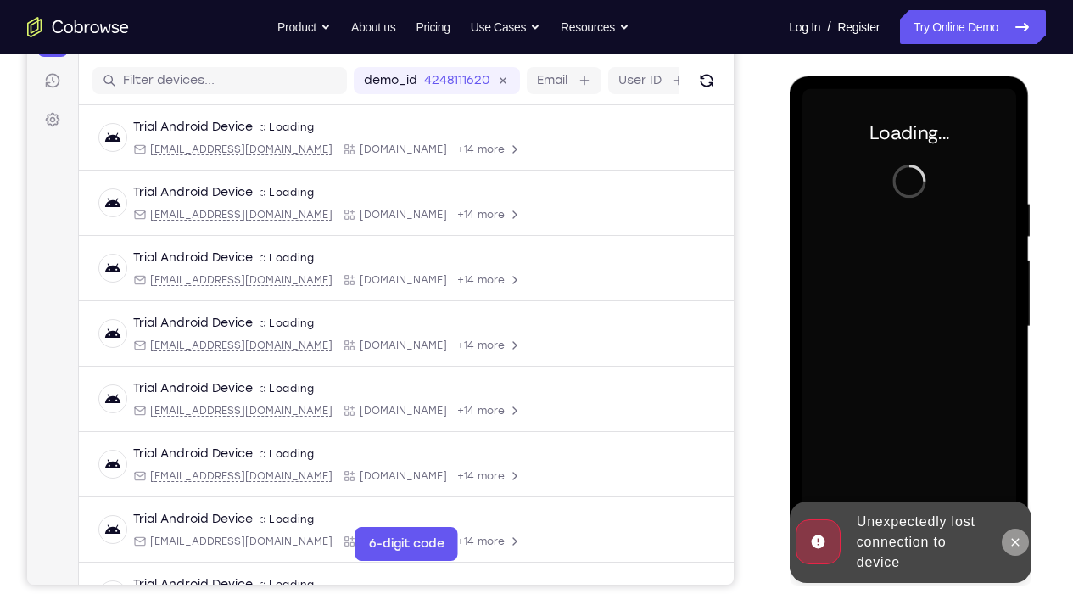
click at [1019, 454] on icon at bounding box center [1014, 542] width 14 height 14
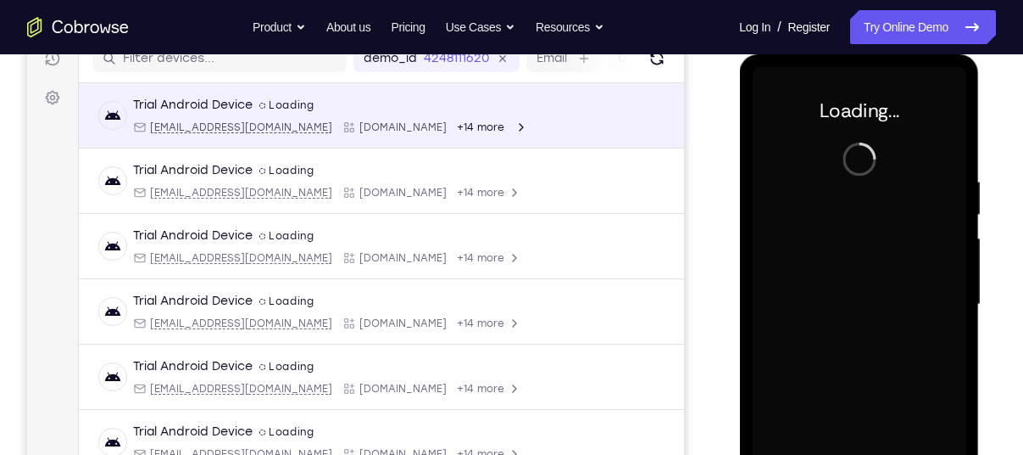
scroll to position [231, 0]
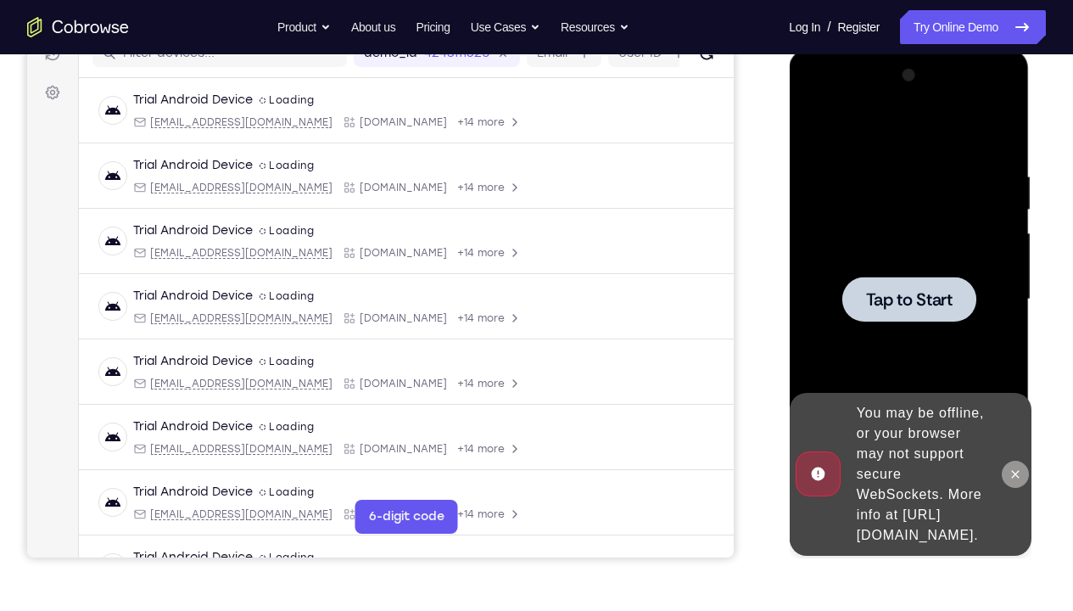
click at [1014, 454] on icon at bounding box center [1014, 474] width 14 height 14
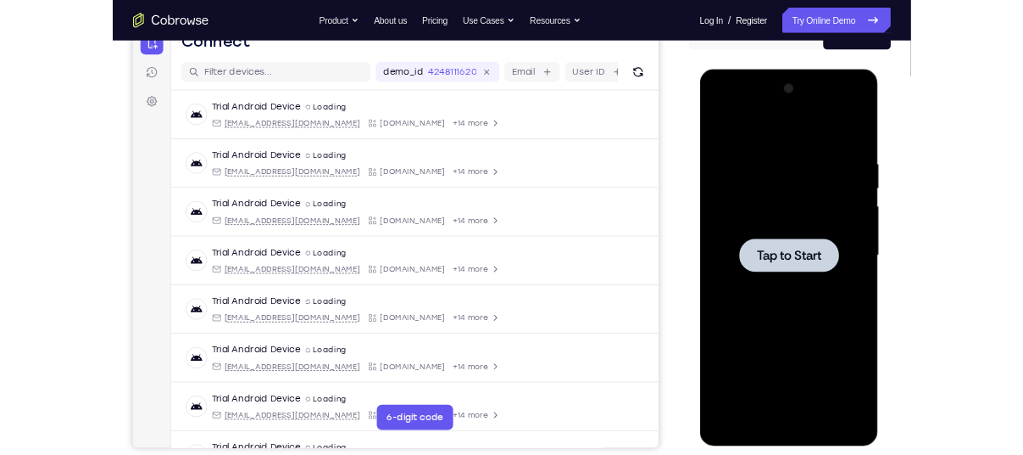
scroll to position [188, 0]
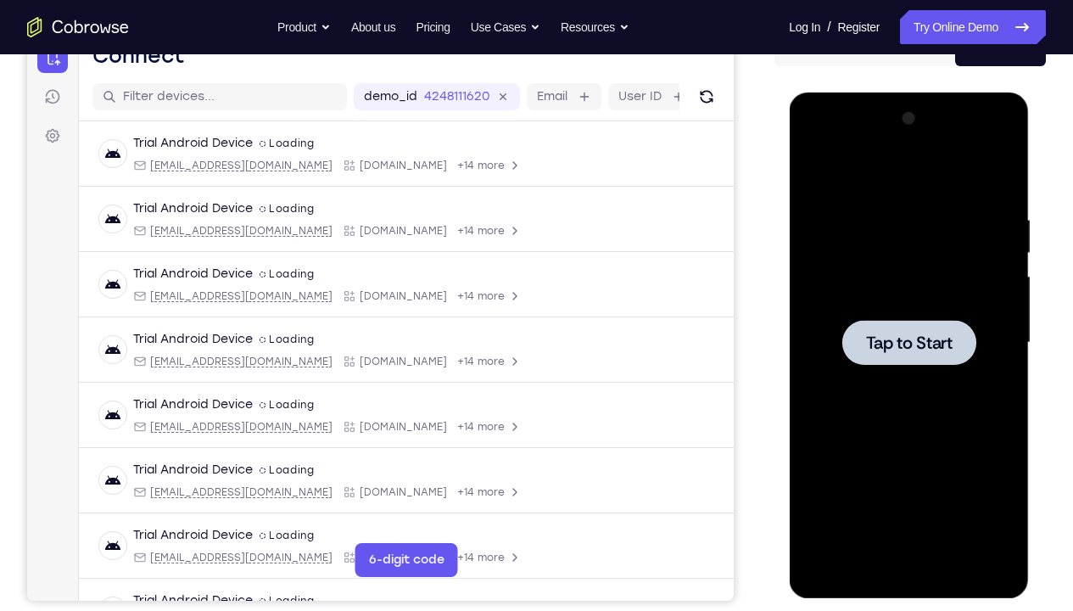
click at [906, 263] on div at bounding box center [908, 342] width 214 height 475
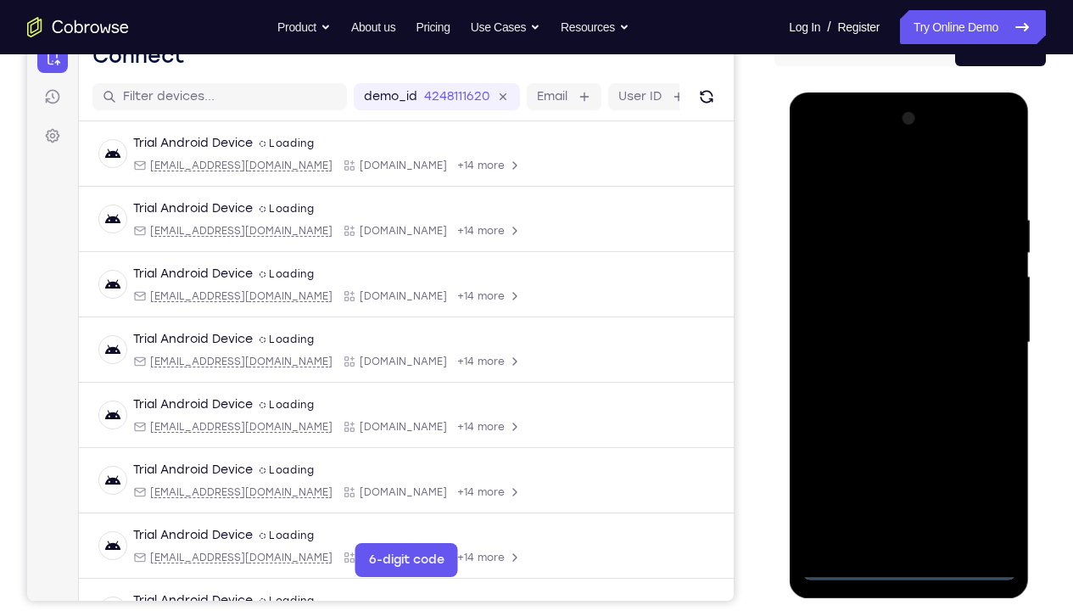
click at [908, 454] on div at bounding box center [908, 342] width 214 height 475
click at [978, 454] on div at bounding box center [908, 342] width 214 height 475
click at [856, 184] on div at bounding box center [908, 342] width 214 height 475
click at [983, 332] on div at bounding box center [908, 342] width 214 height 475
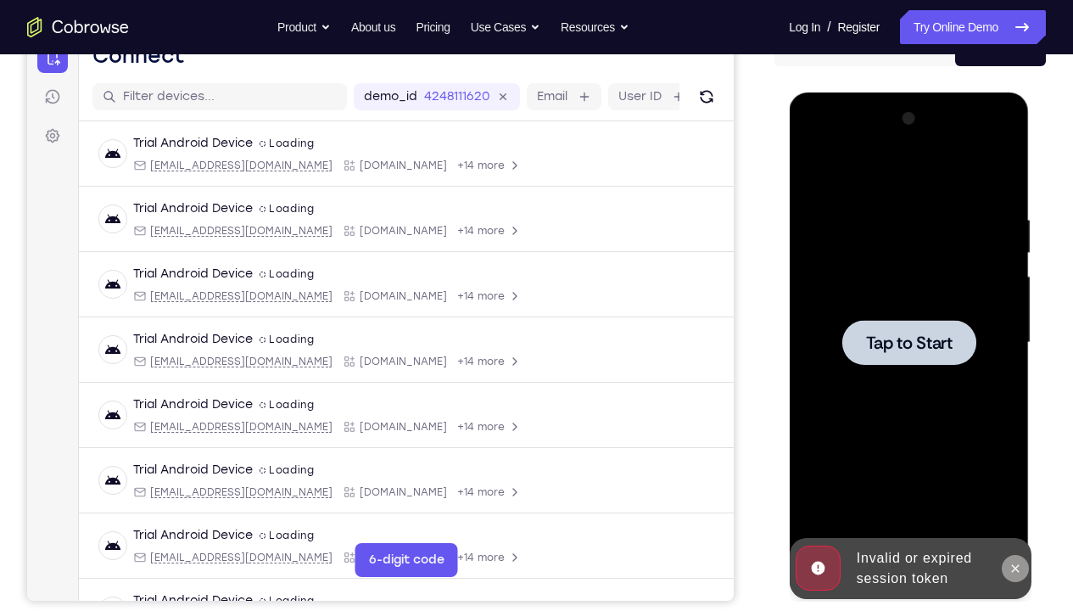
click at [1012, 454] on icon at bounding box center [1015, 568] width 8 height 8
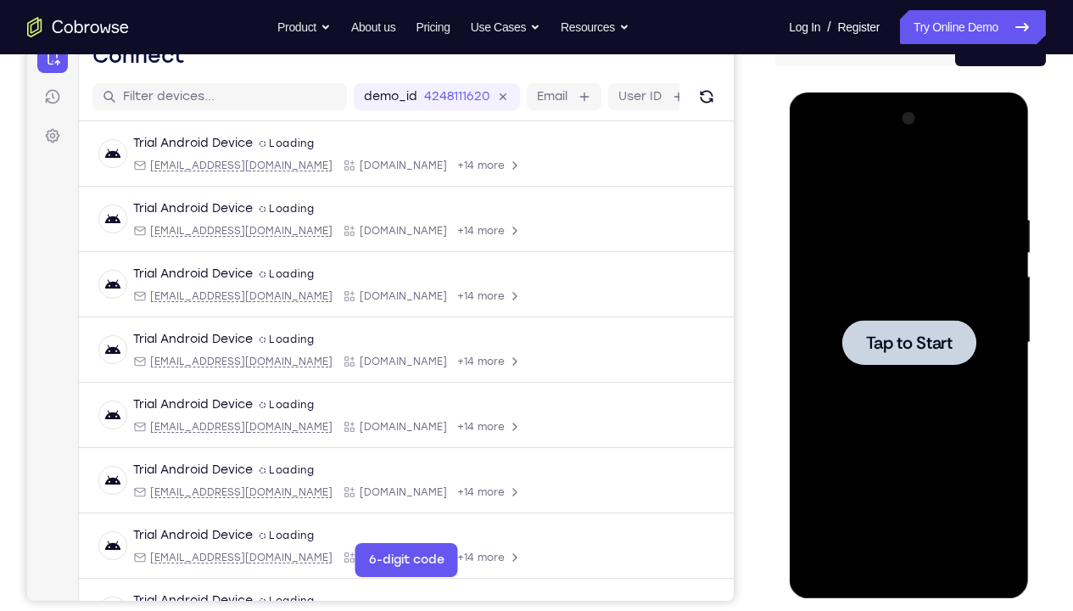
click at [918, 271] on div at bounding box center [908, 342] width 214 height 475
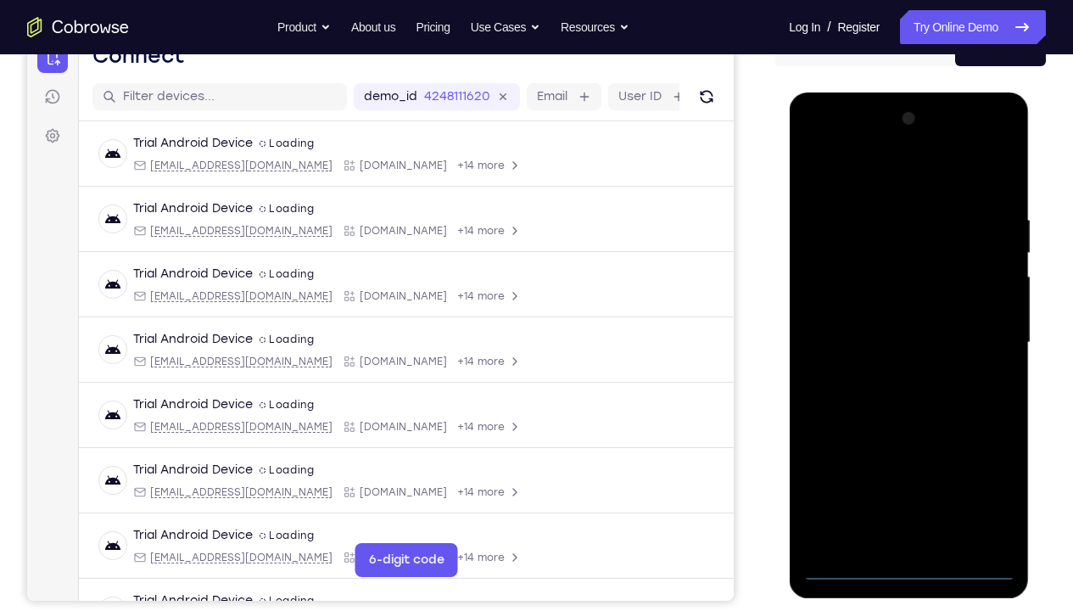
click at [907, 454] on div at bounding box center [908, 342] width 214 height 475
click at [991, 454] on div at bounding box center [908, 342] width 214 height 475
click at [862, 175] on div at bounding box center [908, 342] width 214 height 475
click at [982, 334] on div at bounding box center [908, 342] width 214 height 475
click at [885, 372] on div at bounding box center [908, 342] width 214 height 475
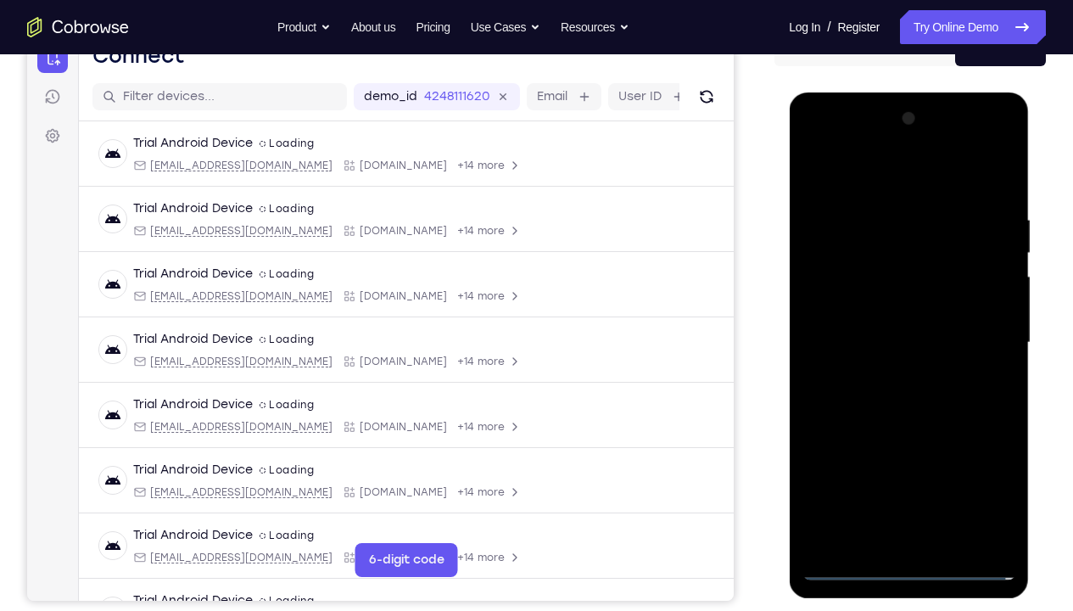
click at [851, 320] on div at bounding box center [908, 342] width 214 height 475
click at [851, 314] on div at bounding box center [908, 342] width 214 height 475
click at [876, 341] on div at bounding box center [908, 342] width 214 height 475
click at [1000, 198] on div at bounding box center [908, 342] width 214 height 475
drag, startPoint x: 852, startPoint y: 173, endPoint x: 1051, endPoint y: 171, distance: 198.4
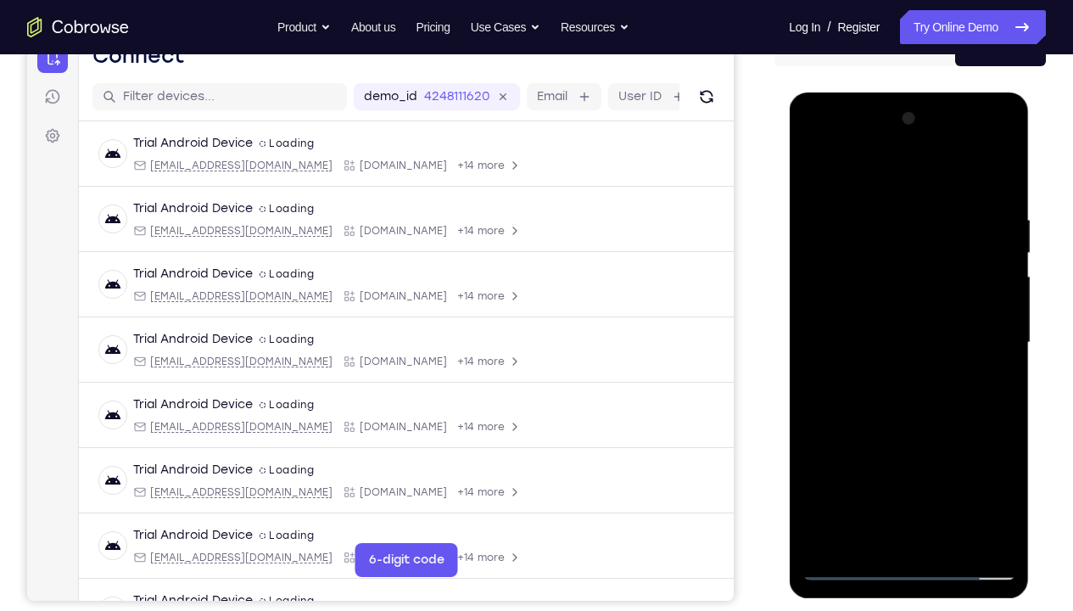
click at [1023, 171] on html "Online web based iOS Simulators and Android Emulators. Run iPhone, iPad, Mobile…" at bounding box center [910, 346] width 242 height 509
drag, startPoint x: 828, startPoint y: 176, endPoint x: 861, endPoint y: 171, distance: 33.3
click at [861, 171] on div at bounding box center [908, 342] width 214 height 475
click at [1001, 166] on div at bounding box center [908, 342] width 214 height 475
click at [817, 170] on div at bounding box center [908, 342] width 214 height 475
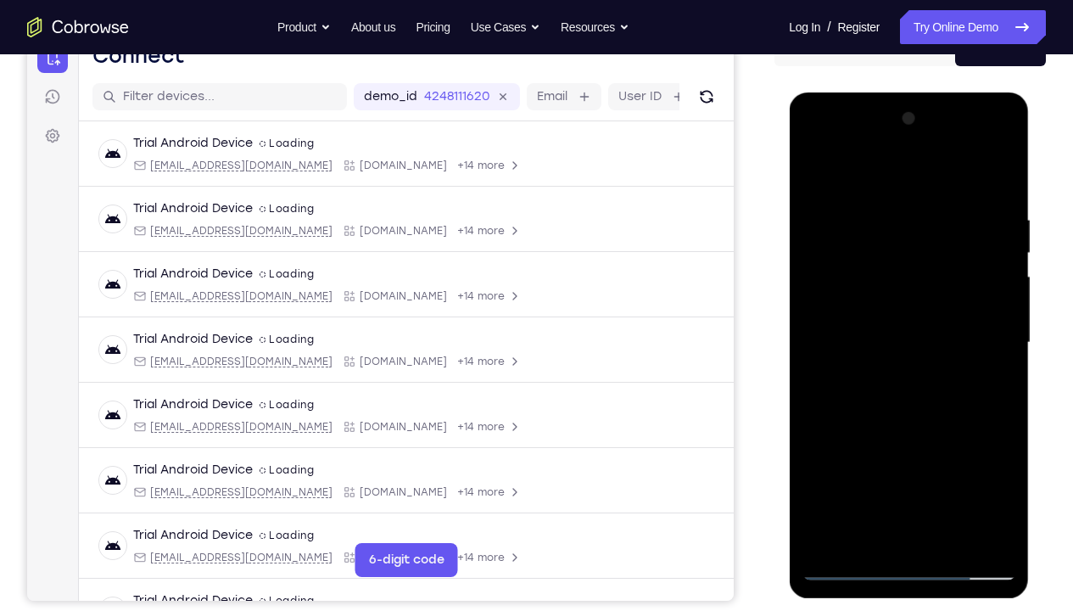
click at [882, 209] on div at bounding box center [908, 342] width 214 height 475
click at [970, 454] on div at bounding box center [908, 342] width 214 height 475
click at [916, 454] on div at bounding box center [908, 342] width 214 height 475
click at [876, 448] on div at bounding box center [908, 342] width 214 height 475
click at [853, 443] on div at bounding box center [908, 342] width 214 height 475
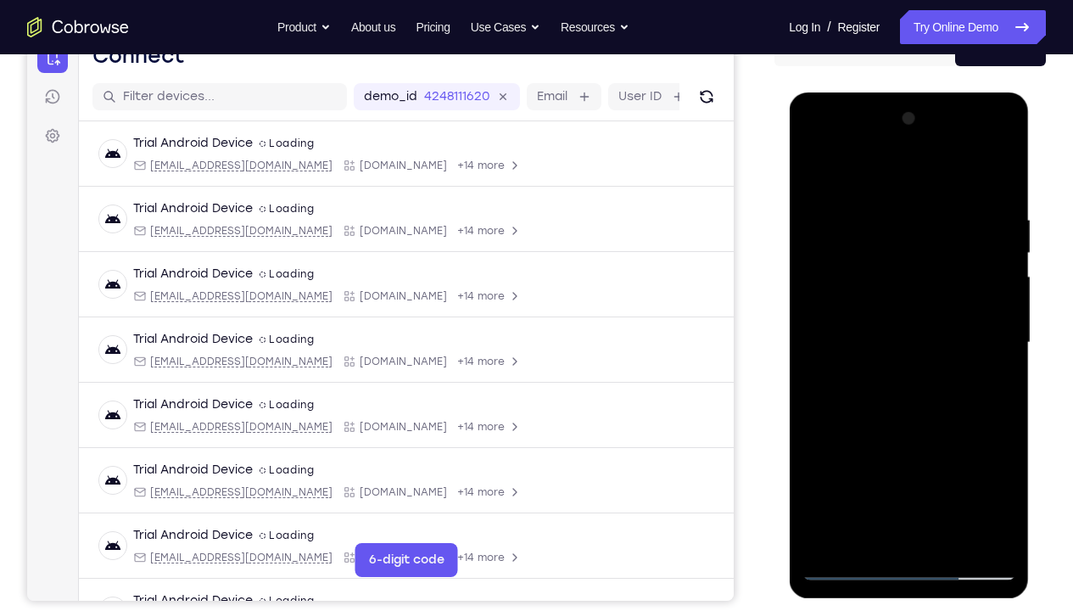
click at [959, 419] on div at bounding box center [908, 342] width 214 height 475
click at [915, 419] on div at bounding box center [908, 342] width 214 height 475
click at [960, 419] on div at bounding box center [908, 342] width 214 height 475
click at [904, 365] on div at bounding box center [908, 342] width 214 height 475
click at [813, 356] on div at bounding box center [908, 342] width 214 height 475
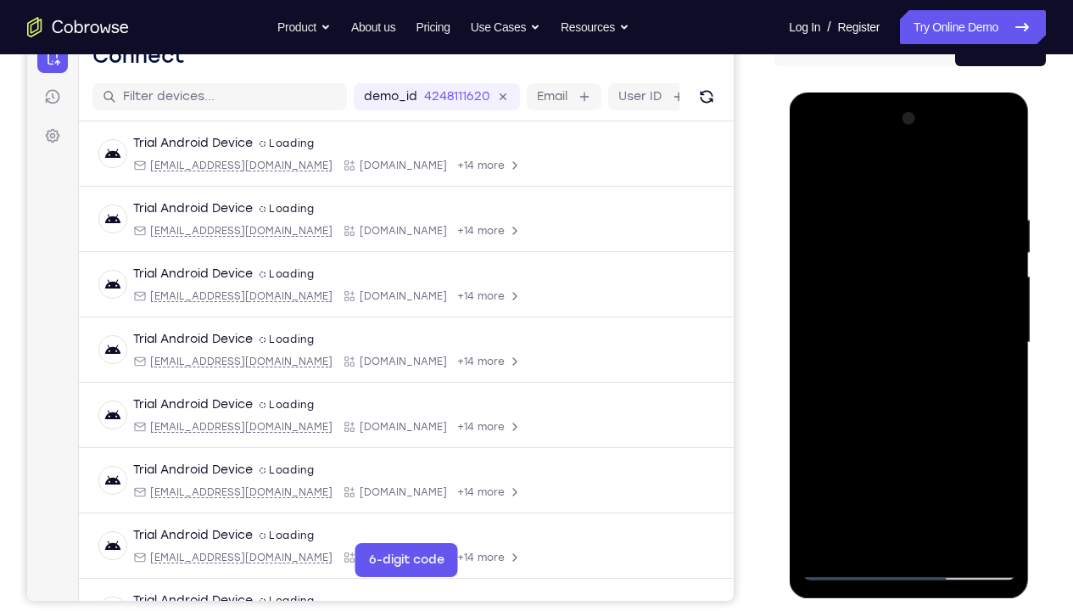
click at [886, 454] on div at bounding box center [908, 342] width 214 height 475
click at [874, 443] on div at bounding box center [908, 342] width 214 height 475
click at [906, 421] on div at bounding box center [908, 342] width 214 height 475
click at [908, 417] on div at bounding box center [908, 342] width 214 height 475
click at [962, 416] on div at bounding box center [908, 342] width 214 height 475
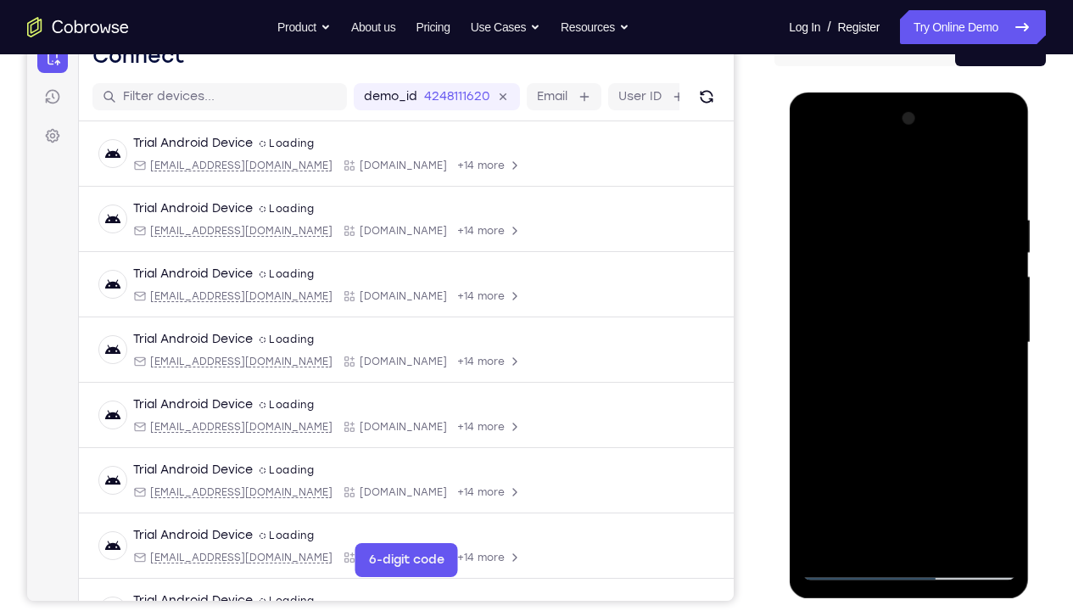
drag, startPoint x: 885, startPoint y: 338, endPoint x: 828, endPoint y: 397, distance: 82.1
click at [828, 397] on div at bounding box center [908, 342] width 214 height 475
click at [1005, 454] on div at bounding box center [908, 342] width 214 height 475
click at [949, 454] on div at bounding box center [908, 342] width 214 height 475
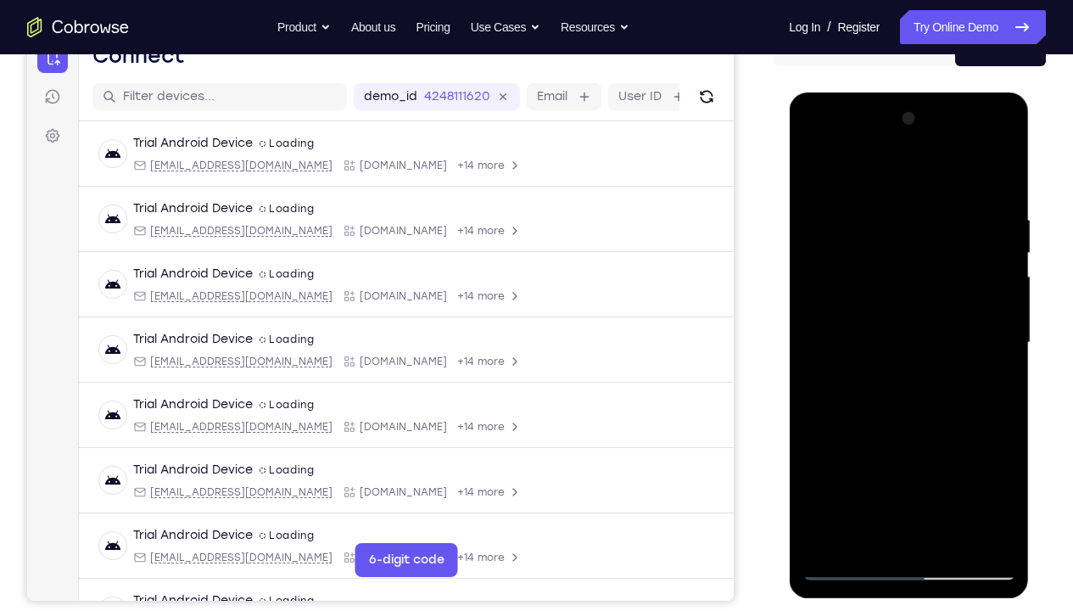
click at [917, 433] on div at bounding box center [908, 342] width 214 height 475
click at [872, 314] on div at bounding box center [908, 342] width 214 height 475
click at [903, 416] on div at bounding box center [908, 342] width 214 height 475
click at [860, 416] on div at bounding box center [908, 342] width 214 height 475
click at [841, 421] on div at bounding box center [908, 342] width 214 height 475
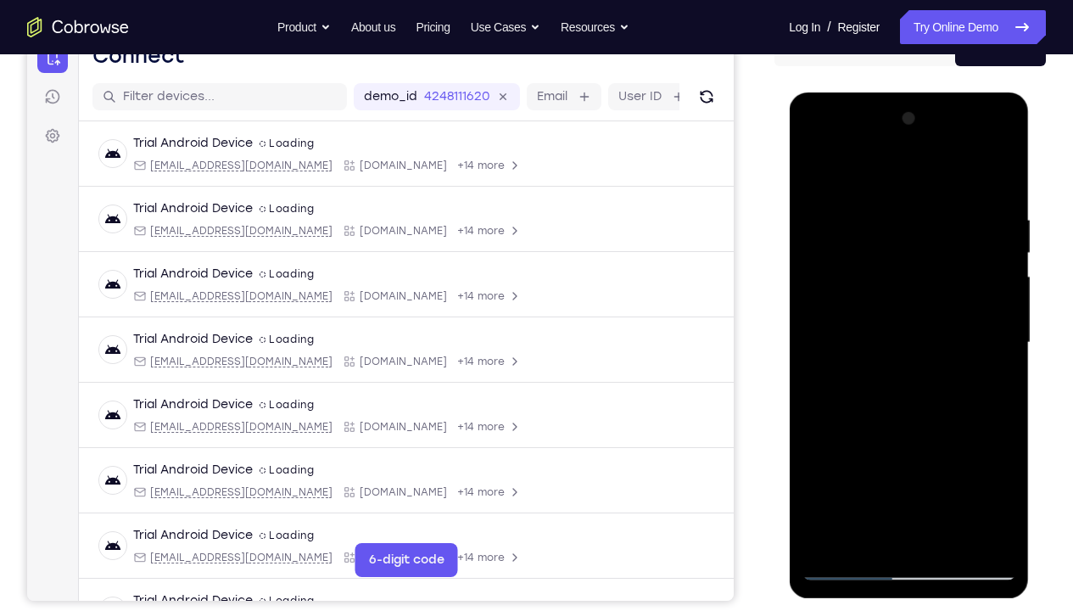
click at [959, 416] on div at bounding box center [908, 342] width 214 height 475
click at [951, 385] on div at bounding box center [908, 342] width 214 height 475
click at [998, 454] on div at bounding box center [908, 342] width 214 height 475
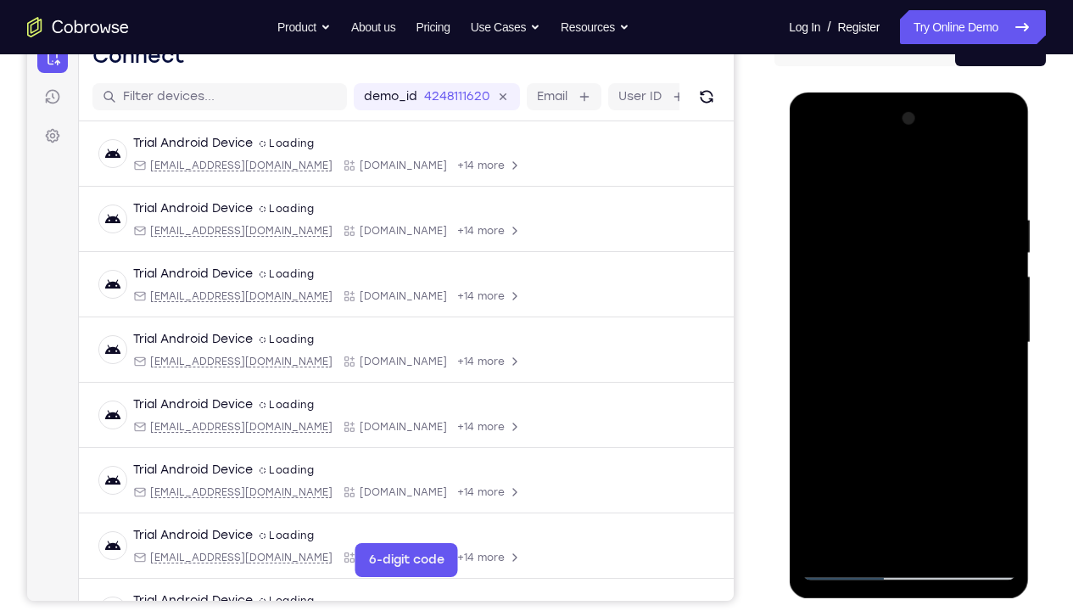
click at [998, 454] on div at bounding box center [908, 342] width 214 height 475
click at [951, 387] on div at bounding box center [908, 342] width 214 height 475
click at [974, 415] on div at bounding box center [908, 342] width 214 height 475
click at [984, 386] on div at bounding box center [908, 342] width 214 height 475
click at [817, 175] on div at bounding box center [908, 342] width 214 height 475
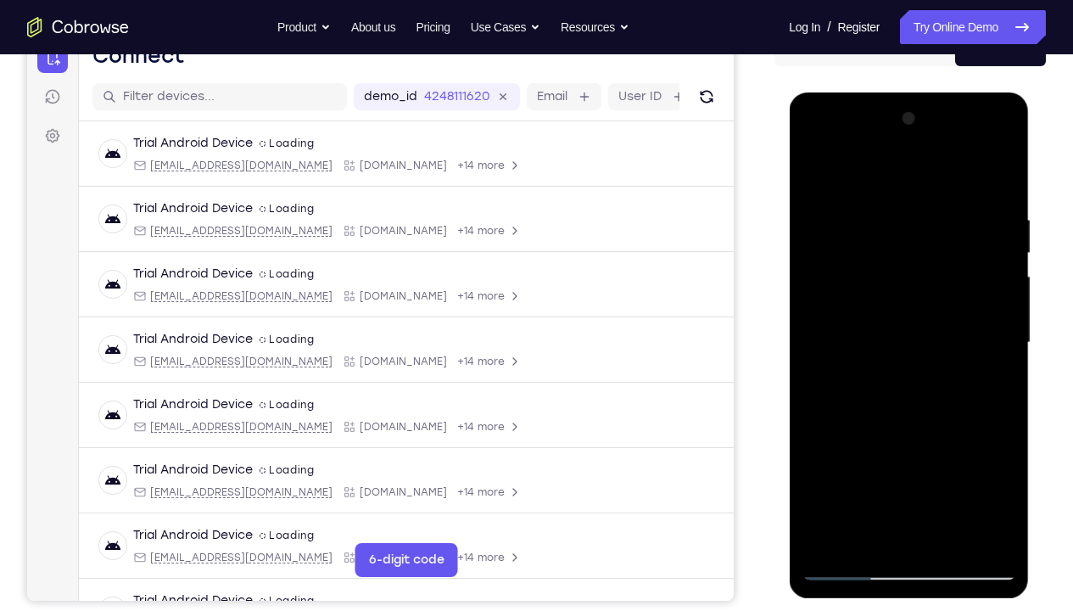
click at [817, 172] on div at bounding box center [908, 342] width 214 height 475
click at [883, 212] on div at bounding box center [908, 342] width 214 height 475
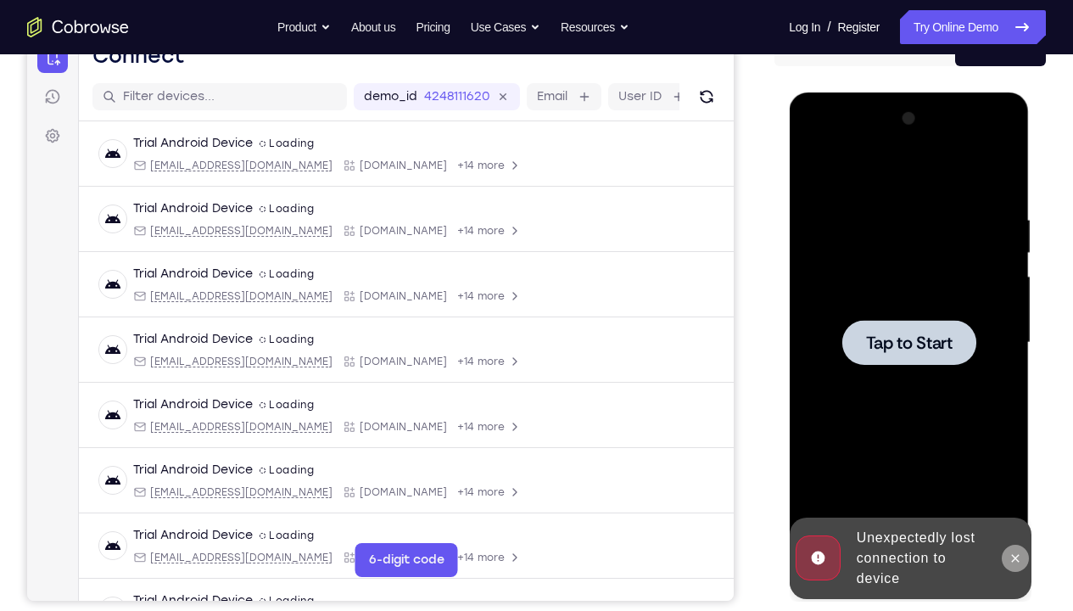
click at [1022, 454] on button at bounding box center [1014, 557] width 27 height 27
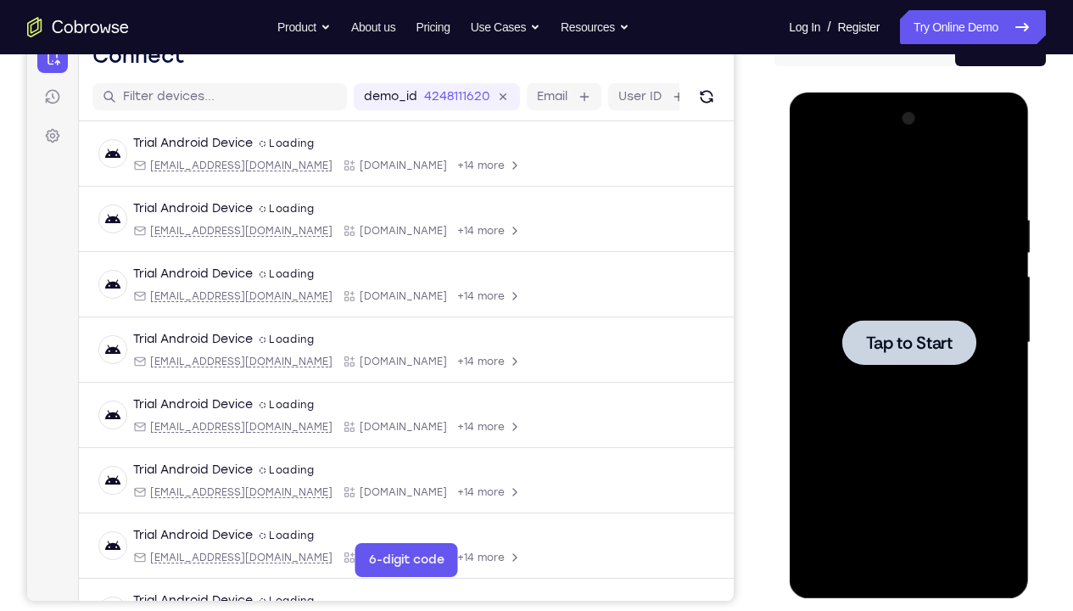
click at [918, 231] on div at bounding box center [908, 342] width 214 height 475
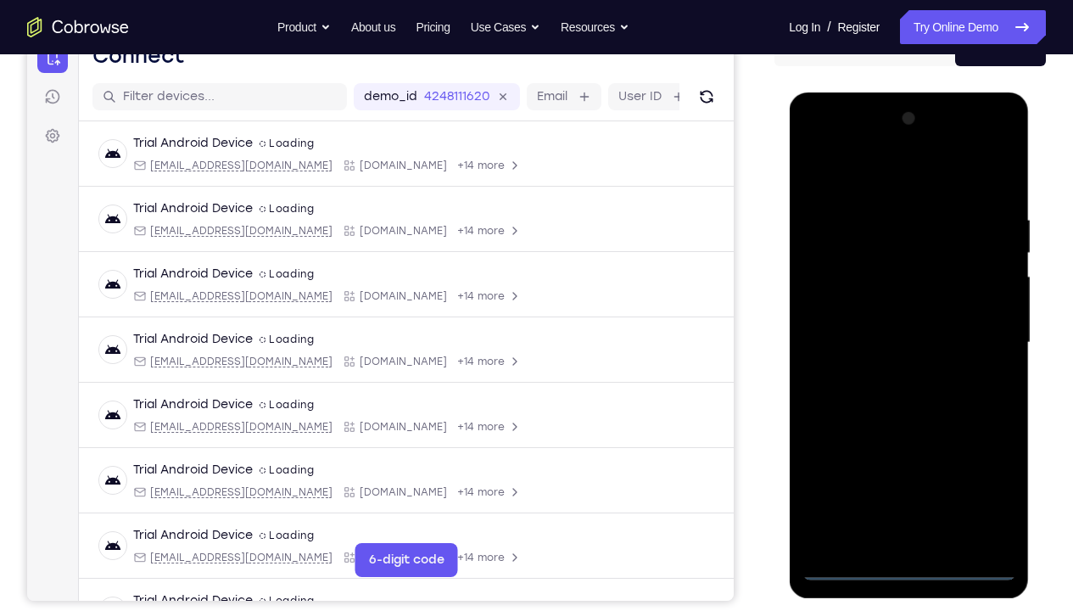
click at [907, 454] on div at bounding box center [908, 342] width 214 height 475
click at [993, 454] on div at bounding box center [908, 342] width 214 height 475
click at [848, 179] on div at bounding box center [908, 342] width 214 height 475
click at [979, 335] on div at bounding box center [908, 342] width 214 height 475
click at [887, 373] on div at bounding box center [908, 342] width 214 height 475
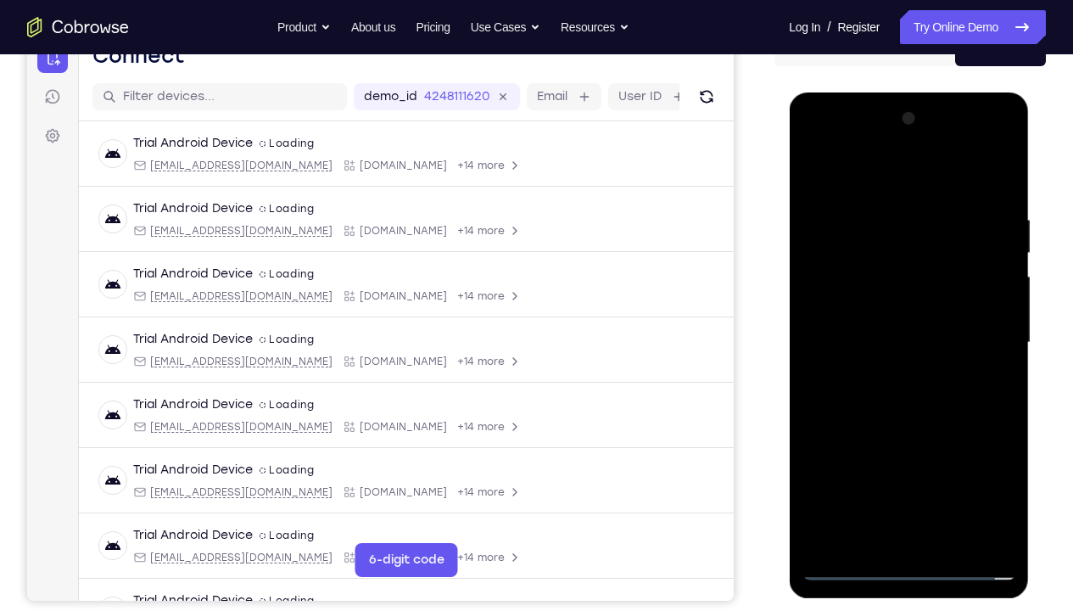
click at [891, 323] on div at bounding box center [908, 342] width 214 height 475
click at [891, 307] on div at bounding box center [908, 342] width 214 height 475
click at [900, 346] on div at bounding box center [908, 342] width 214 height 475
click at [996, 202] on div at bounding box center [908, 342] width 214 height 475
click at [945, 454] on div at bounding box center [908, 342] width 214 height 475
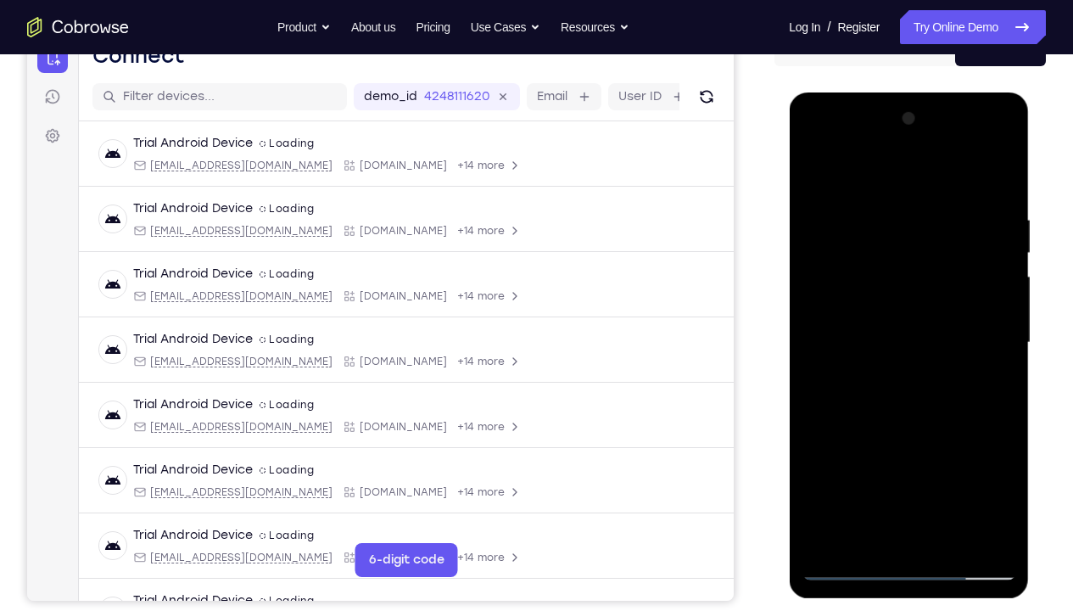
click at [903, 426] on div at bounding box center [908, 342] width 214 height 475
click at [869, 314] on div at bounding box center [908, 342] width 214 height 475
click at [939, 454] on div at bounding box center [908, 342] width 214 height 475
click at [971, 454] on div at bounding box center [908, 342] width 214 height 475
click at [868, 454] on div at bounding box center [908, 342] width 214 height 475
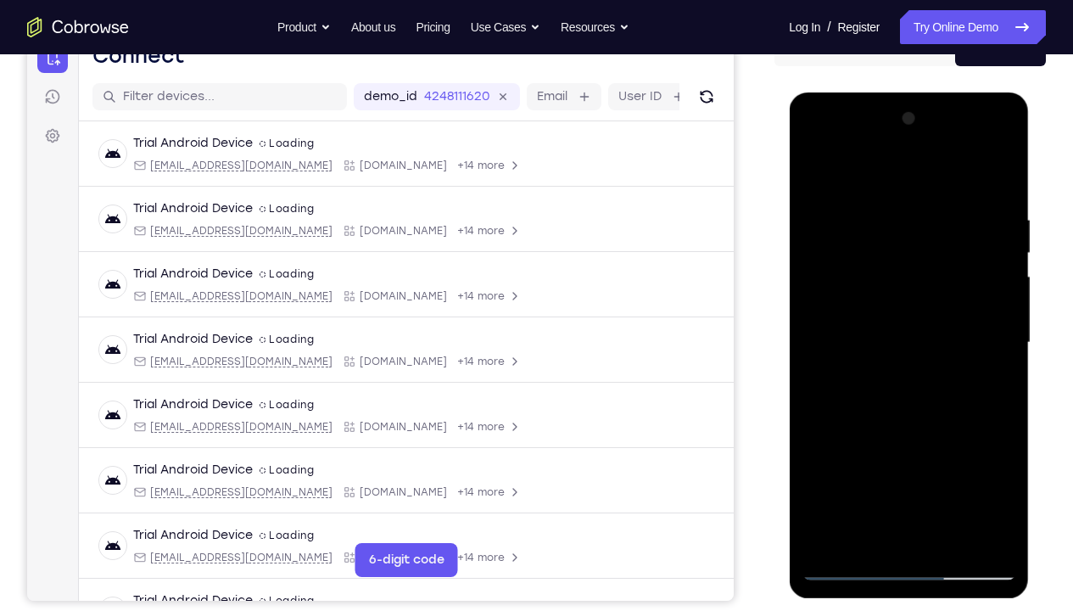
click at [982, 454] on div at bounding box center [908, 342] width 214 height 475
click at [852, 416] on div at bounding box center [908, 342] width 214 height 475
click at [983, 385] on div at bounding box center [908, 342] width 214 height 475
click at [816, 175] on div at bounding box center [908, 342] width 214 height 475
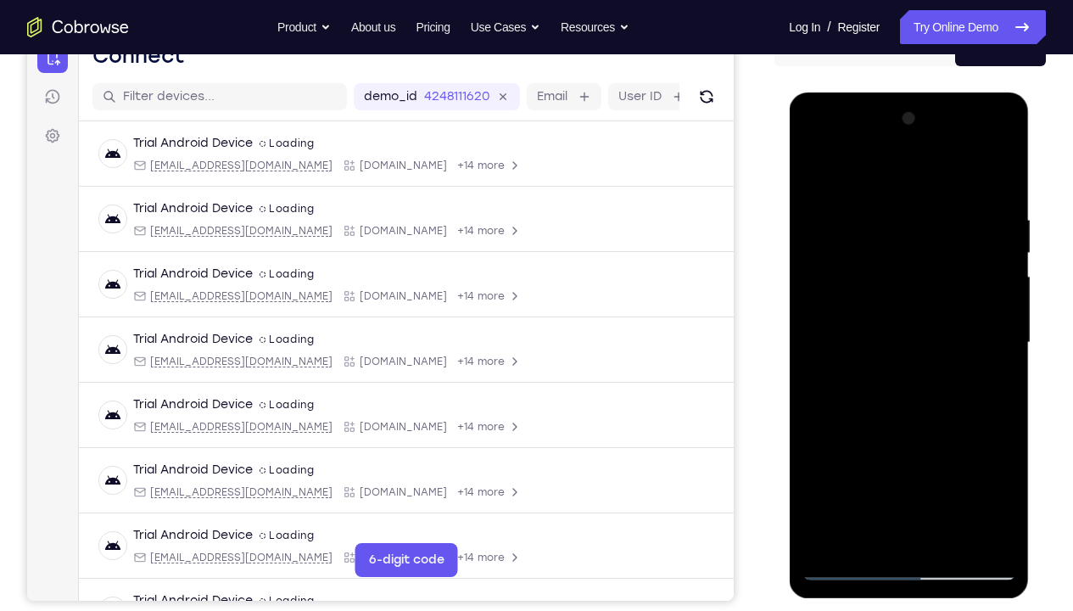
click at [945, 454] on div at bounding box center [908, 342] width 214 height 475
click at [882, 322] on div at bounding box center [908, 342] width 214 height 475
click at [817, 428] on div at bounding box center [908, 342] width 214 height 475
click at [817, 173] on div at bounding box center [908, 342] width 214 height 475
click at [886, 454] on div at bounding box center [908, 342] width 214 height 475
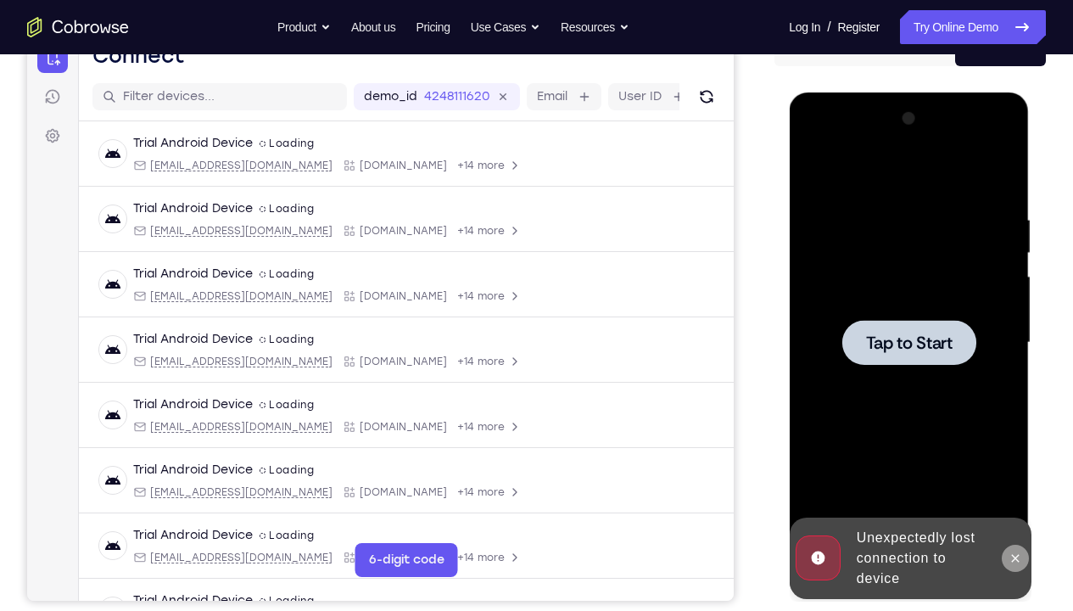
click at [1017, 454] on icon at bounding box center [1014, 558] width 14 height 14
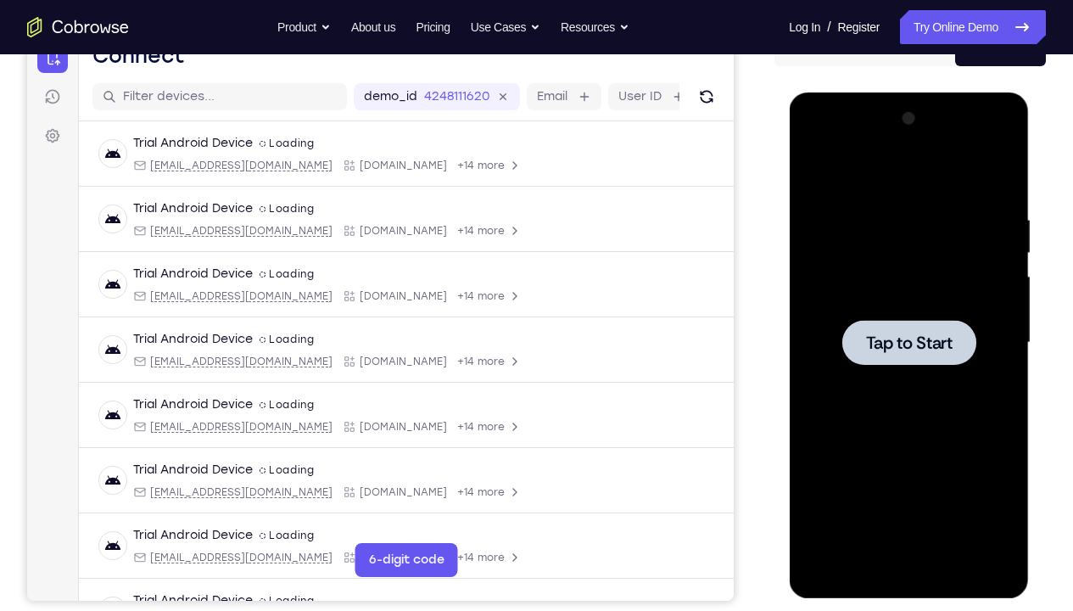
click at [916, 249] on div at bounding box center [908, 342] width 214 height 475
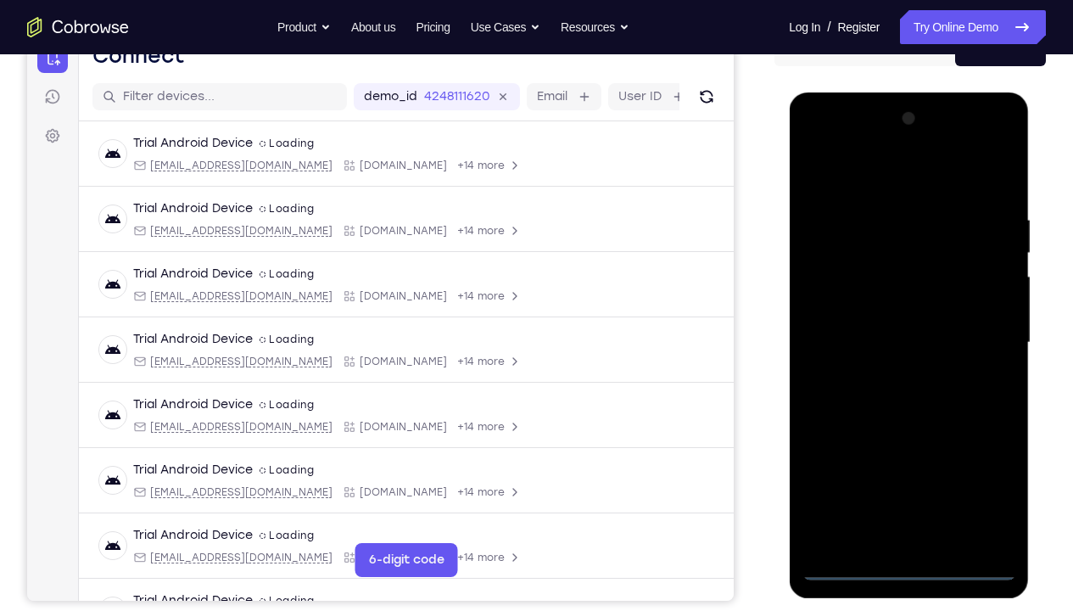
click at [909, 454] on div at bounding box center [908, 342] width 214 height 475
click at [983, 454] on div at bounding box center [908, 342] width 214 height 475
click at [858, 184] on div at bounding box center [908, 342] width 214 height 475
click at [977, 335] on div at bounding box center [908, 342] width 214 height 475
click at [891, 454] on div at bounding box center [908, 342] width 214 height 475
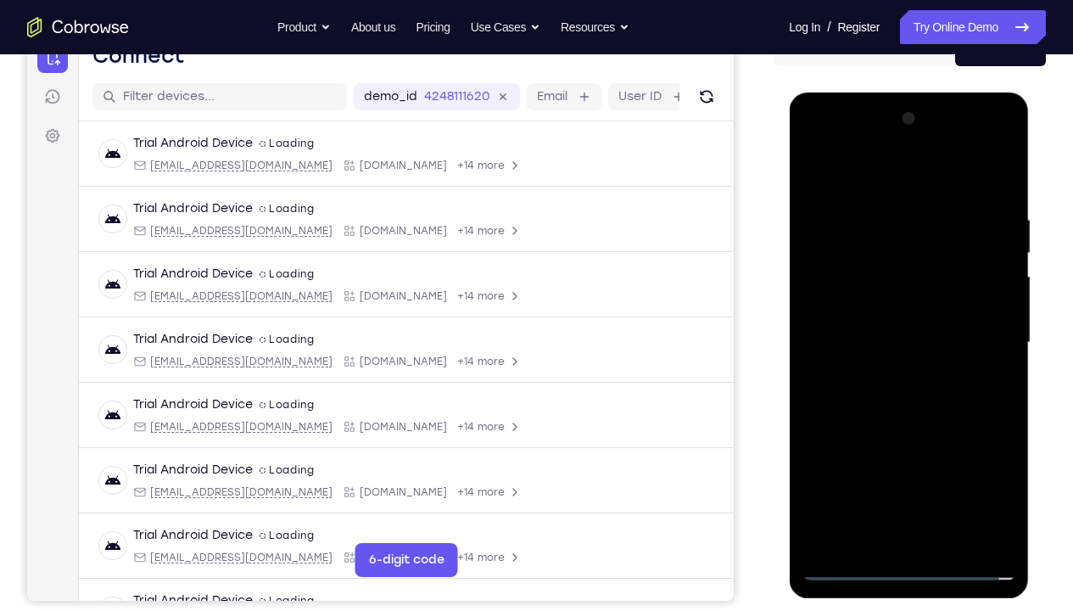
click at [874, 310] on div at bounding box center [908, 342] width 214 height 475
click at [879, 329] on div at bounding box center [908, 342] width 214 height 475
click at [911, 302] on div at bounding box center [908, 342] width 214 height 475
click at [1007, 454] on div at bounding box center [908, 342] width 214 height 475
click at [946, 454] on div at bounding box center [908, 342] width 214 height 475
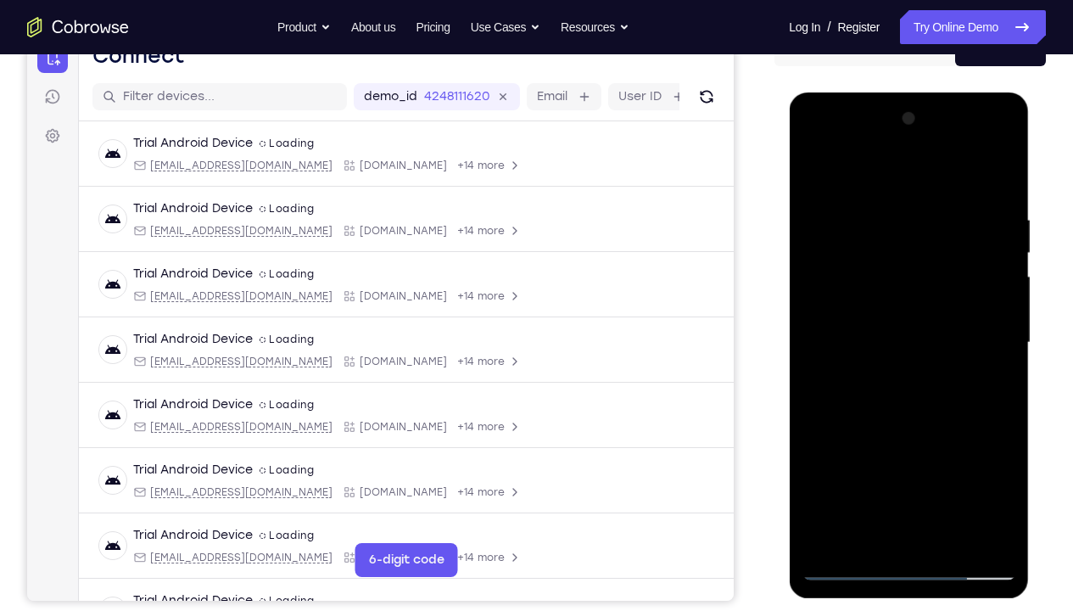
click at [916, 432] on div at bounding box center [908, 342] width 214 height 475
click at [851, 313] on div at bounding box center [908, 342] width 214 height 475
click at [903, 416] on div at bounding box center [908, 342] width 214 height 475
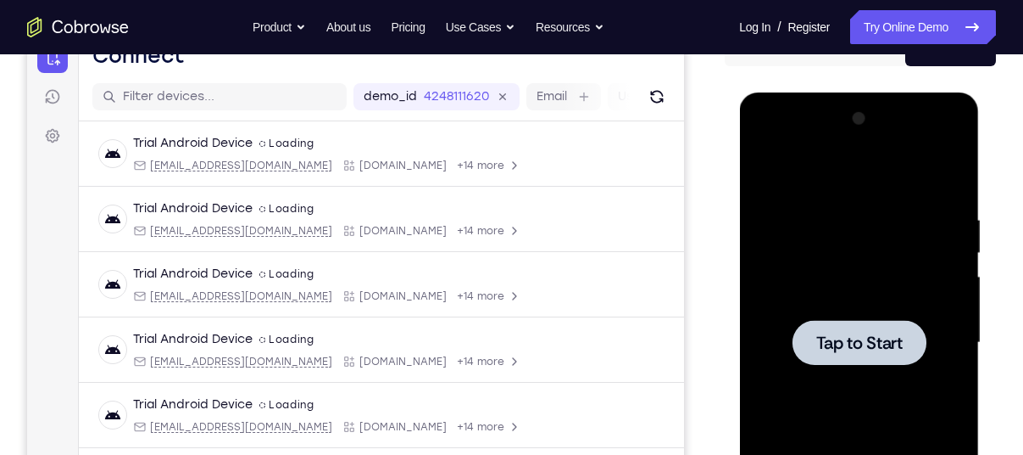
click at [856, 227] on div at bounding box center [859, 342] width 214 height 475
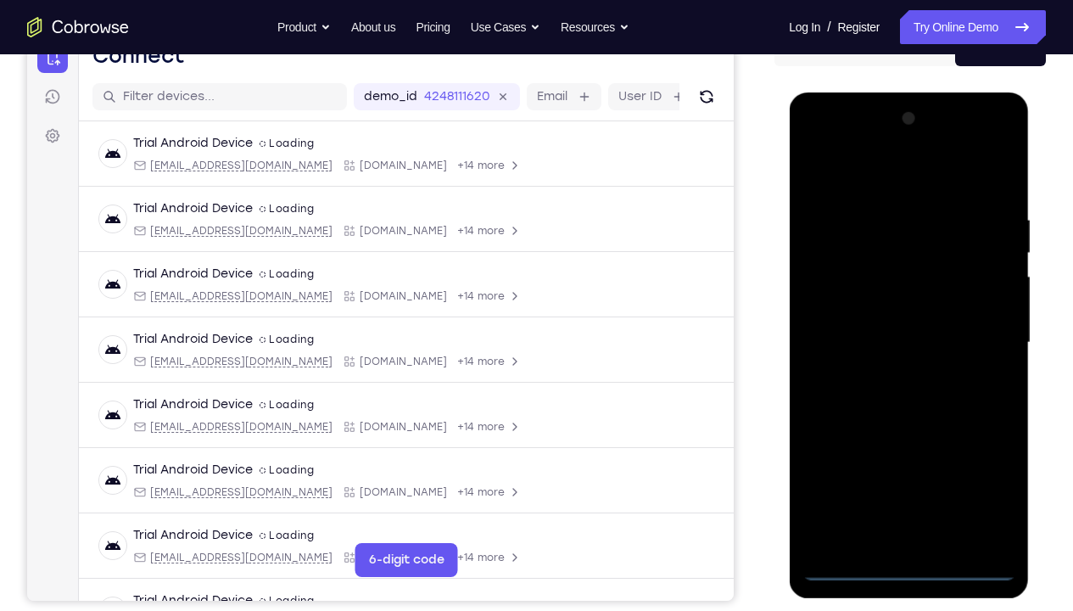
click at [906, 454] on div at bounding box center [908, 342] width 214 height 475
click at [990, 454] on div at bounding box center [908, 342] width 214 height 475
click at [856, 181] on div at bounding box center [908, 342] width 214 height 475
click at [982, 327] on div at bounding box center [908, 342] width 214 height 475
click at [888, 372] on div at bounding box center [908, 342] width 214 height 475
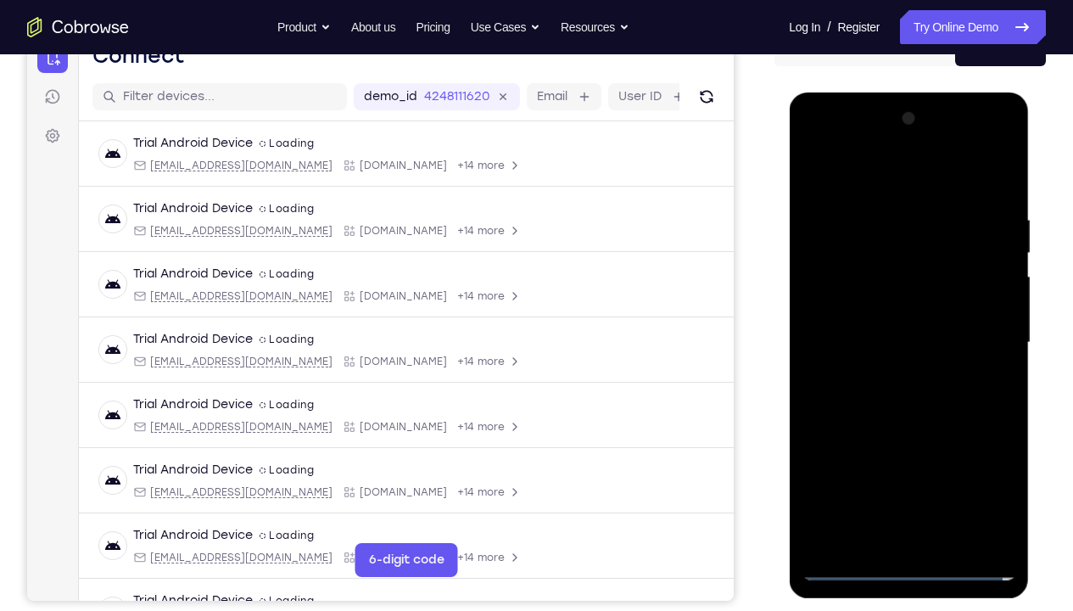
click at [866, 324] on div at bounding box center [908, 342] width 214 height 475
click at [866, 314] on div at bounding box center [908, 342] width 214 height 475
click at [881, 338] on div at bounding box center [908, 342] width 214 height 475
click at [997, 203] on div at bounding box center [908, 342] width 214 height 475
click at [945, 454] on div at bounding box center [908, 342] width 214 height 475
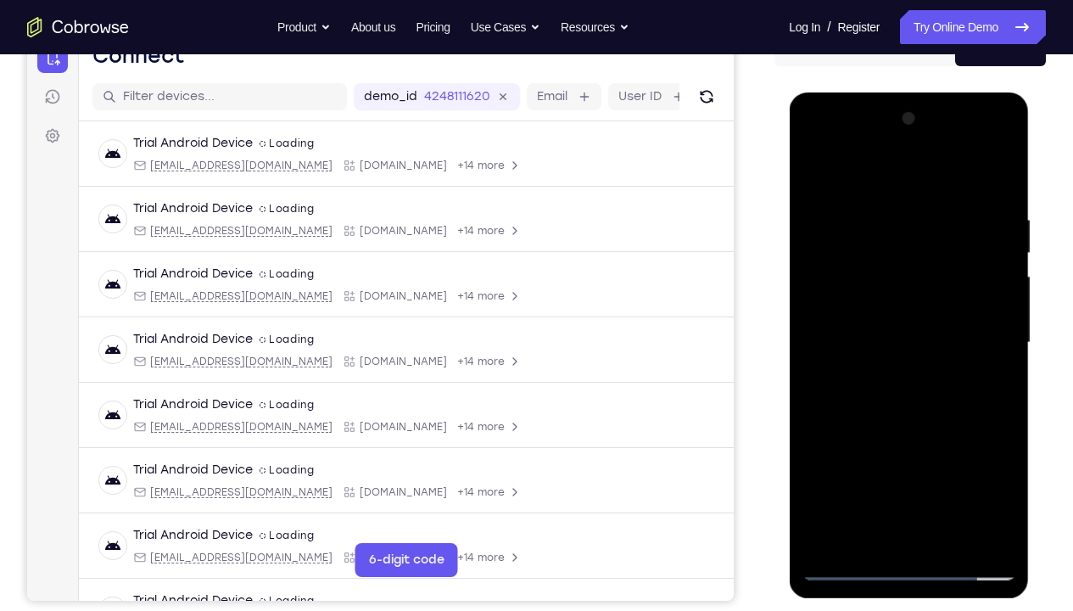
click at [898, 430] on div at bounding box center [908, 342] width 214 height 475
click at [856, 317] on div at bounding box center [908, 342] width 214 height 475
click at [876, 454] on div at bounding box center [908, 342] width 214 height 475
click at [867, 390] on div at bounding box center [908, 342] width 214 height 475
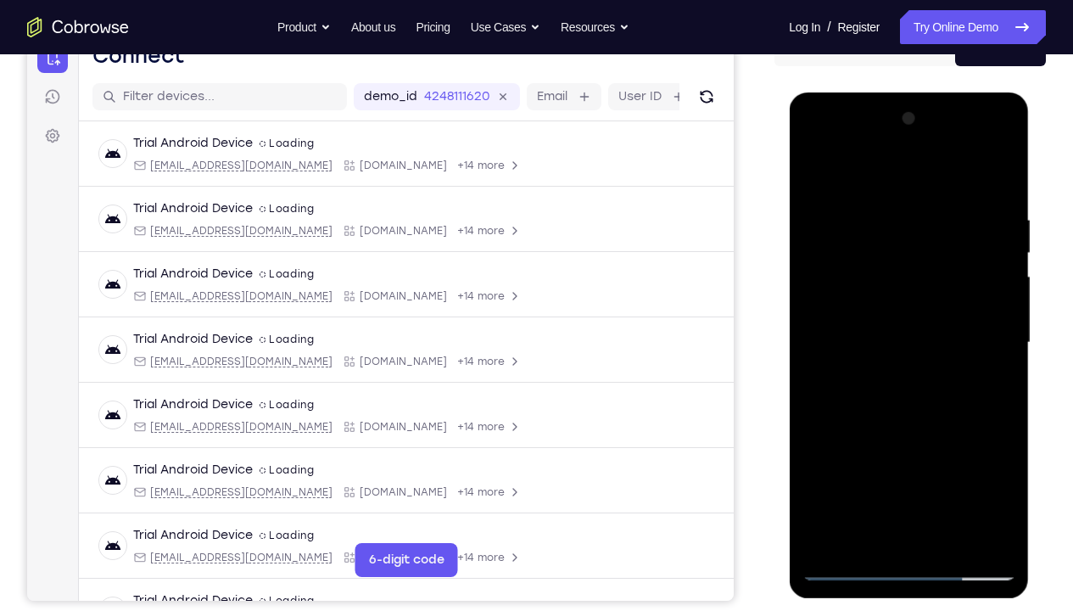
click at [862, 388] on div at bounding box center [908, 342] width 214 height 475
click at [874, 389] on div at bounding box center [908, 342] width 214 height 475
click at [875, 388] on div at bounding box center [908, 342] width 214 height 475
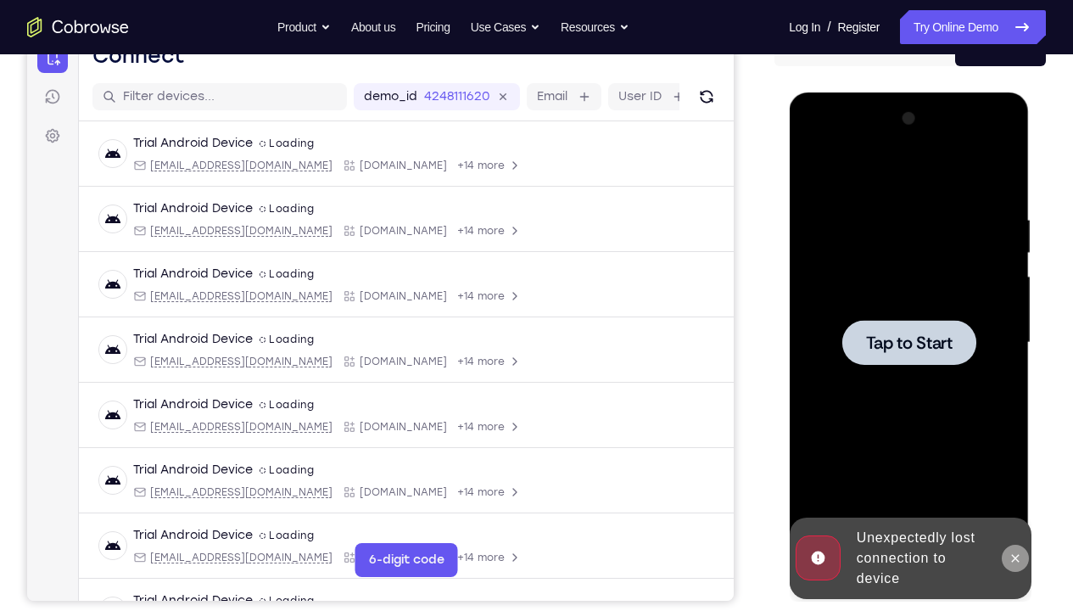
click at [1014, 454] on icon at bounding box center [1014, 558] width 14 height 14
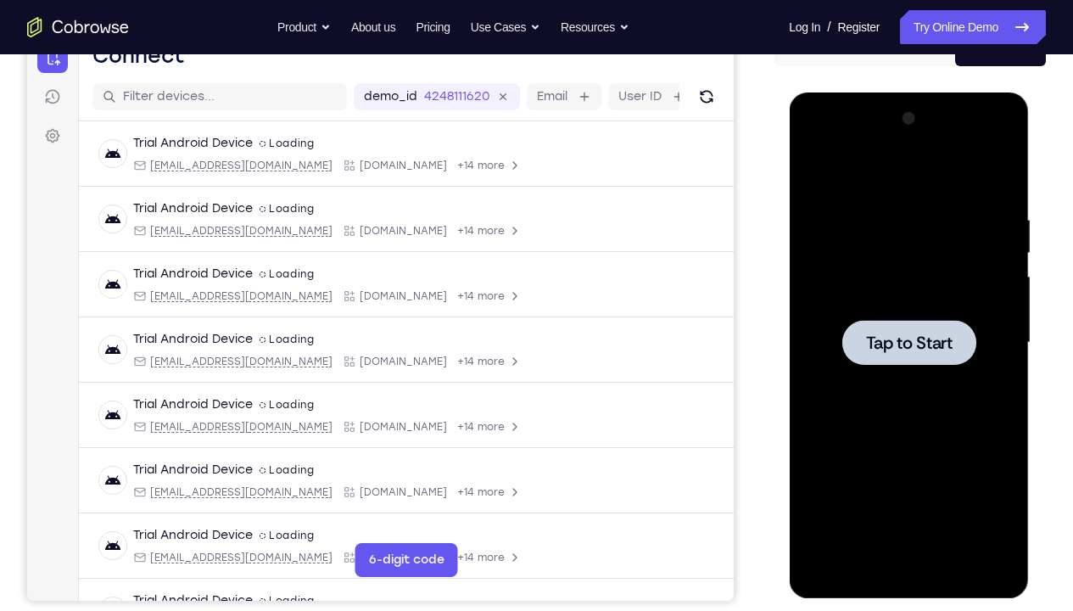
click at [1014, 454] on div at bounding box center [908, 342] width 214 height 475
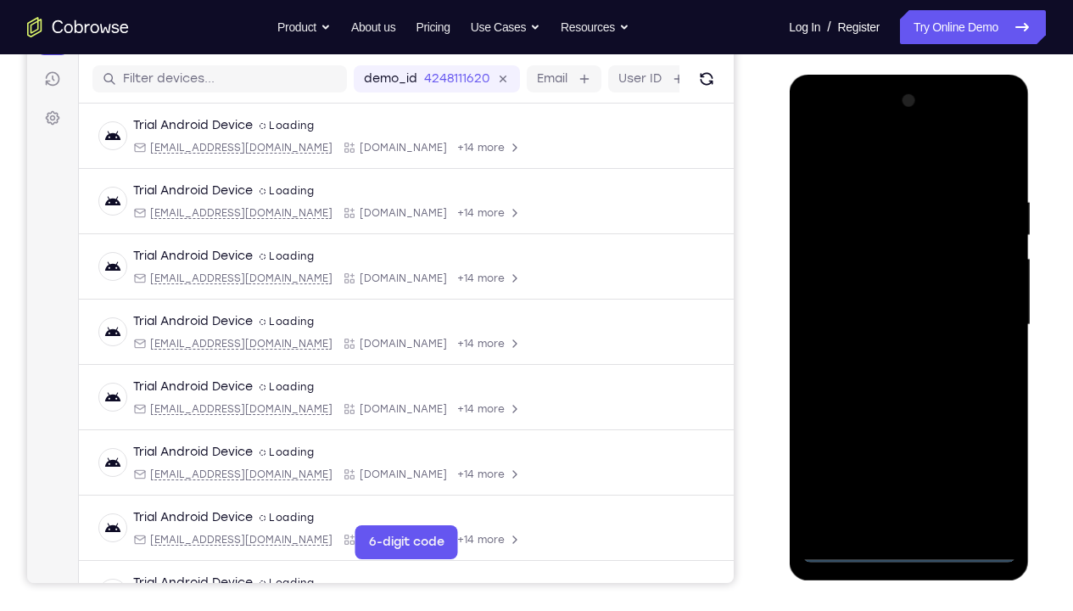
scroll to position [207, 0]
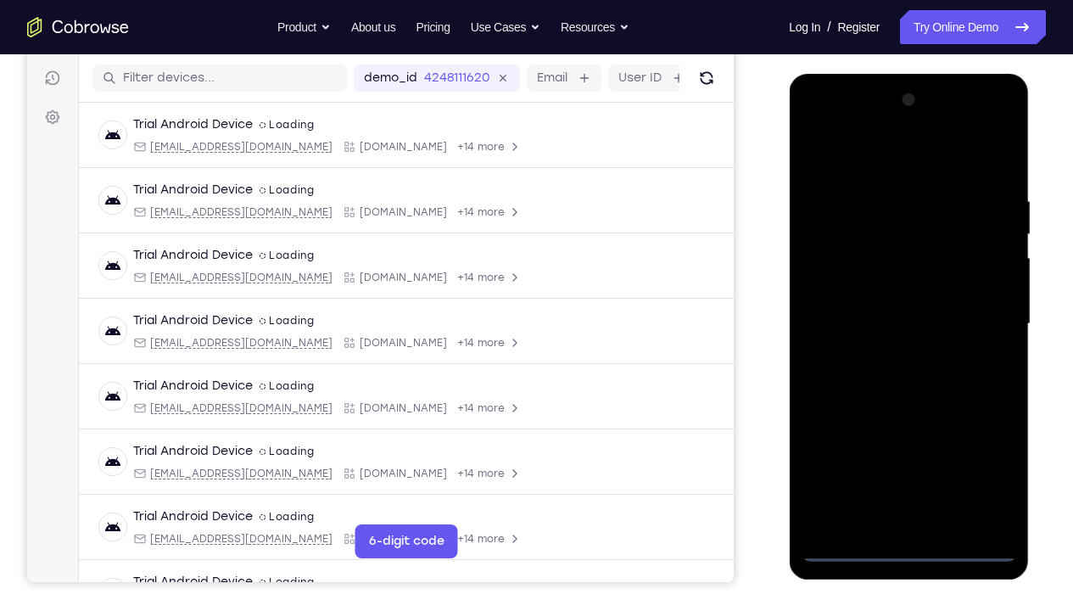
click at [911, 454] on div at bounding box center [908, 323] width 214 height 475
click at [974, 454] on div at bounding box center [908, 323] width 214 height 475
click at [864, 149] on div at bounding box center [908, 323] width 214 height 475
click at [981, 304] on div at bounding box center [908, 323] width 214 height 475
click at [890, 454] on div at bounding box center [908, 323] width 214 height 475
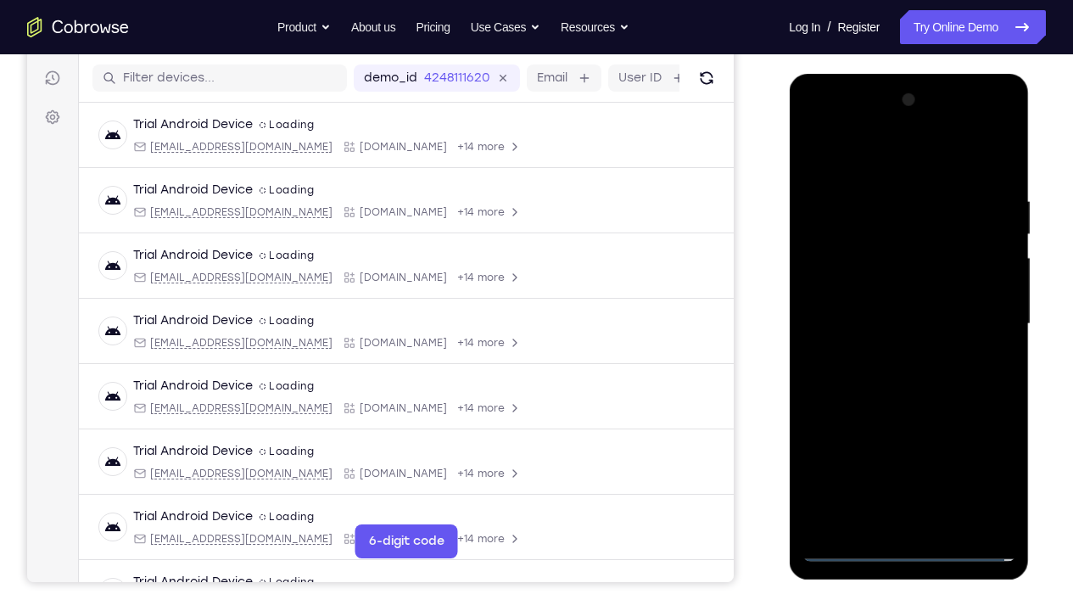
click at [884, 312] on div at bounding box center [908, 323] width 214 height 475
click at [884, 297] on div at bounding box center [908, 323] width 214 height 475
click at [895, 319] on div at bounding box center [908, 323] width 214 height 475
click at [921, 373] on div at bounding box center [908, 323] width 214 height 475
click at [992, 346] on div at bounding box center [908, 323] width 214 height 475
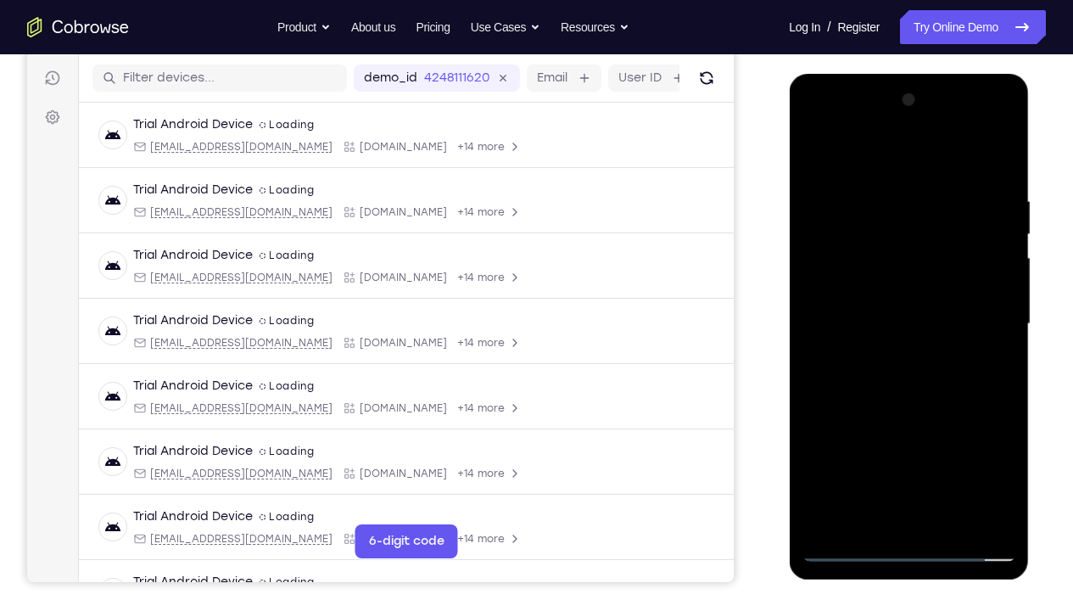
click at [833, 293] on div at bounding box center [908, 323] width 214 height 475
click at [887, 327] on div at bounding box center [908, 323] width 214 height 475
click at [999, 181] on div at bounding box center [908, 323] width 214 height 475
click at [948, 454] on div at bounding box center [908, 323] width 214 height 475
click at [898, 412] on div at bounding box center [908, 323] width 214 height 475
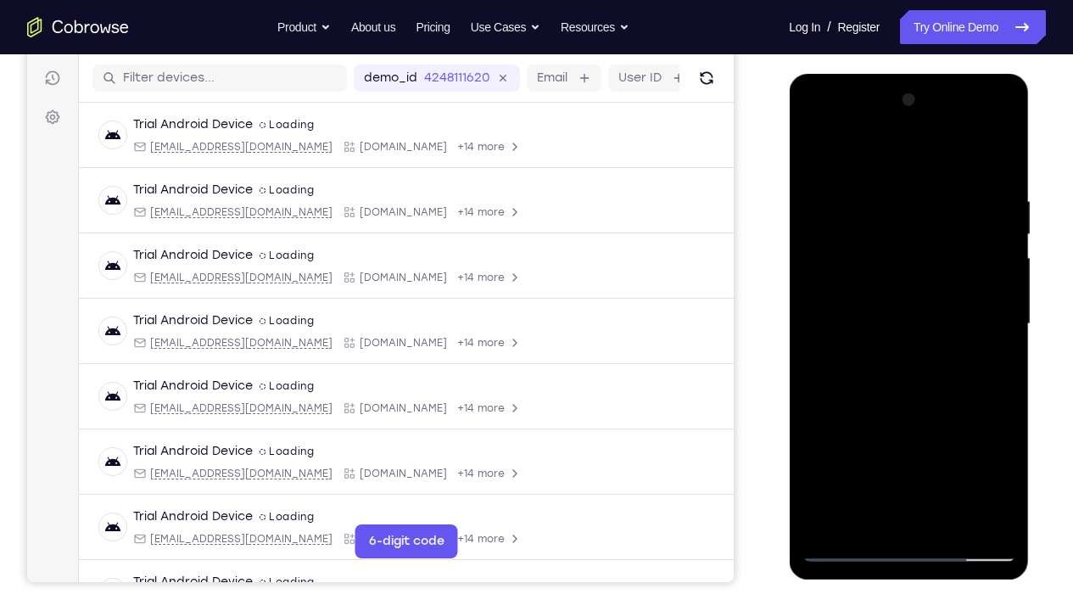
click at [862, 298] on div at bounding box center [908, 323] width 214 height 475
click at [908, 329] on div at bounding box center [908, 323] width 214 height 475
click at [838, 454] on div at bounding box center [908, 323] width 214 height 475
click at [868, 454] on div at bounding box center [908, 323] width 214 height 475
click at [849, 454] on div at bounding box center [908, 323] width 214 height 475
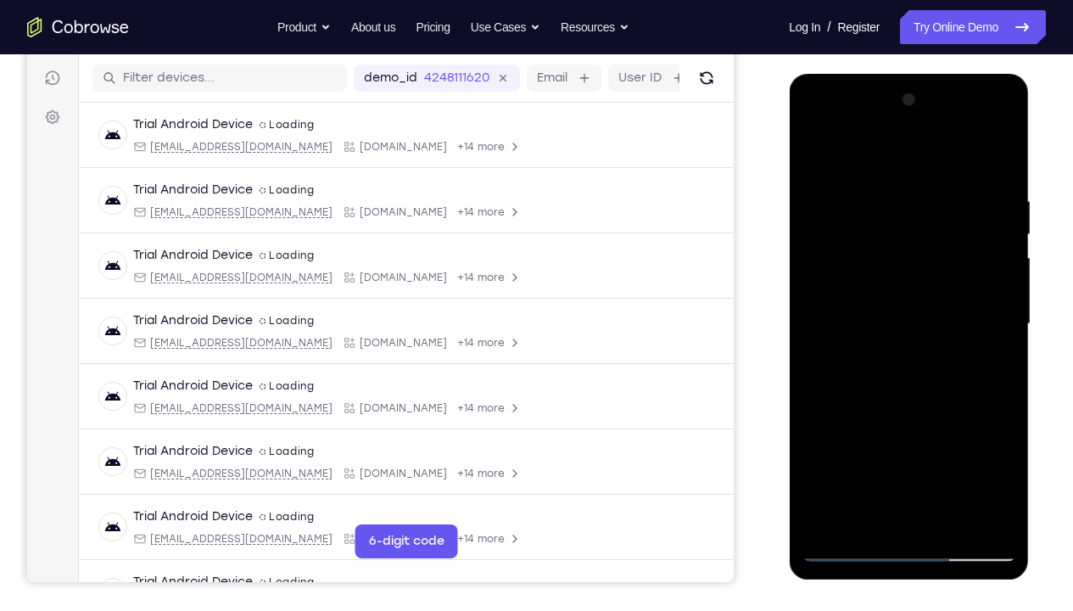
drag, startPoint x: 828, startPoint y: 159, endPoint x: 1002, endPoint y: 159, distance: 173.8
click at [1002, 159] on div at bounding box center [908, 323] width 214 height 475
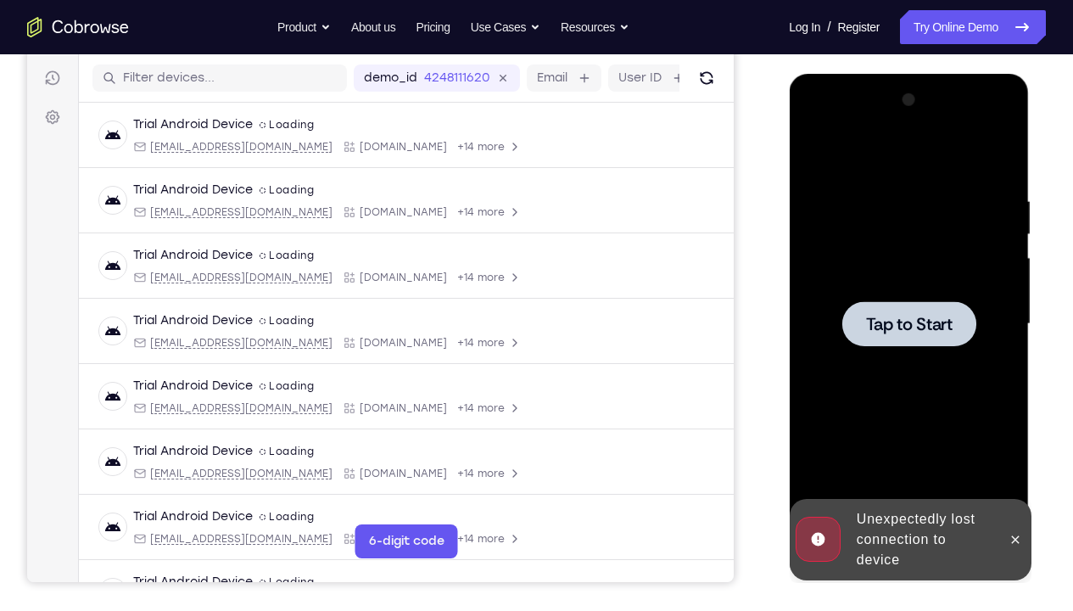
click at [965, 449] on div at bounding box center [908, 323] width 214 height 475
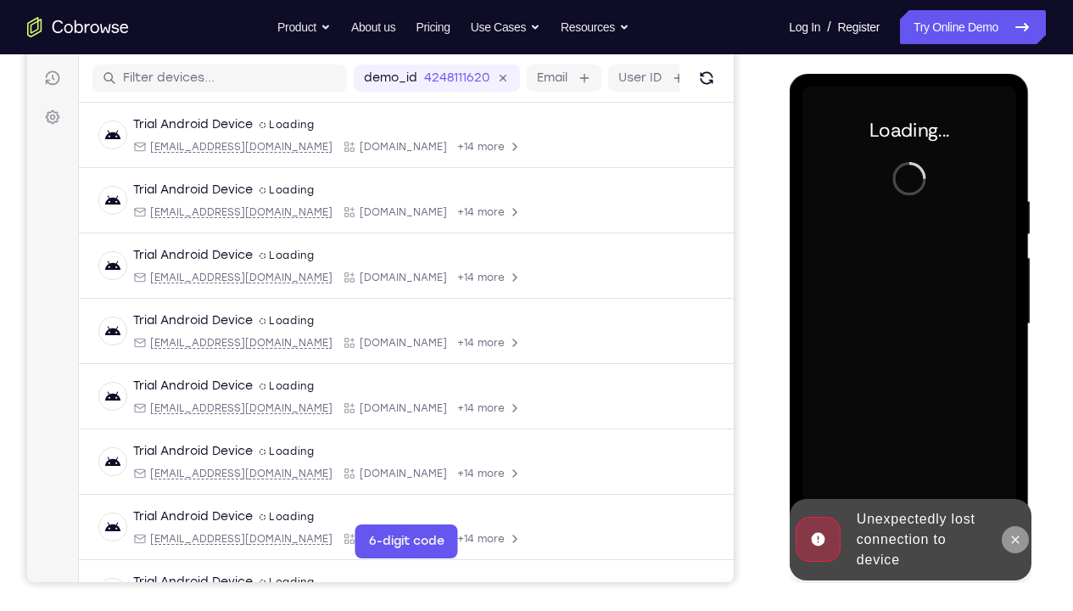
click at [1017, 454] on icon at bounding box center [1015, 539] width 8 height 8
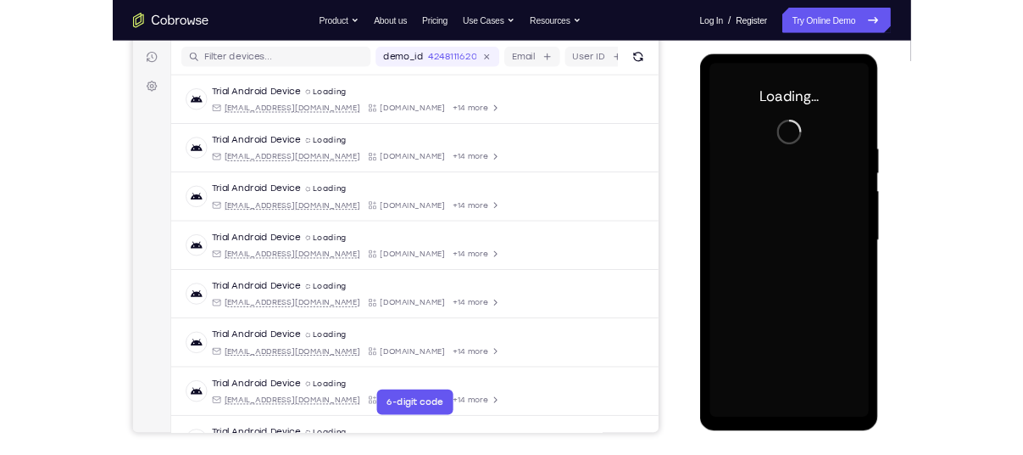
scroll to position [211, 0]
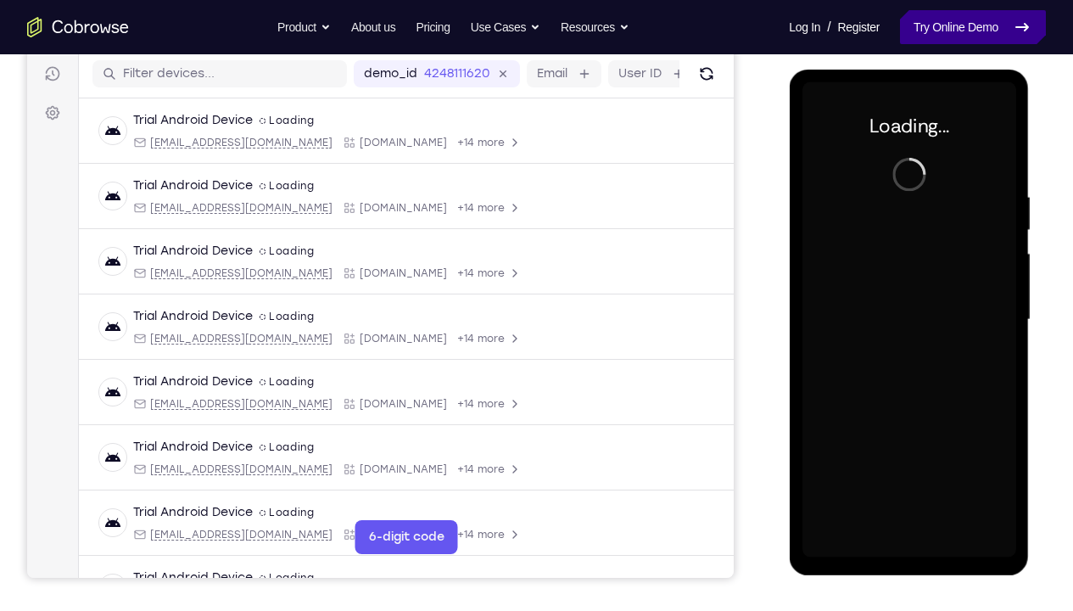
click at [917, 25] on link "Try Online Demo" at bounding box center [973, 27] width 146 height 34
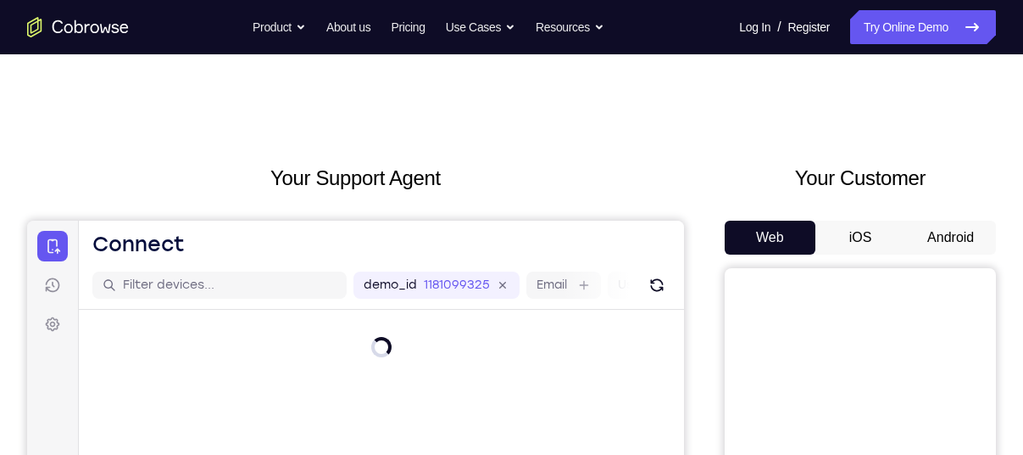
click at [960, 226] on button "Android" at bounding box center [951, 237] width 91 height 34
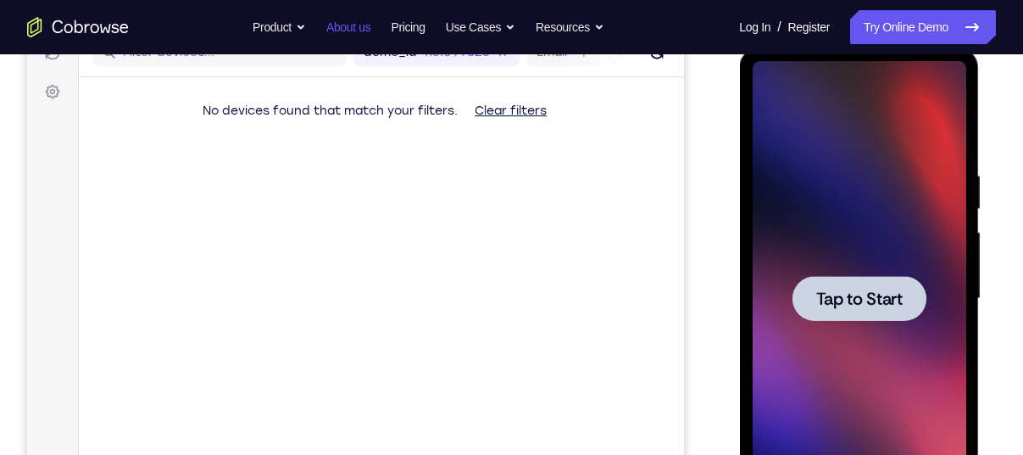
click at [867, 156] on div at bounding box center [859, 298] width 214 height 475
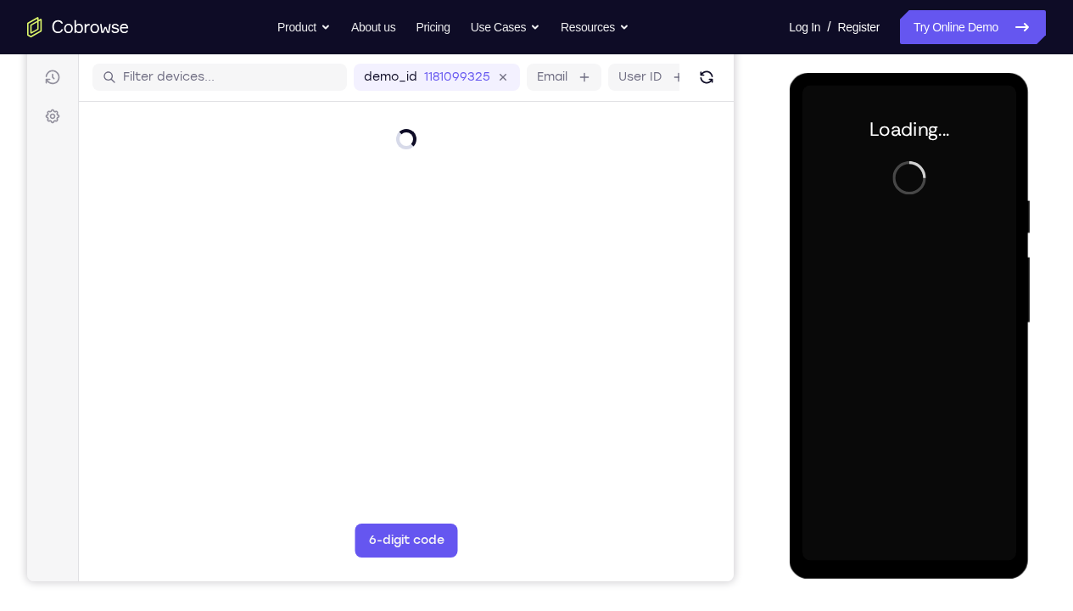
scroll to position [209, 0]
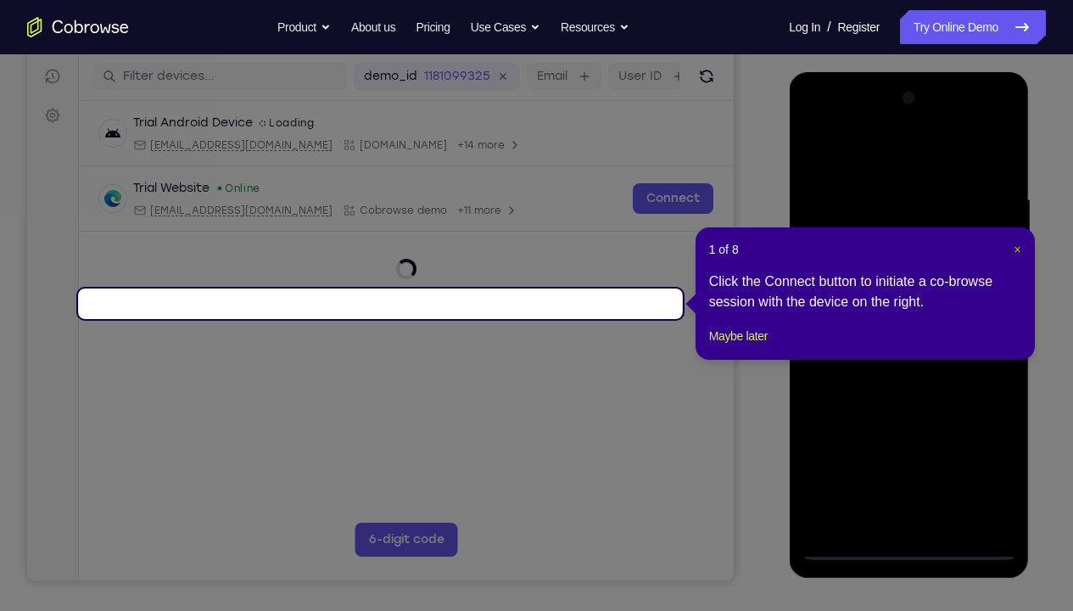
click at [1014, 251] on span "×" at bounding box center [1016, 250] width 7 height 14
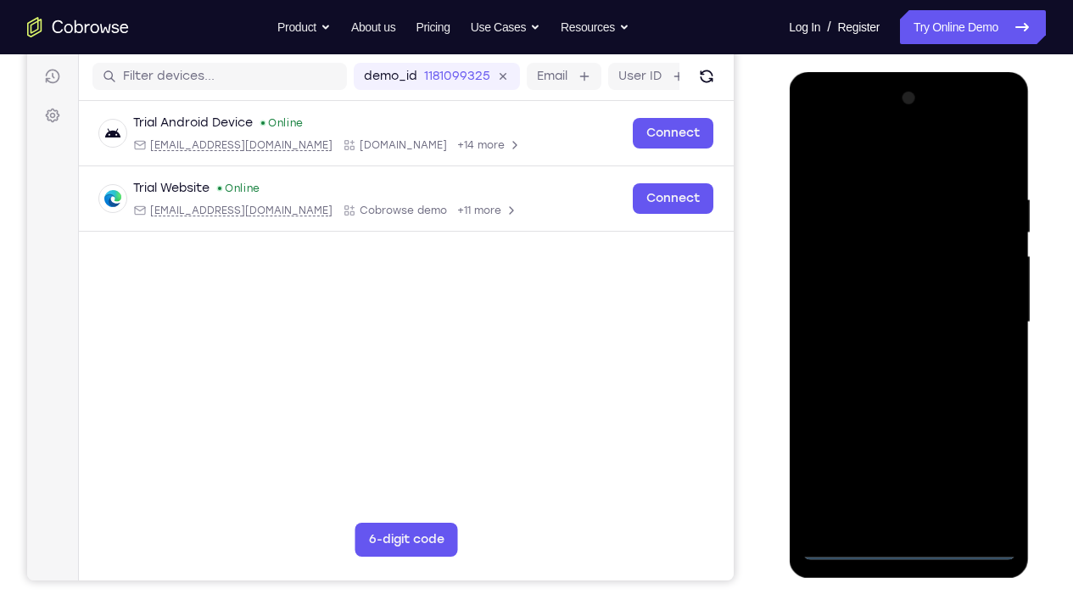
click at [905, 454] on div at bounding box center [908, 322] width 214 height 475
click at [983, 454] on div at bounding box center [908, 322] width 214 height 475
click at [860, 159] on div at bounding box center [908, 322] width 214 height 475
click at [978, 315] on div at bounding box center [908, 322] width 214 height 475
click at [889, 356] on div at bounding box center [908, 322] width 214 height 475
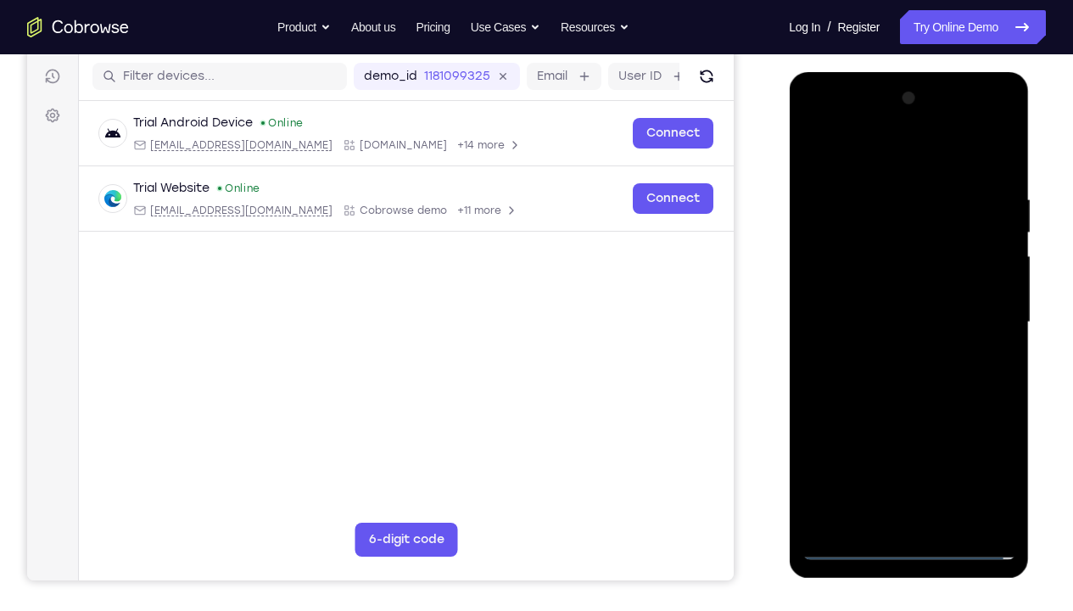
click at [893, 298] on div at bounding box center [908, 322] width 214 height 475
click at [889, 292] on div at bounding box center [908, 322] width 214 height 475
click at [896, 324] on div at bounding box center [908, 322] width 214 height 475
click at [997, 180] on div at bounding box center [908, 322] width 214 height 475
click at [949, 454] on div at bounding box center [908, 322] width 214 height 475
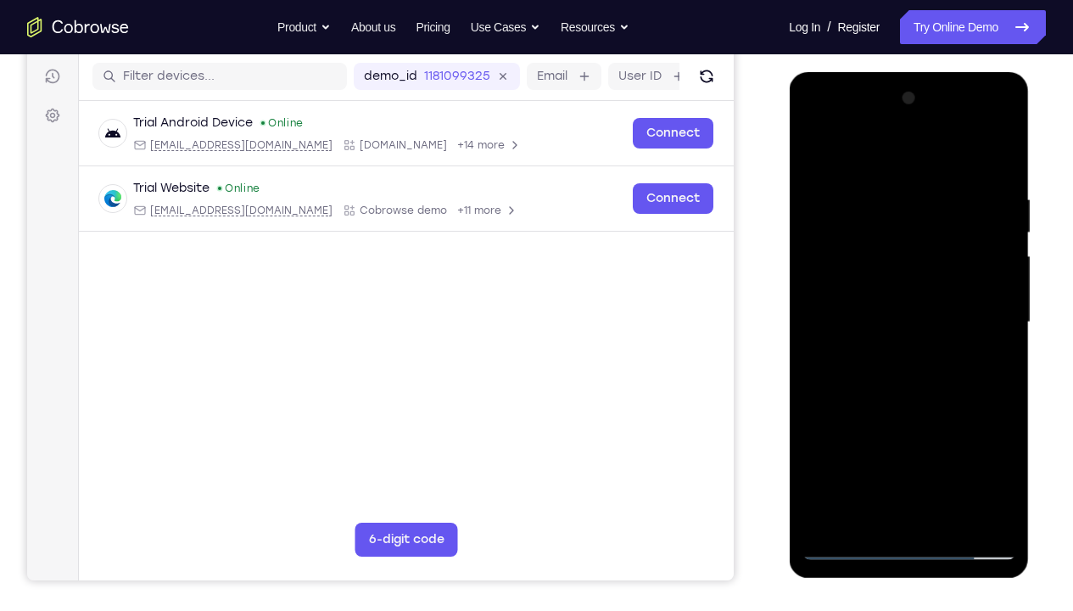
click at [915, 410] on div at bounding box center [908, 322] width 214 height 475
click at [882, 290] on div at bounding box center [908, 322] width 214 height 475
click at [955, 417] on div at bounding box center [908, 322] width 214 height 475
click at [939, 404] on div at bounding box center [908, 322] width 214 height 475
click at [871, 379] on div at bounding box center [908, 322] width 214 height 475
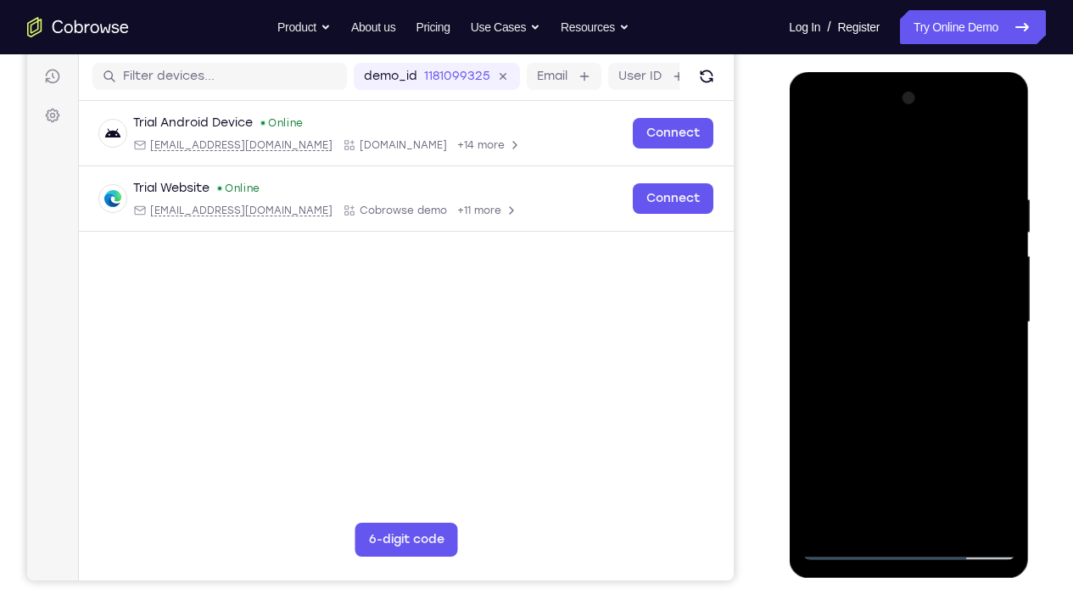
click at [952, 391] on div at bounding box center [908, 322] width 214 height 475
click at [854, 396] on div at bounding box center [908, 322] width 214 height 475
click at [961, 392] on div at bounding box center [908, 322] width 214 height 475
click at [957, 400] on div at bounding box center [908, 322] width 214 height 475
click at [990, 369] on div at bounding box center [908, 322] width 214 height 475
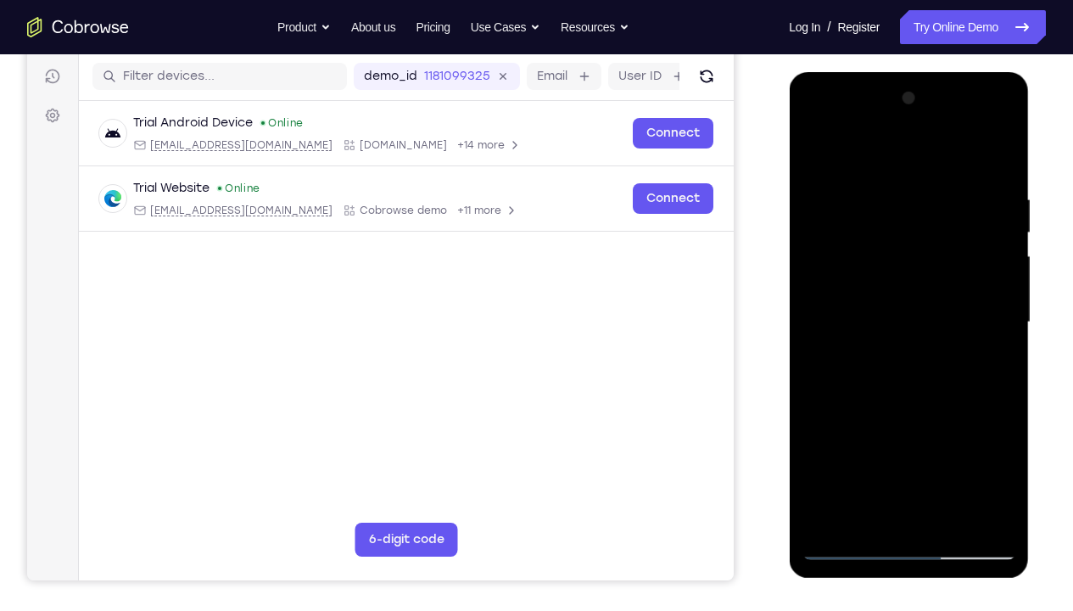
click at [815, 153] on div at bounding box center [908, 322] width 214 height 475
click at [823, 148] on div at bounding box center [908, 322] width 214 height 475
click at [1005, 454] on div at bounding box center [908, 322] width 214 height 475
click at [954, 454] on div at bounding box center [908, 322] width 214 height 475
click at [884, 297] on div at bounding box center [908, 322] width 214 height 475
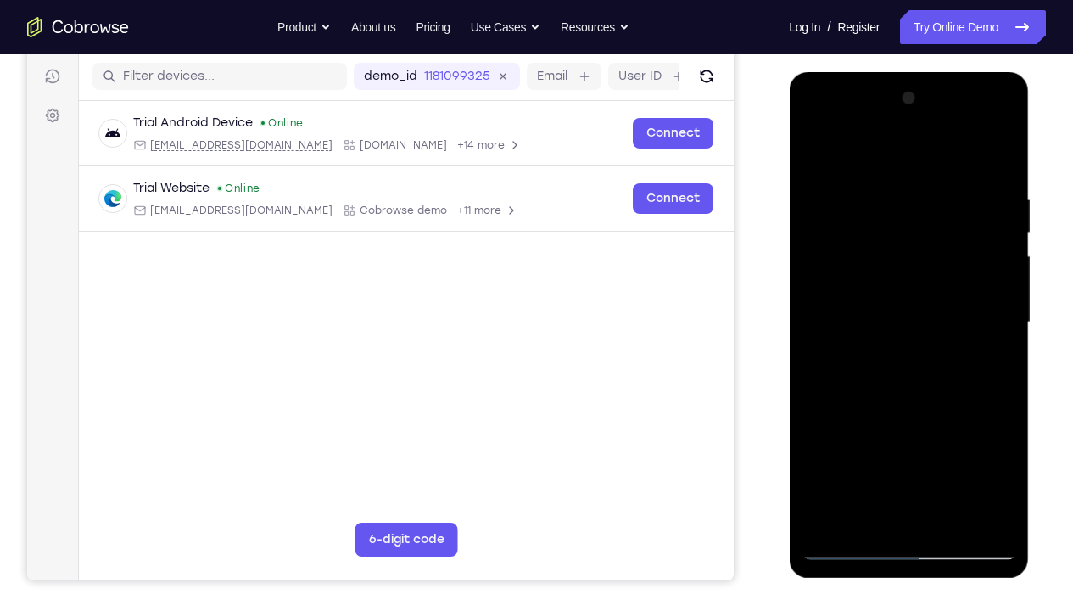
click at [961, 285] on div at bounding box center [908, 322] width 214 height 475
drag, startPoint x: 905, startPoint y: 421, endPoint x: 912, endPoint y: 324, distance: 97.0
click at [912, 324] on div at bounding box center [908, 322] width 214 height 475
click at [811, 153] on div at bounding box center [908, 322] width 214 height 475
click at [862, 292] on div at bounding box center [908, 322] width 214 height 475
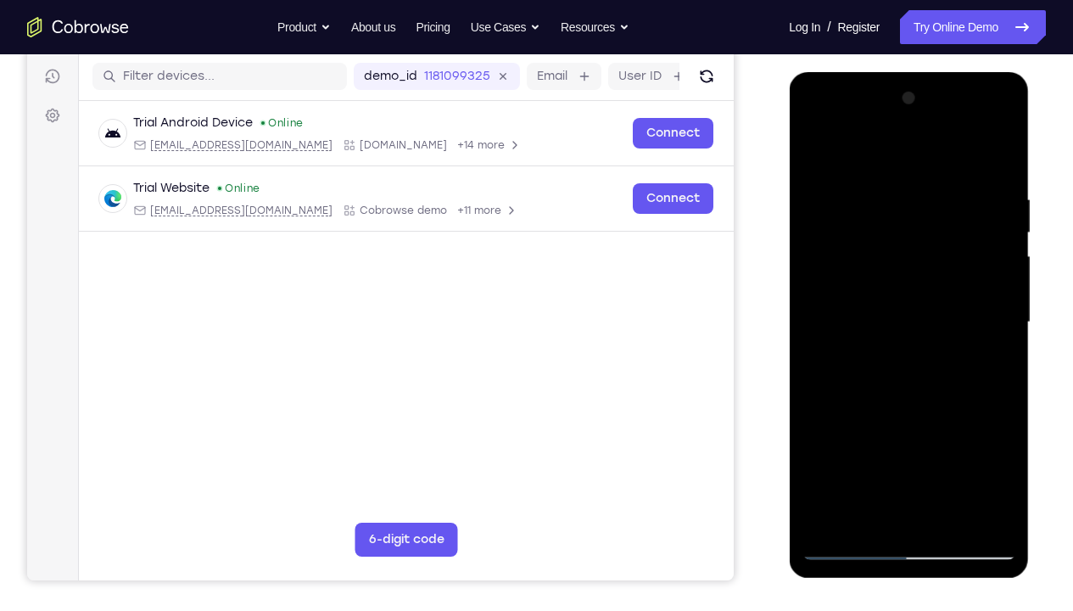
click at [893, 246] on div at bounding box center [908, 322] width 214 height 475
click at [1002, 153] on div at bounding box center [908, 322] width 214 height 475
click at [813, 156] on div at bounding box center [908, 322] width 214 height 475
click at [872, 292] on div at bounding box center [908, 322] width 214 height 475
click at [813, 155] on div at bounding box center [908, 322] width 214 height 475
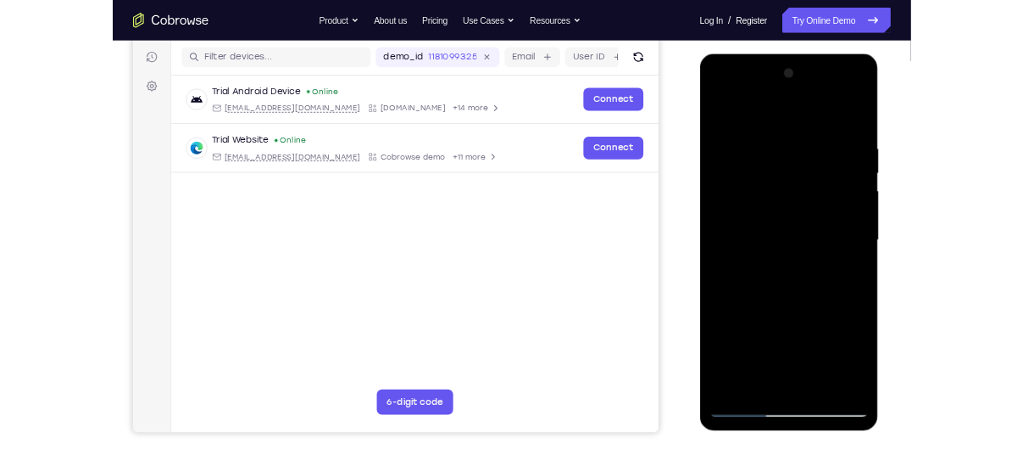
scroll to position [208, 0]
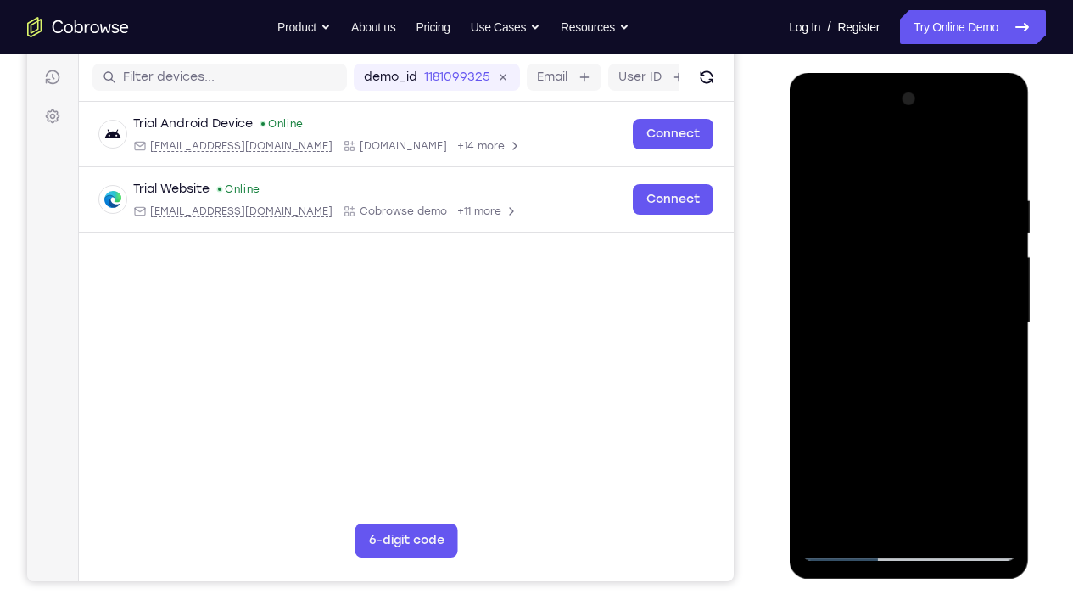
click at [859, 296] on div at bounding box center [908, 323] width 214 height 475
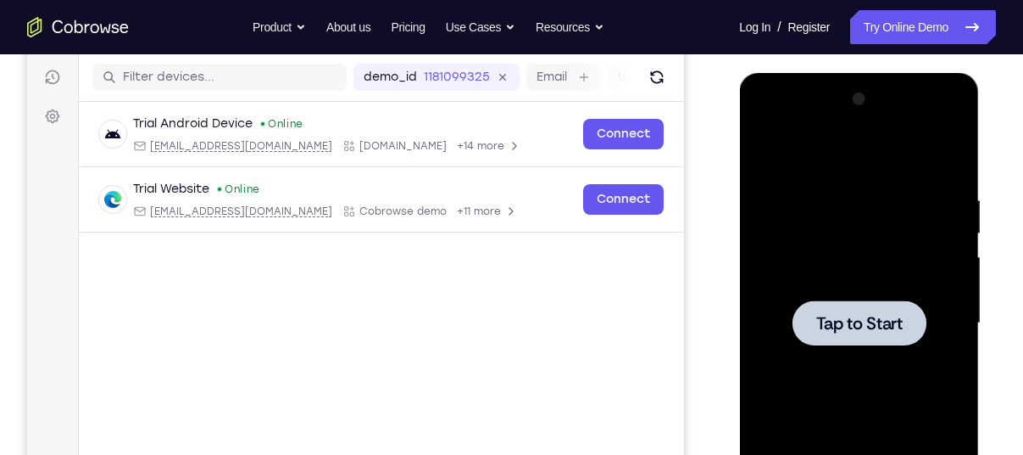
click at [818, 153] on div at bounding box center [859, 323] width 214 height 475
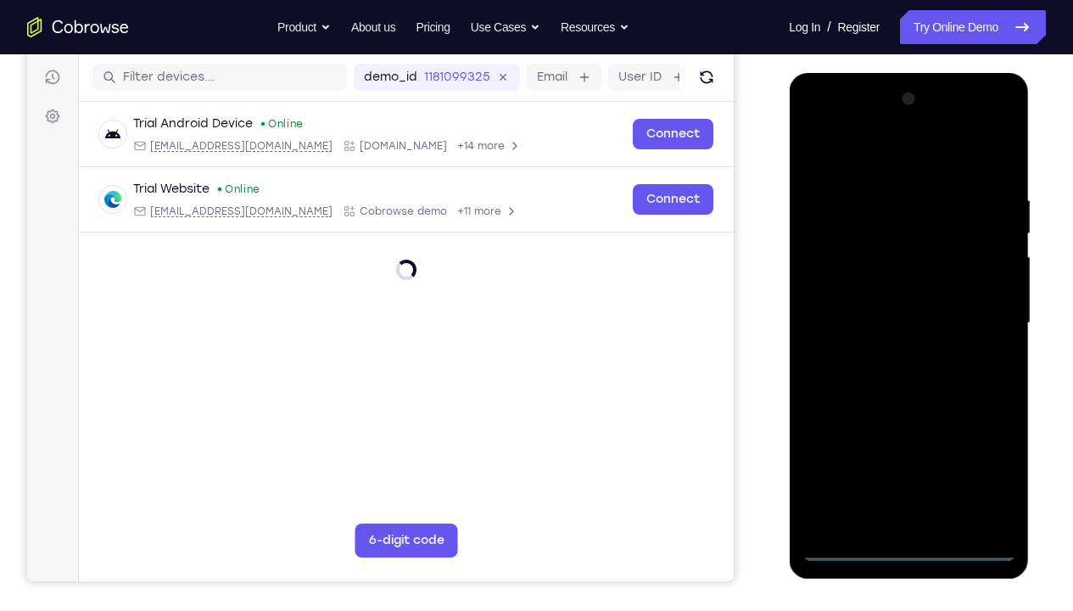
click at [912, 454] on div at bounding box center [908, 323] width 214 height 475
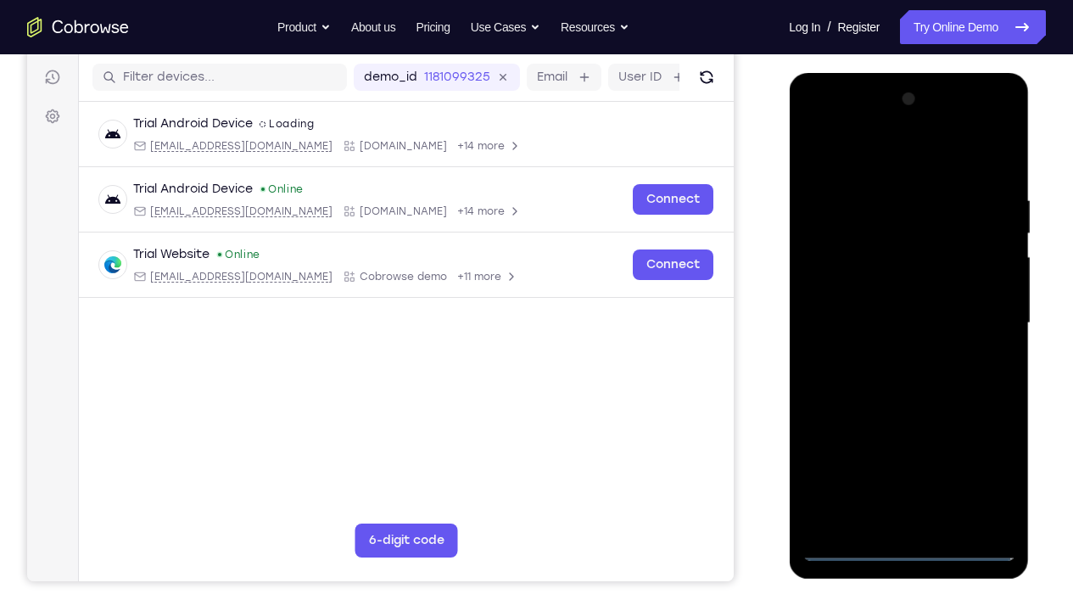
click at [975, 454] on div at bounding box center [908, 323] width 214 height 475
click at [849, 162] on div at bounding box center [908, 323] width 214 height 475
click at [978, 309] on div at bounding box center [908, 323] width 214 height 475
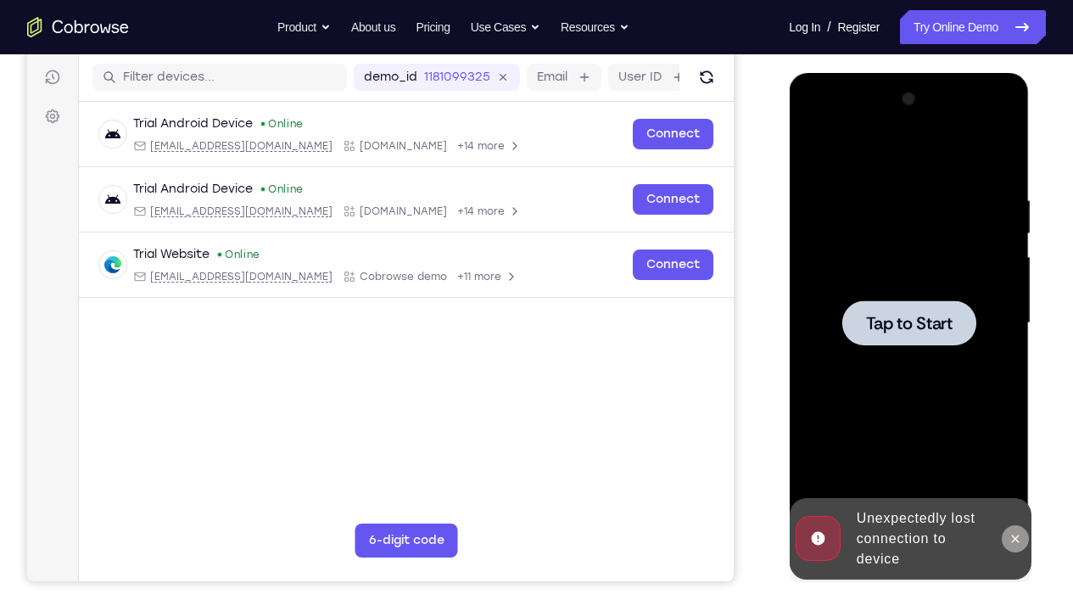
click at [1018, 454] on icon at bounding box center [1014, 539] width 14 height 14
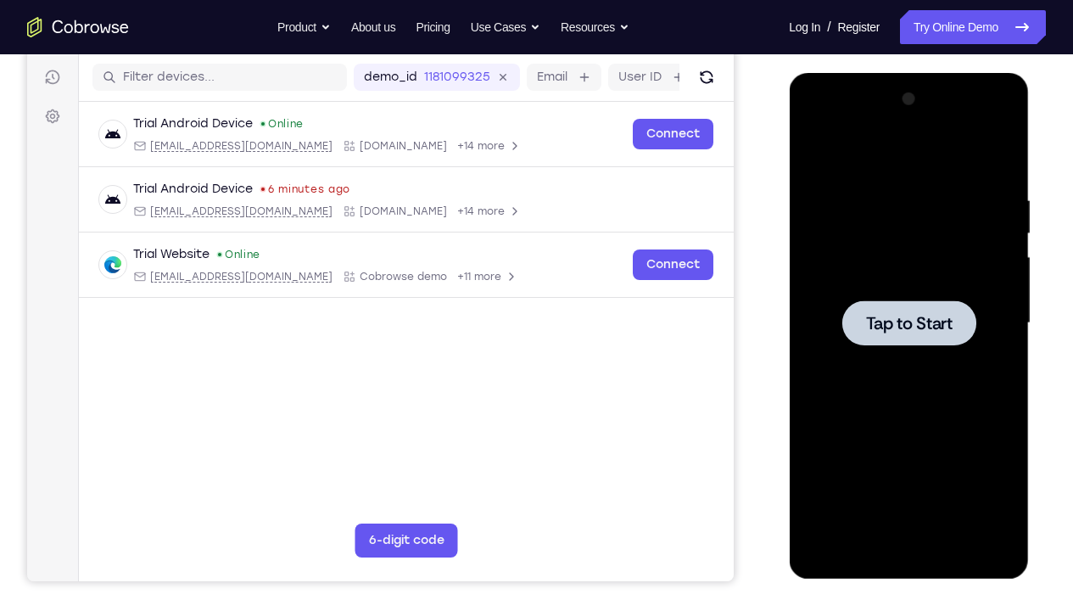
click at [929, 289] on div at bounding box center [908, 323] width 214 height 475
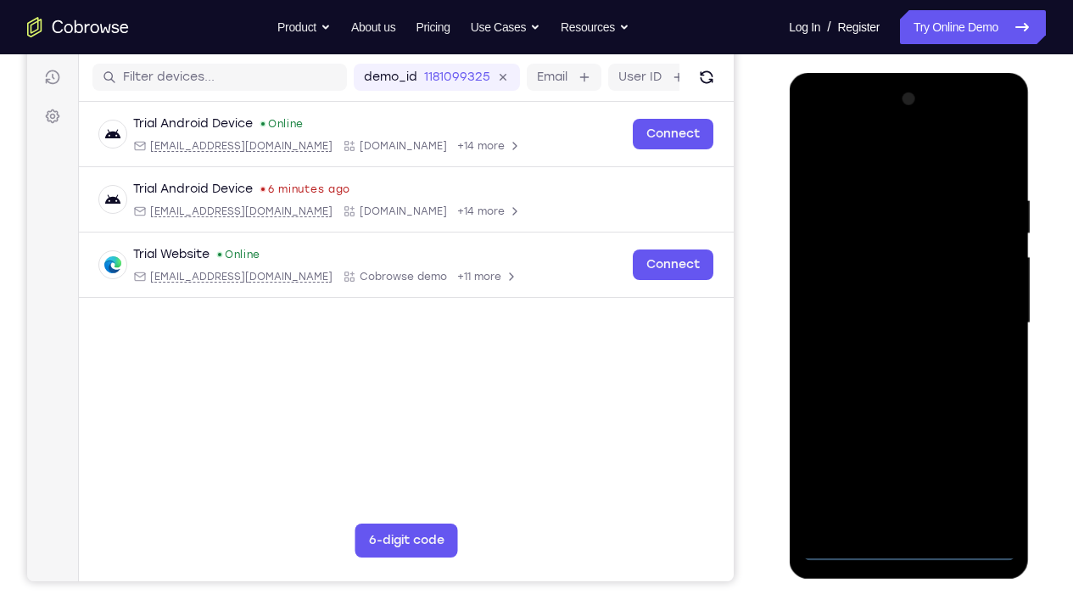
click at [906, 454] on div at bounding box center [908, 323] width 214 height 475
click at [985, 454] on div at bounding box center [908, 323] width 214 height 475
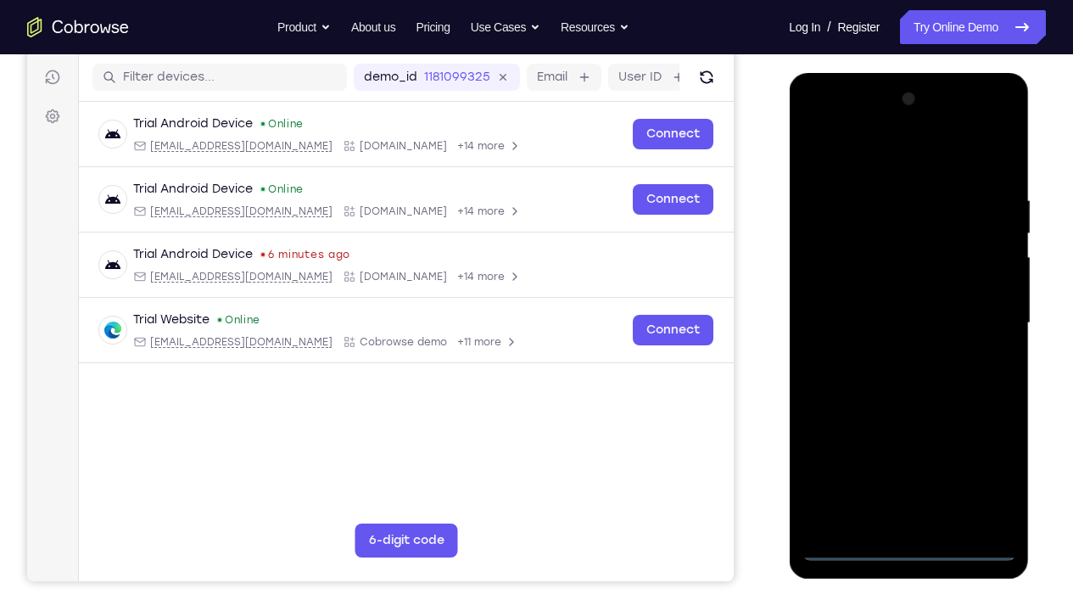
click at [979, 454] on div at bounding box center [908, 323] width 214 height 475
click at [867, 148] on div at bounding box center [908, 323] width 214 height 475
click at [979, 314] on div at bounding box center [908, 323] width 214 height 475
click at [888, 353] on div at bounding box center [908, 323] width 214 height 475
click at [878, 296] on div at bounding box center [908, 323] width 214 height 475
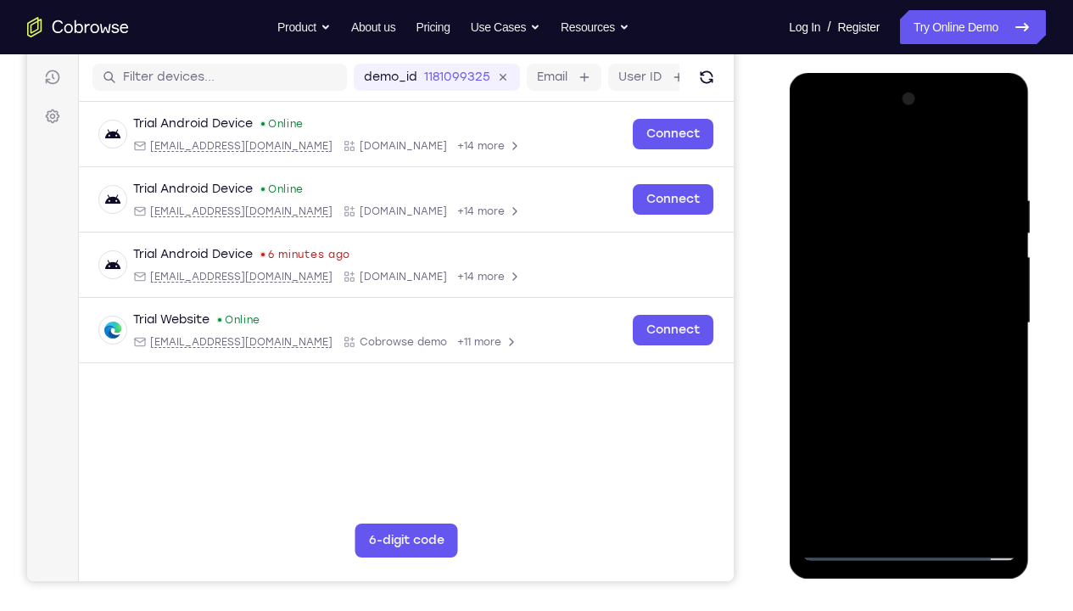
click at [878, 291] on div at bounding box center [908, 323] width 214 height 475
click at [890, 322] on div at bounding box center [908, 323] width 214 height 475
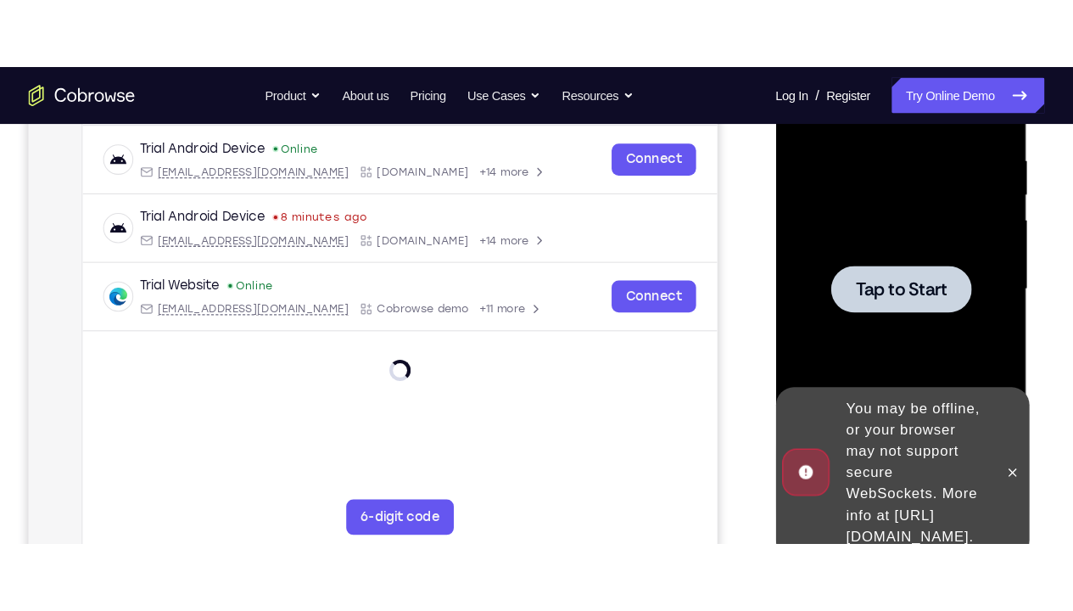
scroll to position [325, 0]
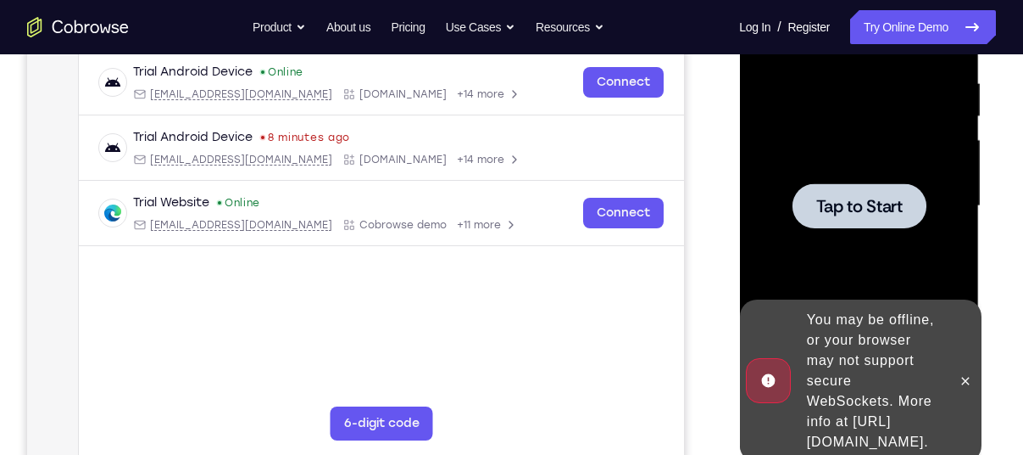
click at [802, 127] on div at bounding box center [859, 206] width 214 height 475
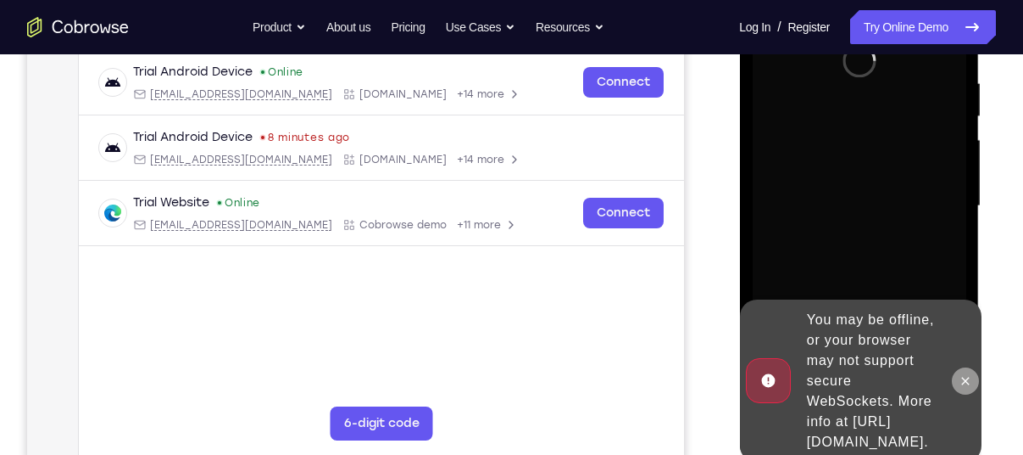
click at [963, 374] on icon at bounding box center [965, 381] width 14 height 14
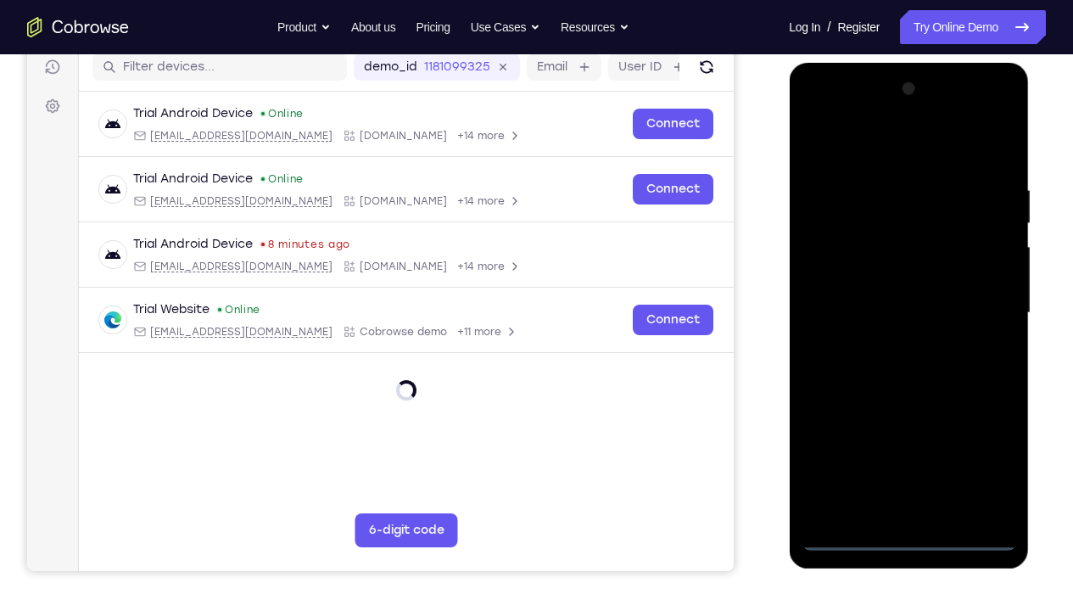
scroll to position [219, 0]
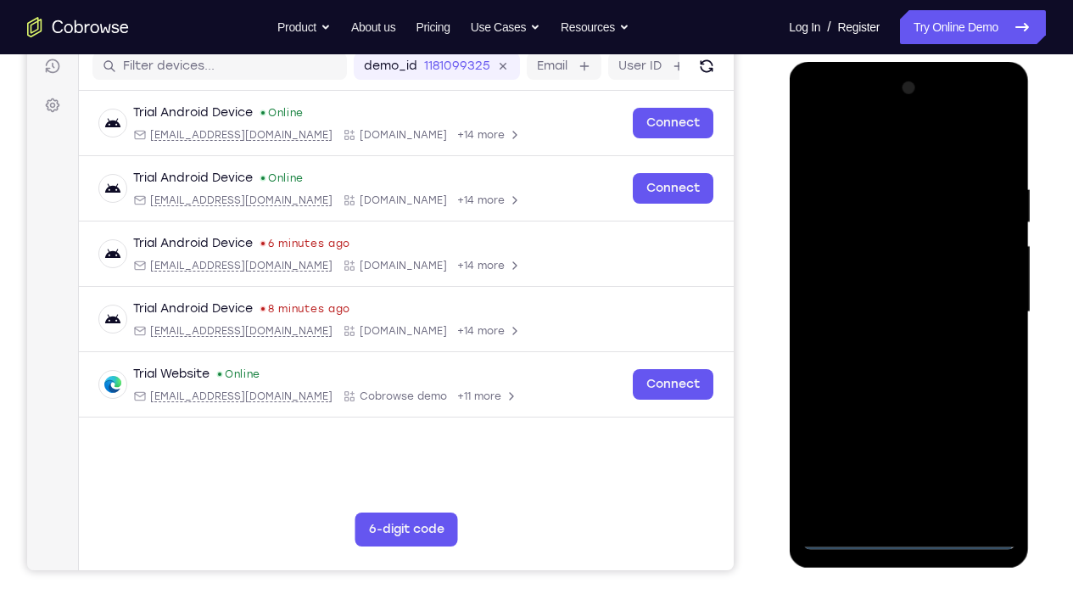
click at [910, 454] on div at bounding box center [908, 312] width 214 height 475
click at [984, 454] on div at bounding box center [908, 312] width 214 height 475
click at [858, 153] on div at bounding box center [908, 312] width 214 height 475
click at [980, 309] on div at bounding box center [908, 312] width 214 height 475
click at [888, 341] on div at bounding box center [908, 312] width 214 height 475
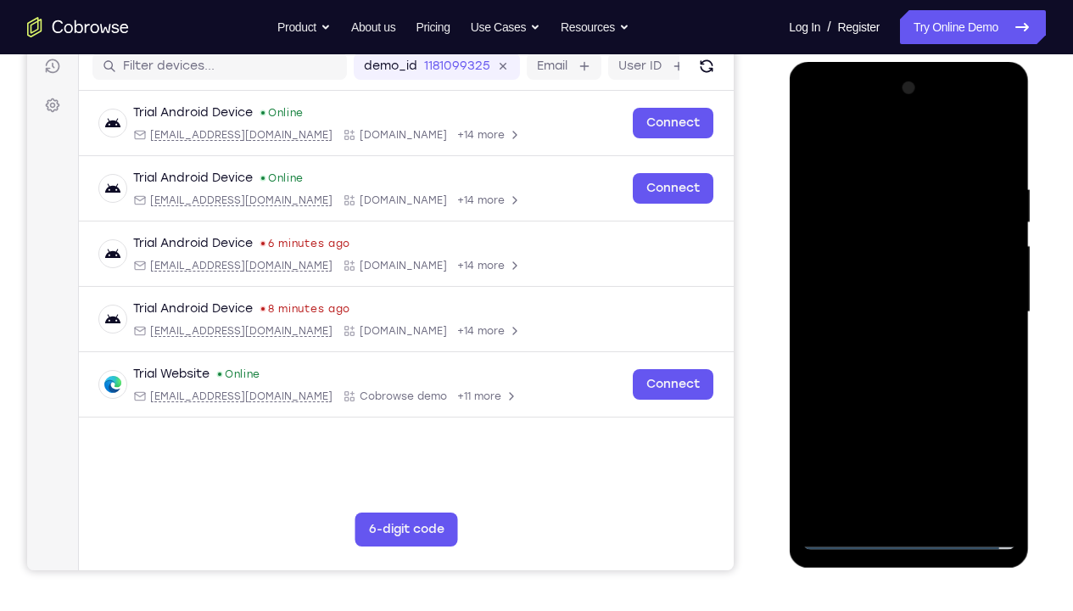
click at [864, 289] on div at bounding box center [908, 312] width 214 height 475
click at [864, 282] on div at bounding box center [908, 312] width 214 height 475
click at [892, 310] on div at bounding box center [908, 312] width 214 height 475
click at [998, 171] on div at bounding box center [908, 312] width 214 height 475
click at [953, 454] on div at bounding box center [908, 312] width 214 height 475
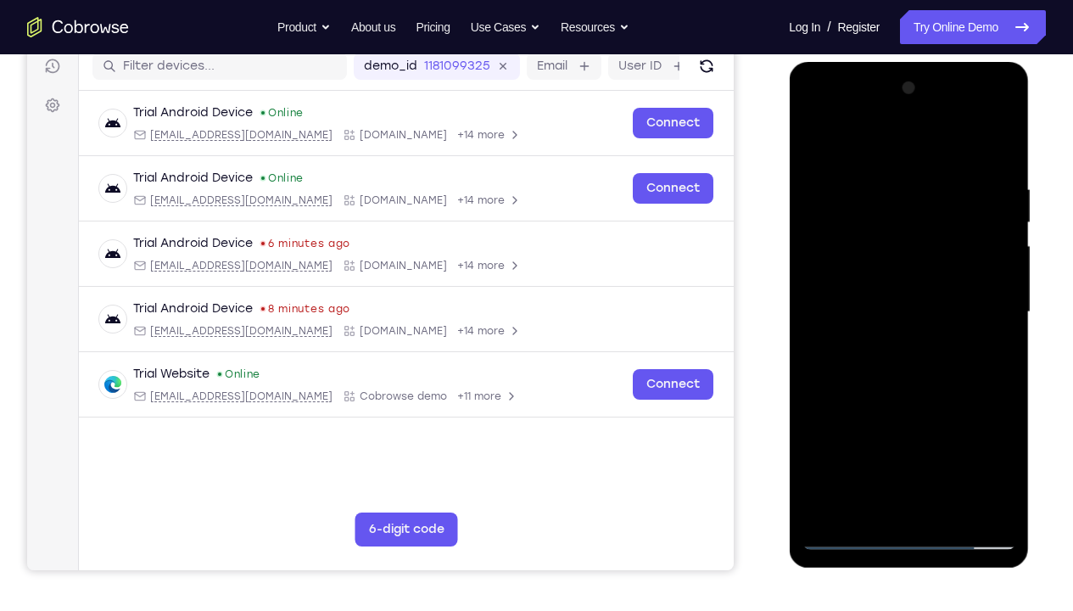
click at [907, 404] on div at bounding box center [908, 312] width 214 height 475
click at [867, 286] on div at bounding box center [908, 312] width 214 height 475
click at [964, 449] on div at bounding box center [908, 312] width 214 height 475
click at [984, 438] on div at bounding box center [908, 312] width 214 height 475
click at [908, 385] on div at bounding box center [908, 312] width 214 height 475
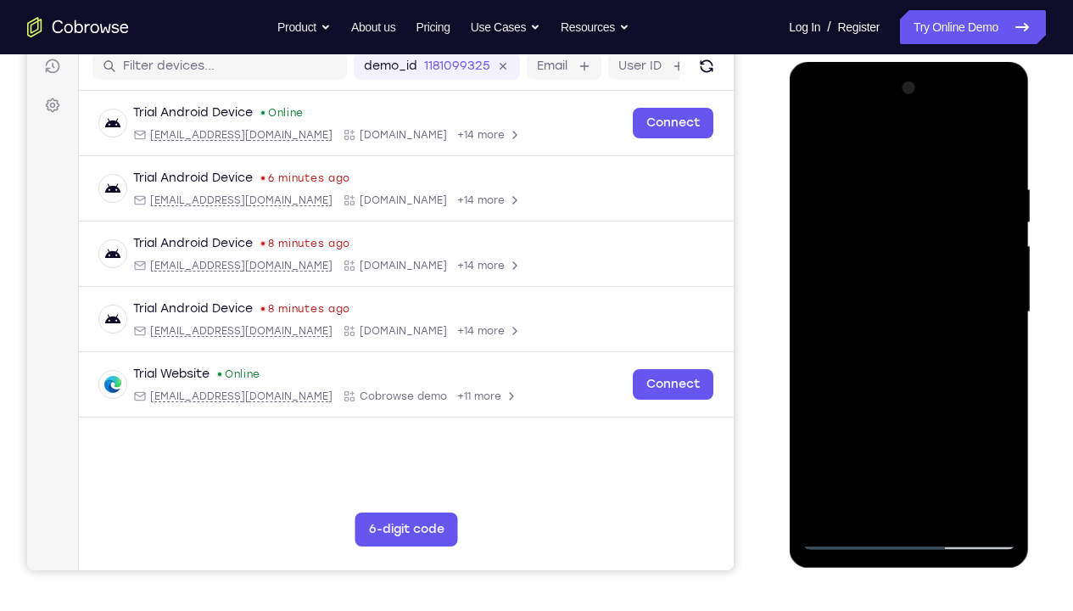
click at [908, 385] on div at bounding box center [908, 312] width 214 height 475
click at [987, 357] on div at bounding box center [908, 312] width 214 height 475
click at [861, 255] on div at bounding box center [908, 312] width 214 height 475
click at [869, 407] on div at bounding box center [908, 312] width 214 height 475
click at [909, 390] on div at bounding box center [908, 312] width 214 height 475
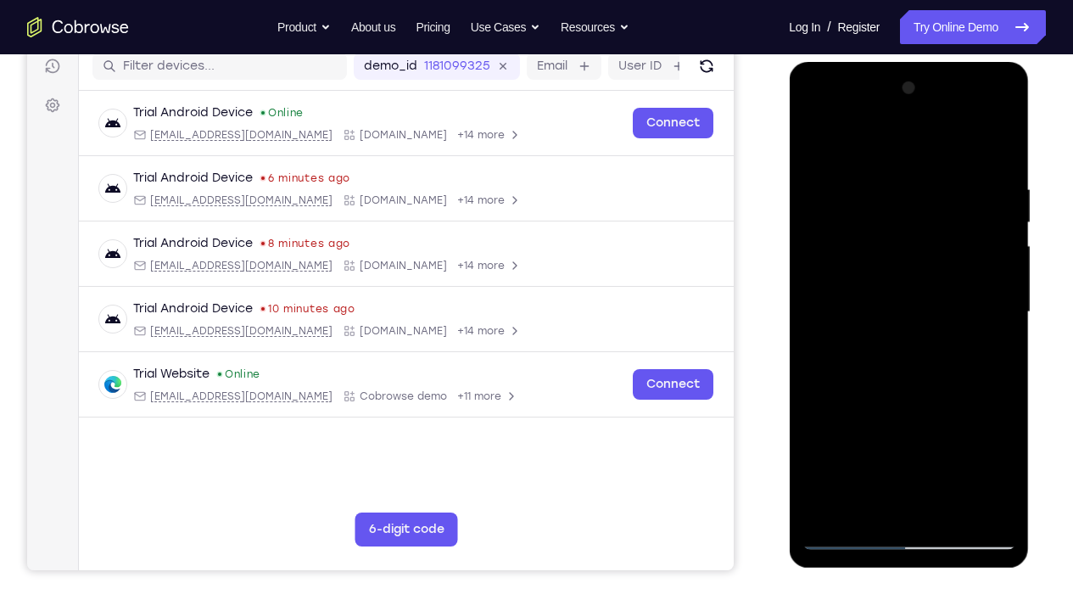
click at [867, 355] on div at bounding box center [908, 312] width 214 height 475
click at [1005, 454] on div at bounding box center [908, 312] width 214 height 475
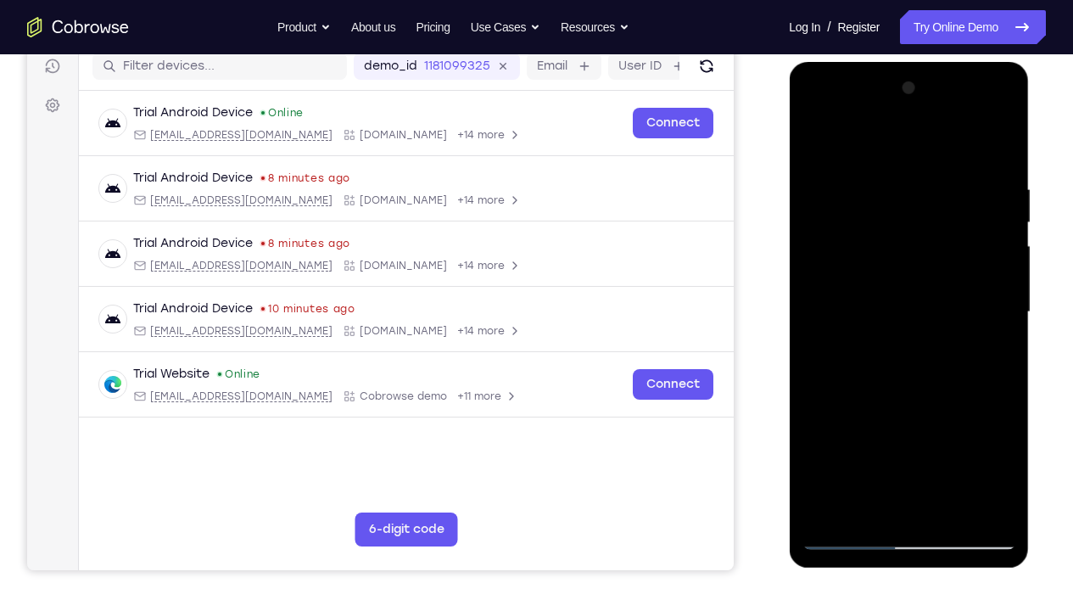
click at [961, 356] on div at bounding box center [908, 312] width 214 height 475
click at [997, 454] on div at bounding box center [908, 312] width 214 height 475
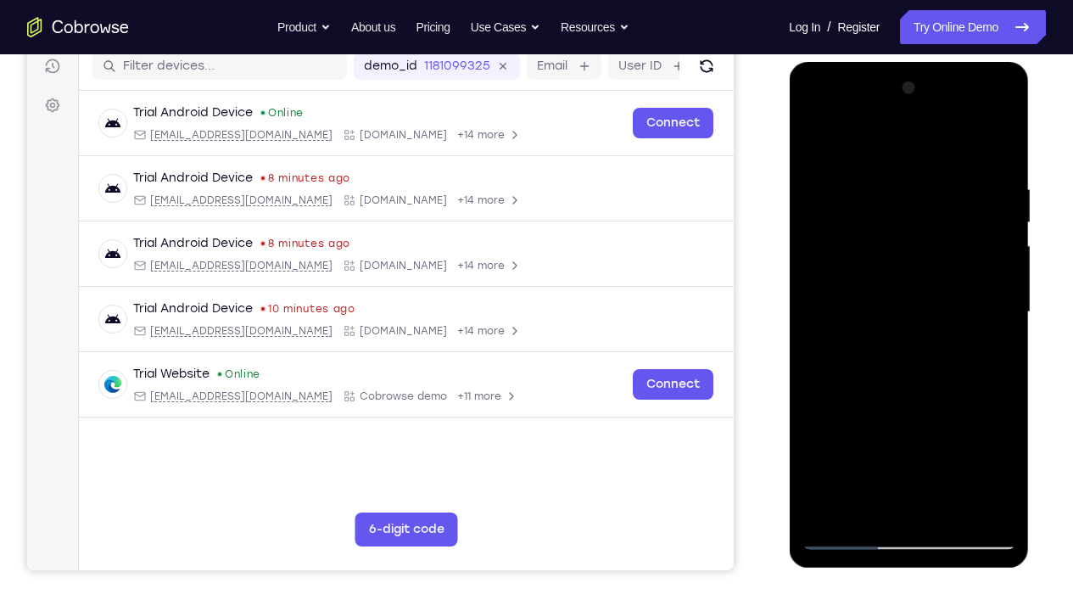
click at [997, 454] on div at bounding box center [908, 312] width 214 height 475
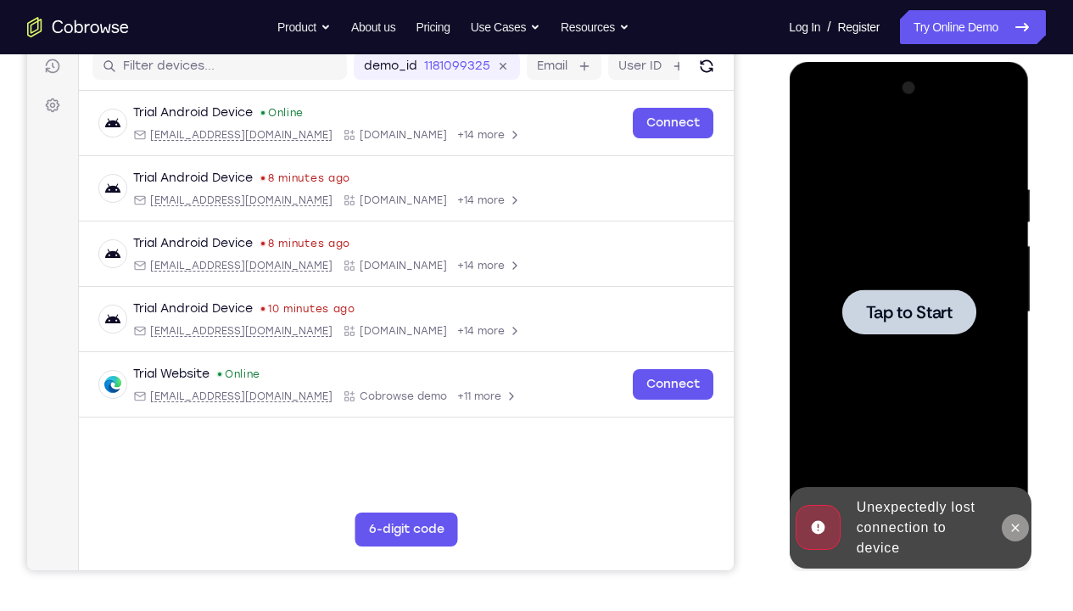
click at [1013, 454] on button at bounding box center [1014, 527] width 27 height 27
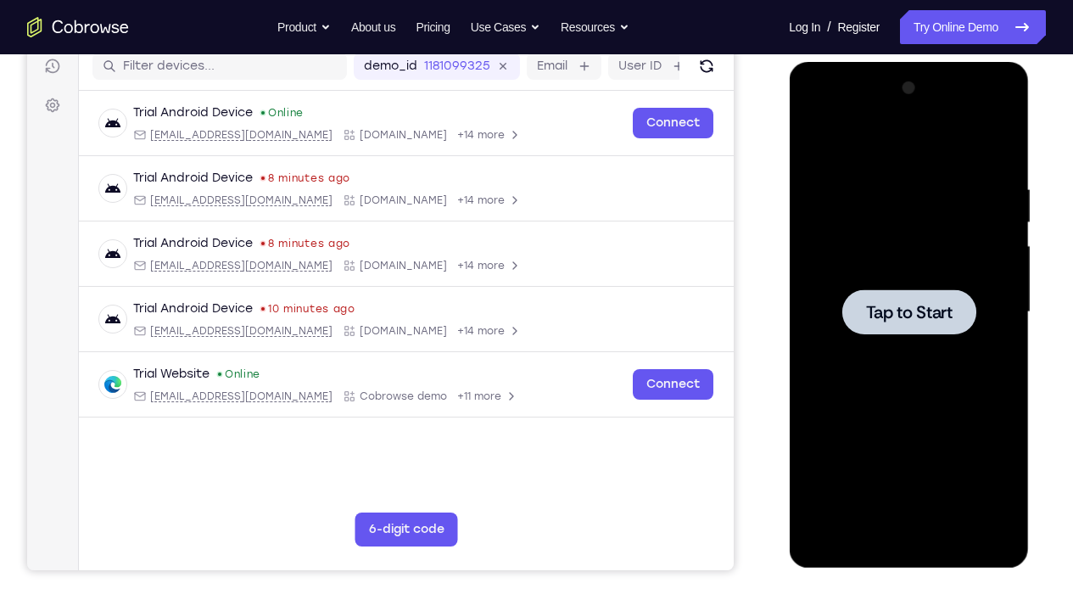
click at [907, 276] on div at bounding box center [908, 312] width 214 height 475
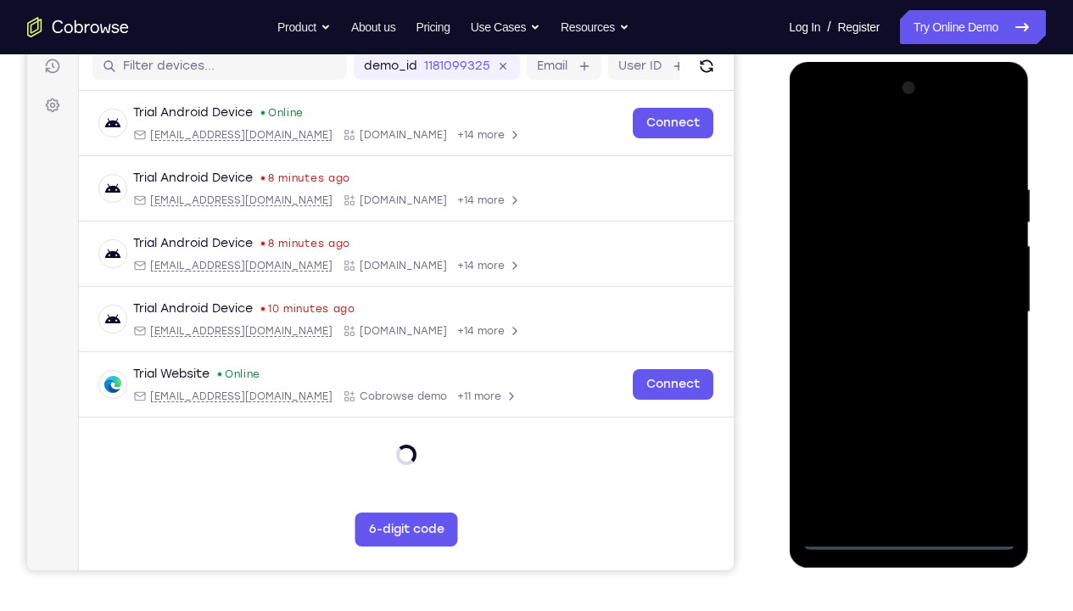
click at [906, 454] on div at bounding box center [908, 312] width 214 height 475
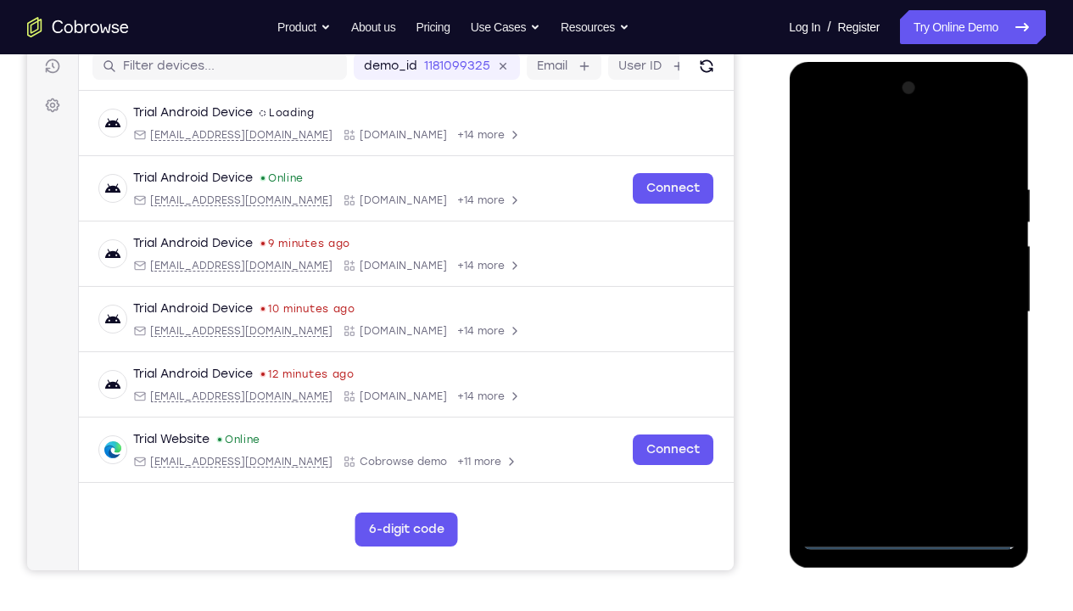
click at [984, 454] on div at bounding box center [908, 312] width 214 height 475
click at [852, 156] on div at bounding box center [908, 312] width 214 height 475
click at [983, 310] on div at bounding box center [908, 312] width 214 height 475
click at [888, 343] on div at bounding box center [908, 312] width 214 height 475
click at [857, 287] on div at bounding box center [908, 312] width 214 height 475
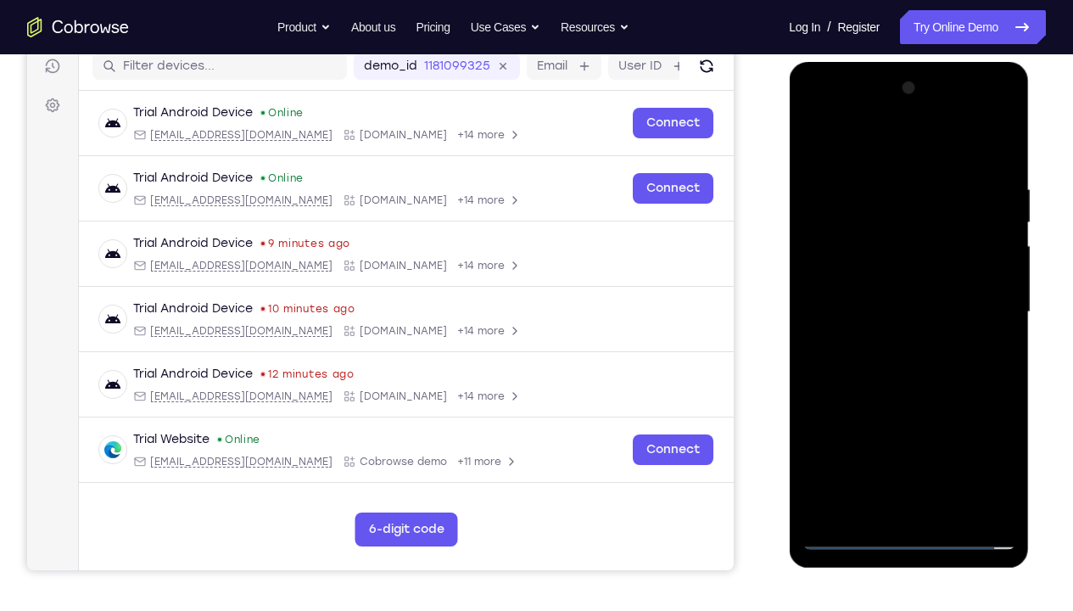
click at [858, 279] on div at bounding box center [908, 312] width 214 height 475
click at [896, 309] on div at bounding box center [908, 312] width 214 height 475
click at [949, 454] on div at bounding box center [908, 312] width 214 height 475
click at [1000, 168] on div at bounding box center [908, 312] width 214 height 475
click at [948, 454] on div at bounding box center [908, 312] width 214 height 475
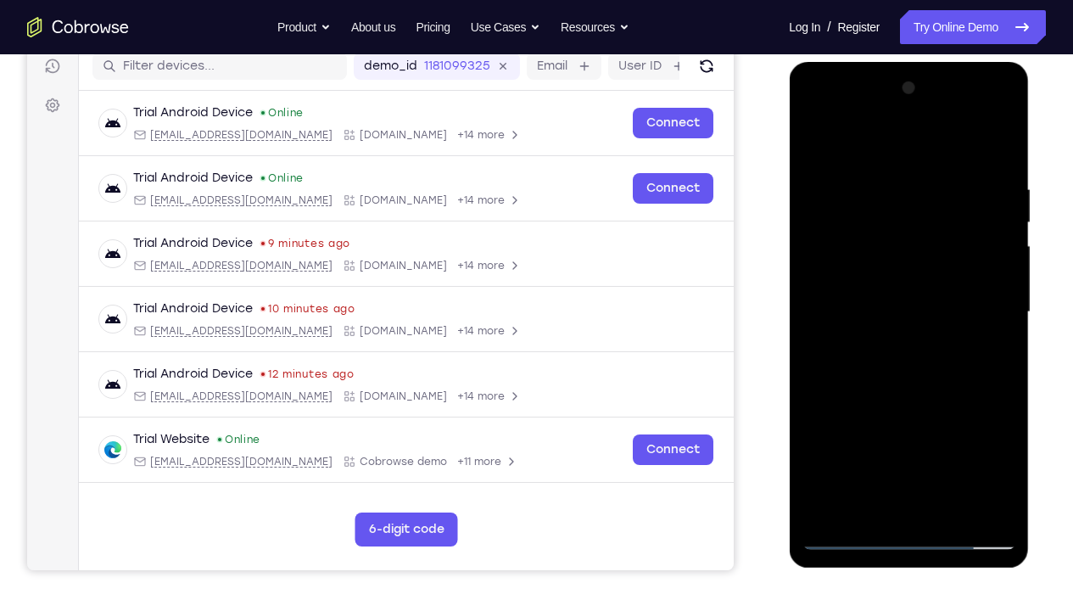
click at [915, 402] on div at bounding box center [908, 312] width 214 height 475
click at [845, 289] on div at bounding box center [908, 312] width 214 height 475
click at [863, 407] on div at bounding box center [908, 312] width 214 height 475
click at [866, 402] on div at bounding box center [908, 312] width 214 height 475
click at [898, 391] on div at bounding box center [908, 312] width 214 height 475
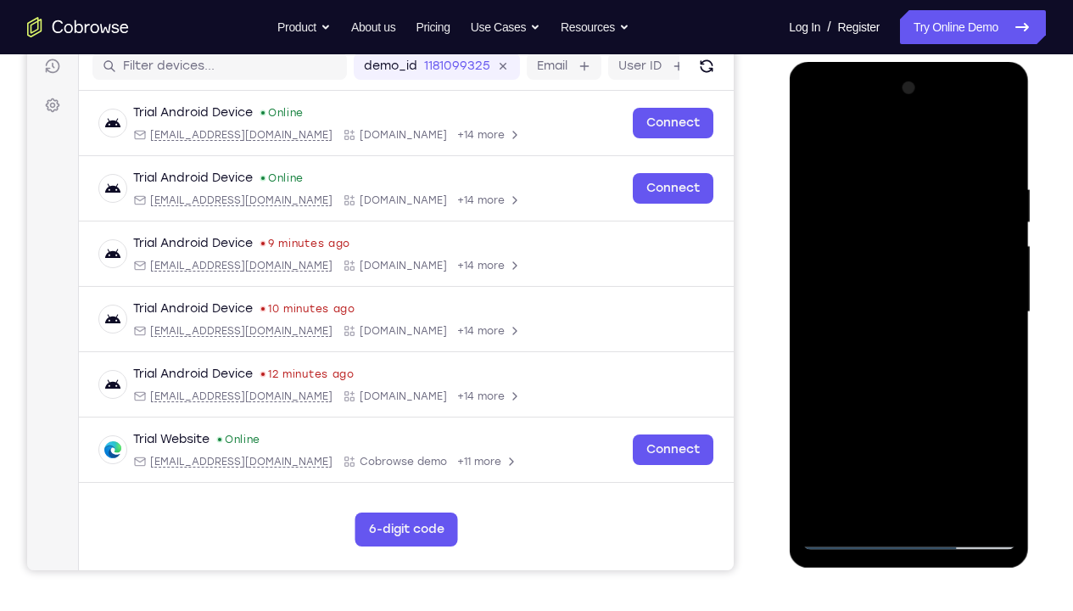
click at [952, 388] on div at bounding box center [908, 312] width 214 height 475
click at [906, 388] on div at bounding box center [908, 312] width 214 height 475
click at [957, 385] on div at bounding box center [908, 312] width 214 height 475
click at [990, 352] on div at bounding box center [908, 312] width 214 height 475
click at [815, 146] on div at bounding box center [908, 312] width 214 height 475
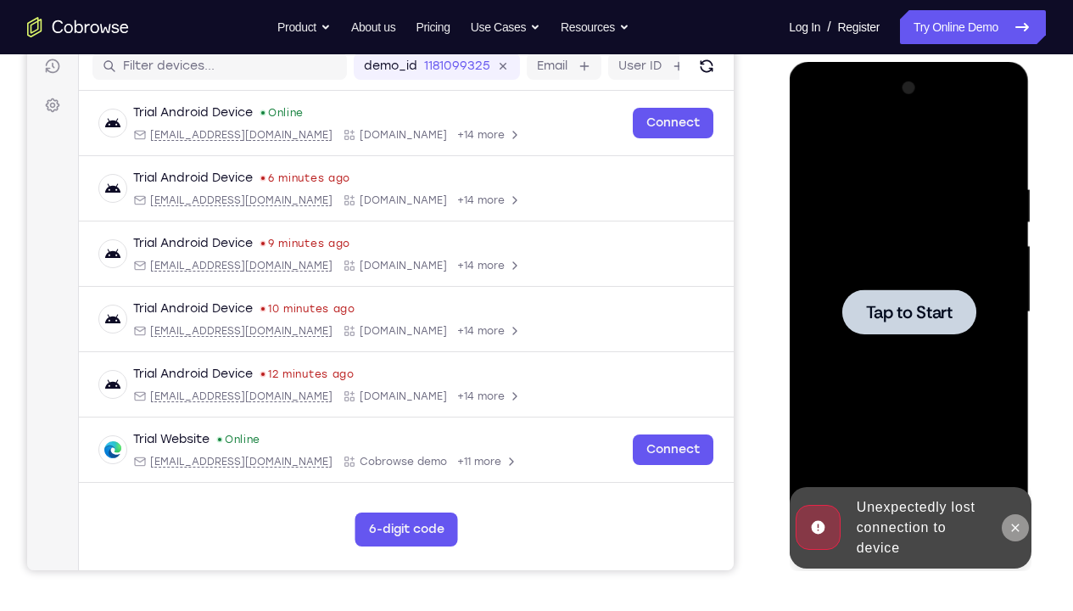
click at [1020, 454] on icon at bounding box center [1014, 528] width 14 height 14
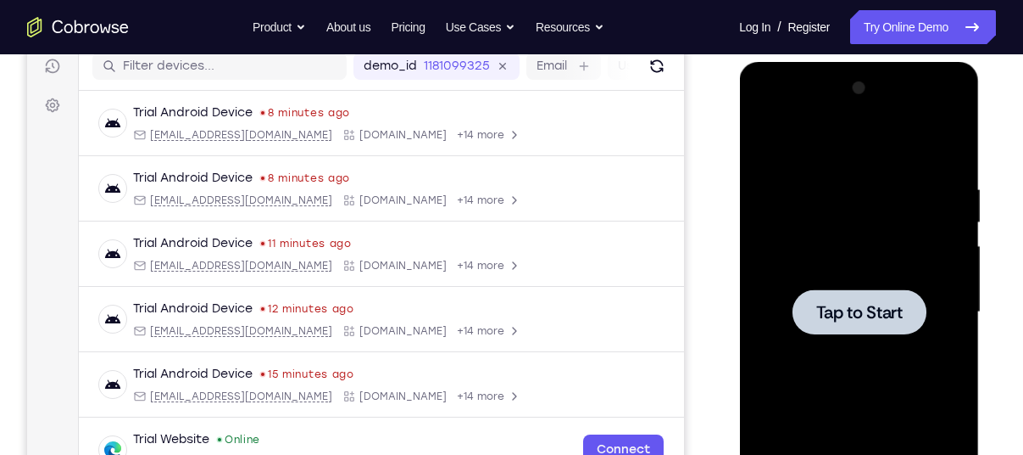
click at [850, 206] on div at bounding box center [859, 312] width 214 height 475
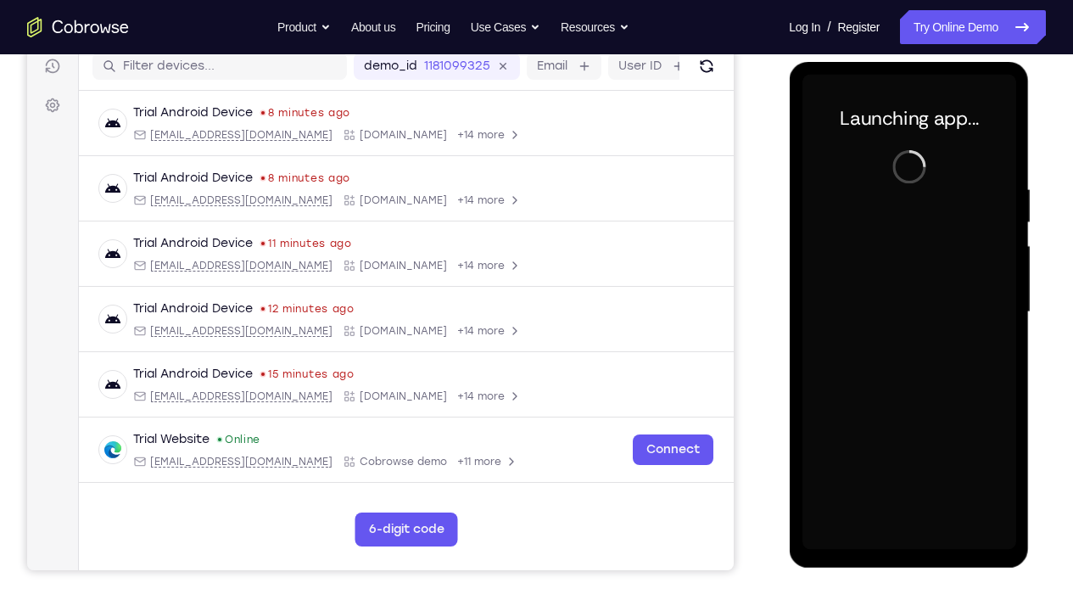
click at [912, 454] on div at bounding box center [908, 312] width 214 height 475
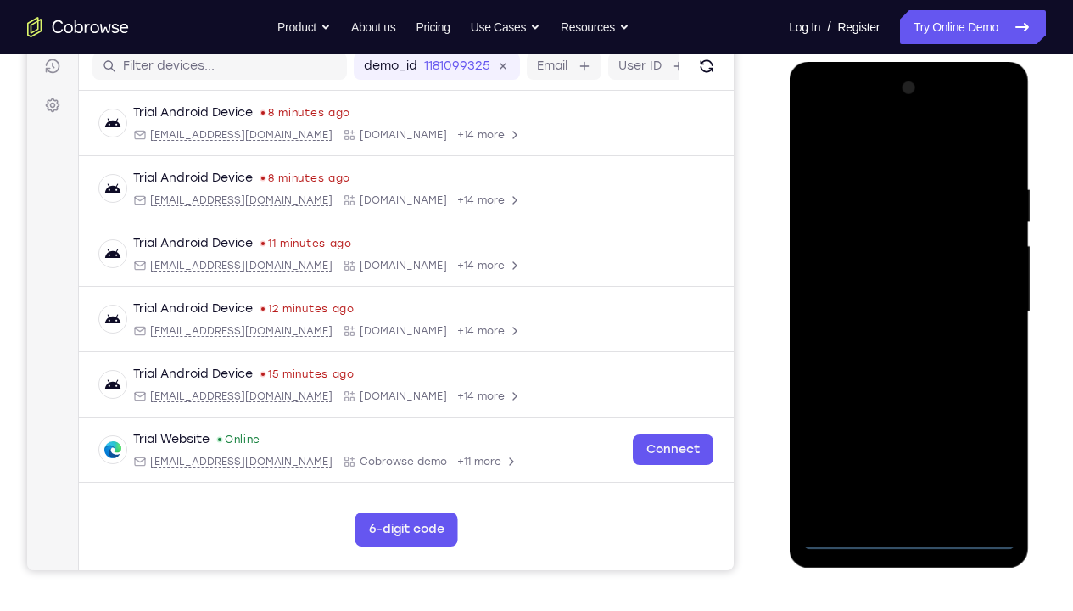
click at [911, 454] on div at bounding box center [908, 312] width 214 height 475
click at [993, 454] on div at bounding box center [908, 312] width 214 height 475
click at [849, 142] on div at bounding box center [908, 312] width 214 height 475
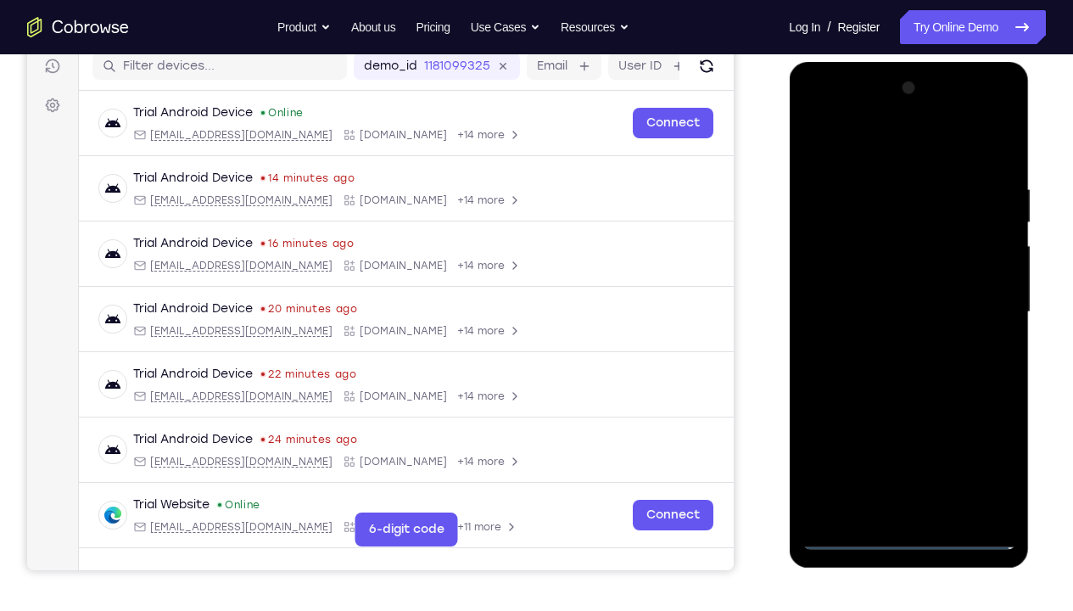
click at [981, 299] on div at bounding box center [908, 312] width 214 height 475
click at [886, 341] on div at bounding box center [908, 312] width 214 height 475
click at [858, 289] on div at bounding box center [908, 312] width 214 height 475
click at [860, 280] on div at bounding box center [908, 312] width 214 height 475
click at [884, 309] on div at bounding box center [908, 312] width 214 height 475
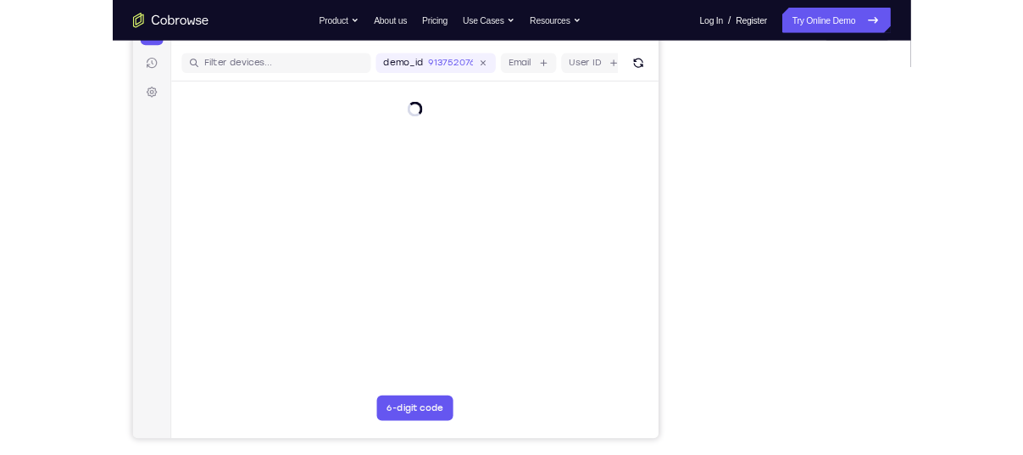
scroll to position [204, 0]
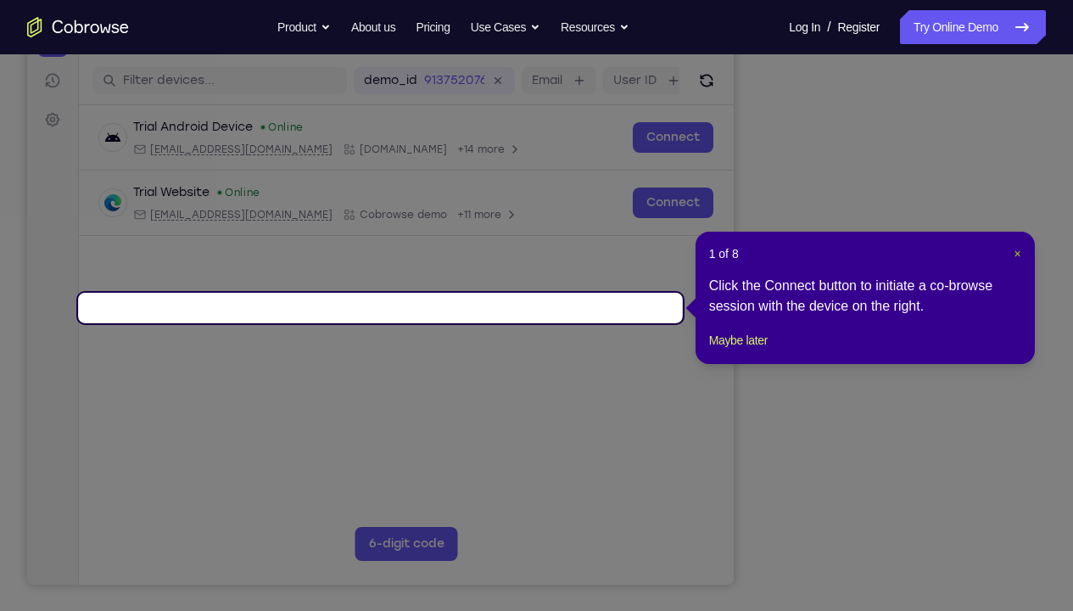
click at [1017, 254] on span "×" at bounding box center [1016, 254] width 7 height 14
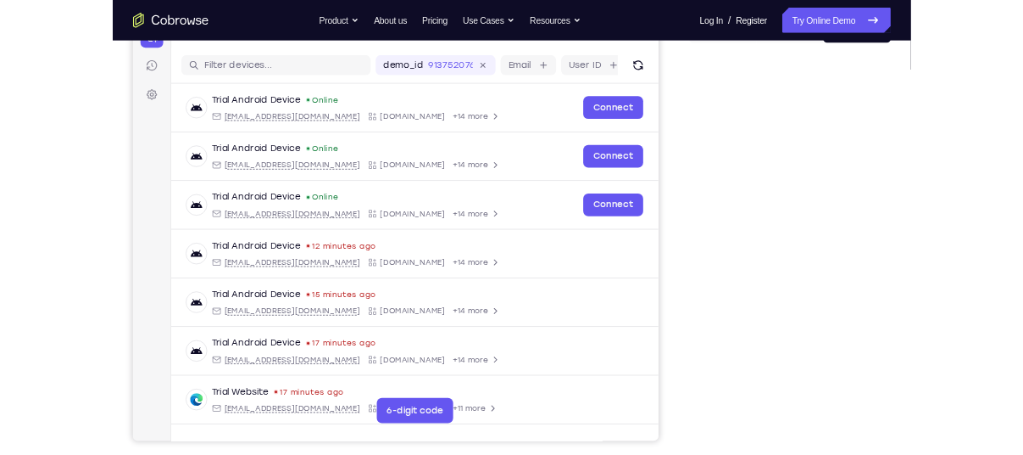
scroll to position [198, 0]
